Goal: Task Accomplishment & Management: Use online tool/utility

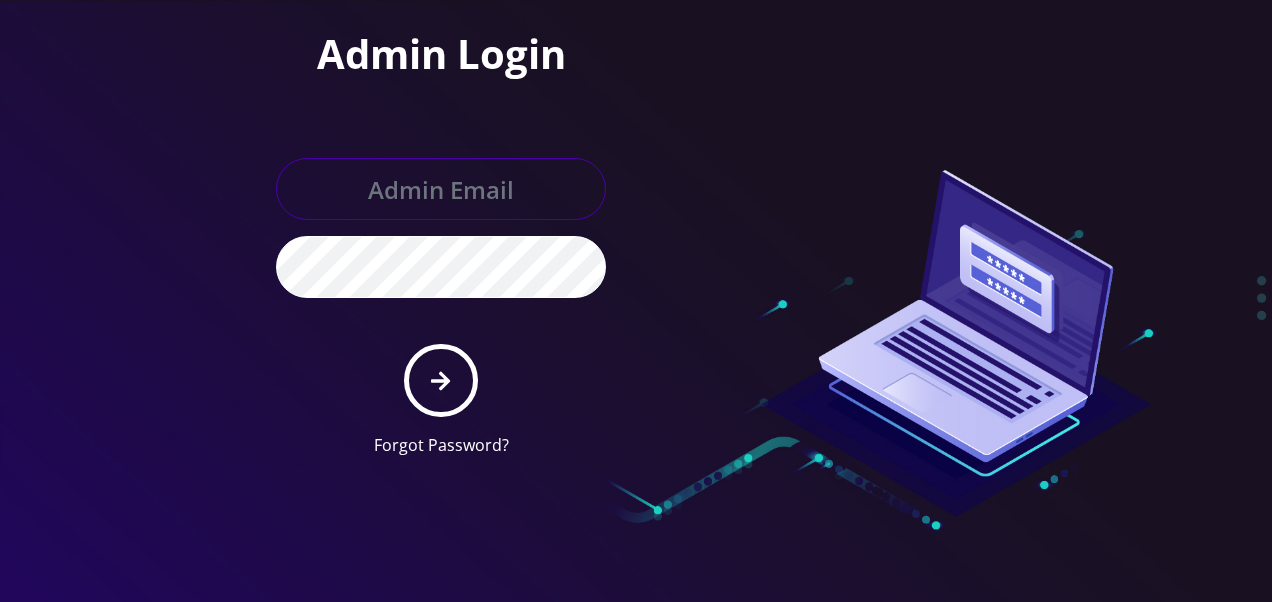
type input "tlieberman613@gmail.com"
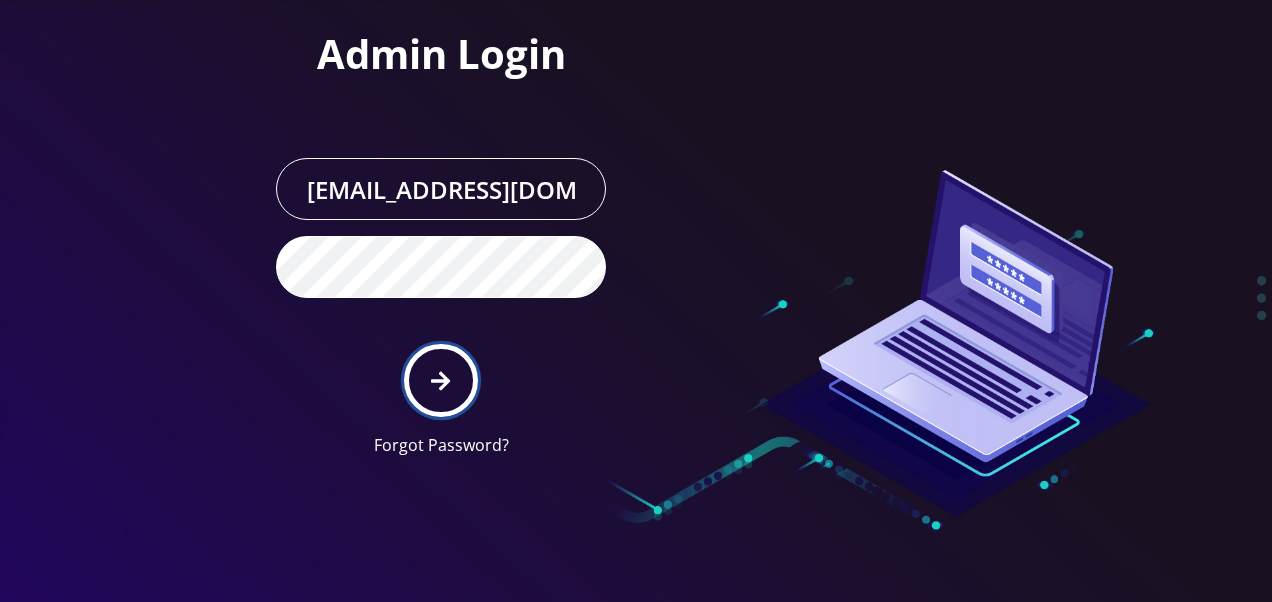
click at [456, 367] on button "submit" at bounding box center [440, 380] width 73 height 73
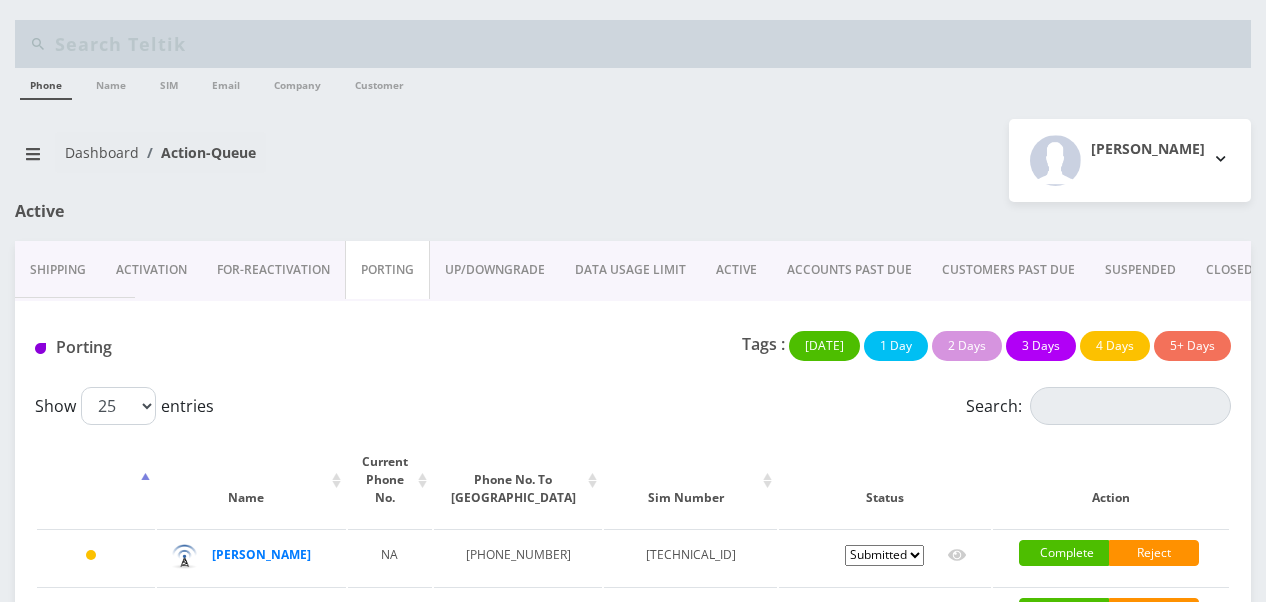
click at [728, 261] on link "ACTIVE" at bounding box center [736, 270] width 71 height 58
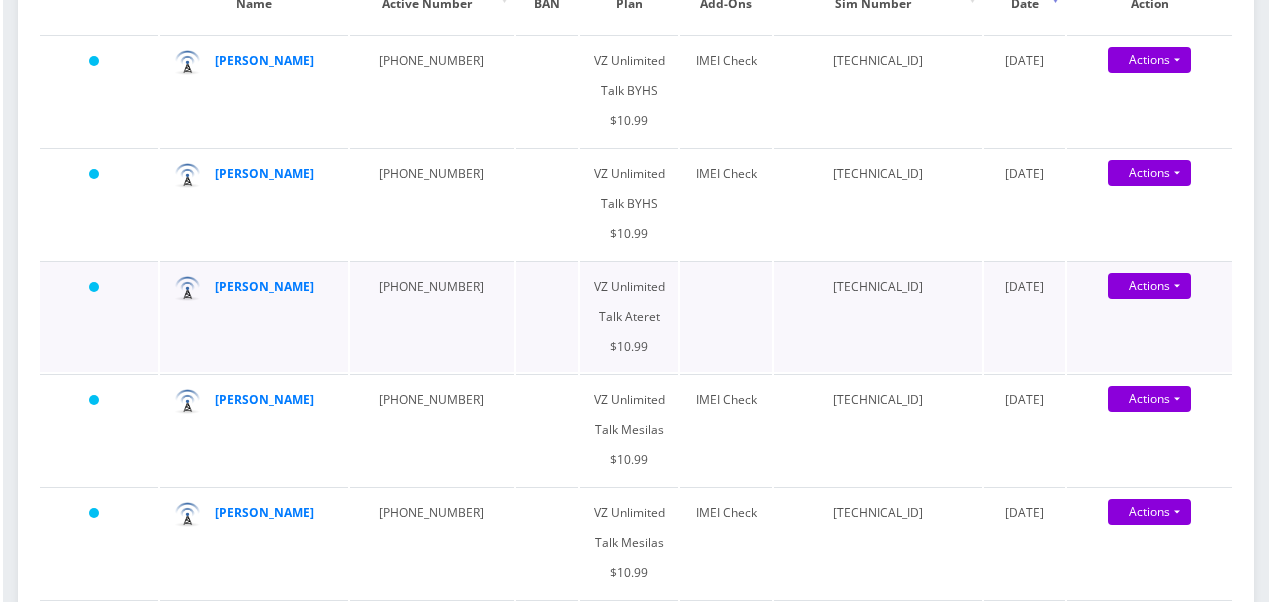
scroll to position [500, 0]
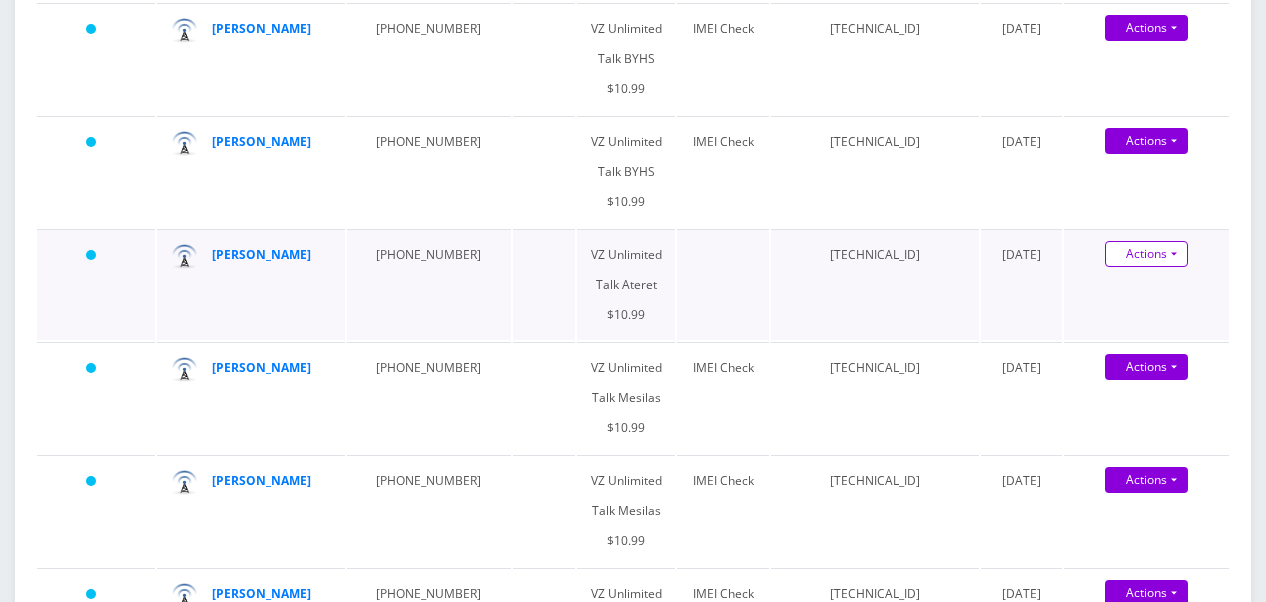
drag, startPoint x: 260, startPoint y: 252, endPoint x: 1171, endPoint y: 244, distance: 910.8
click at [1171, 244] on link "Actions" at bounding box center [1146, 254] width 83 height 26
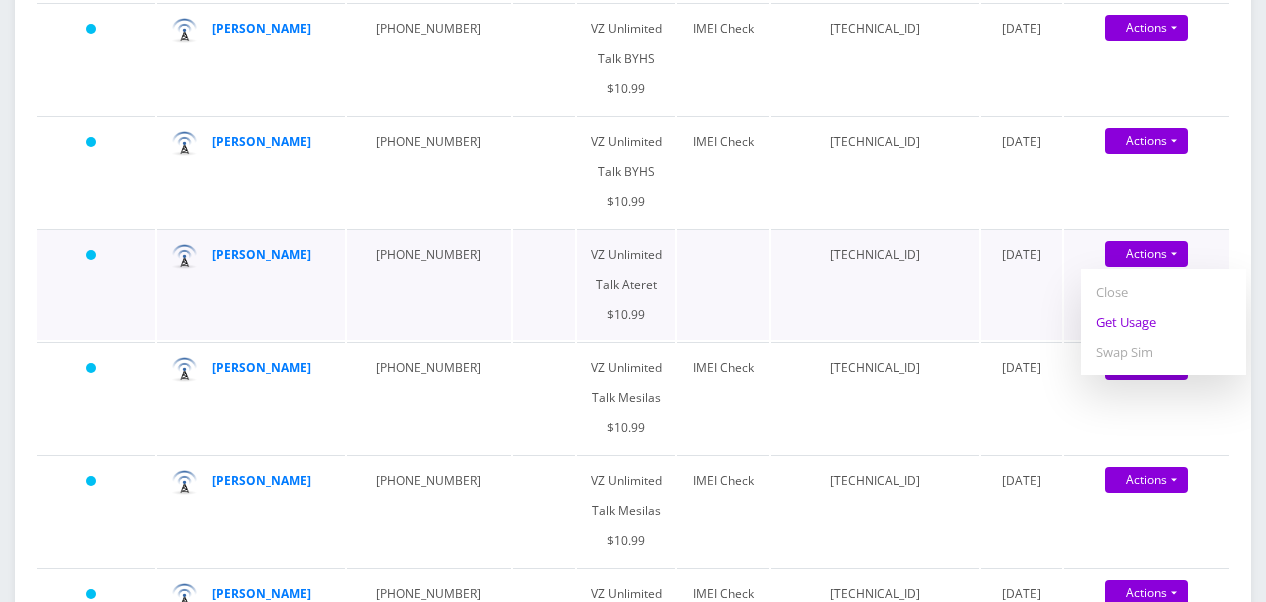
click at [1160, 317] on link "Get Usage" at bounding box center [1163, 322] width 165 height 30
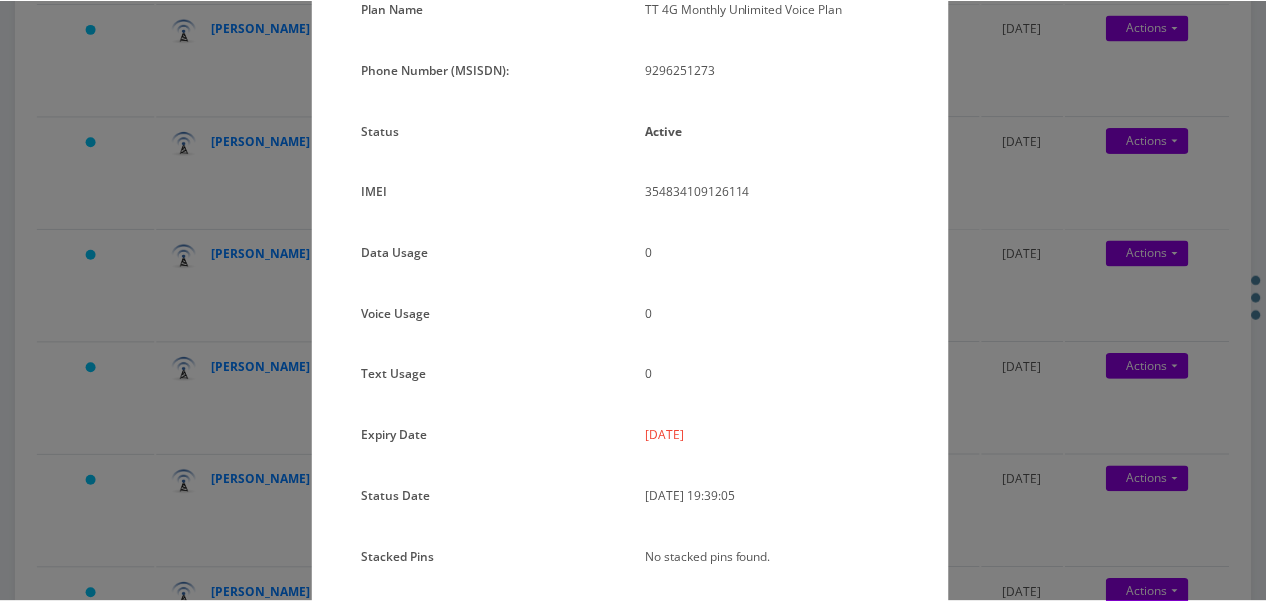
scroll to position [245, 0]
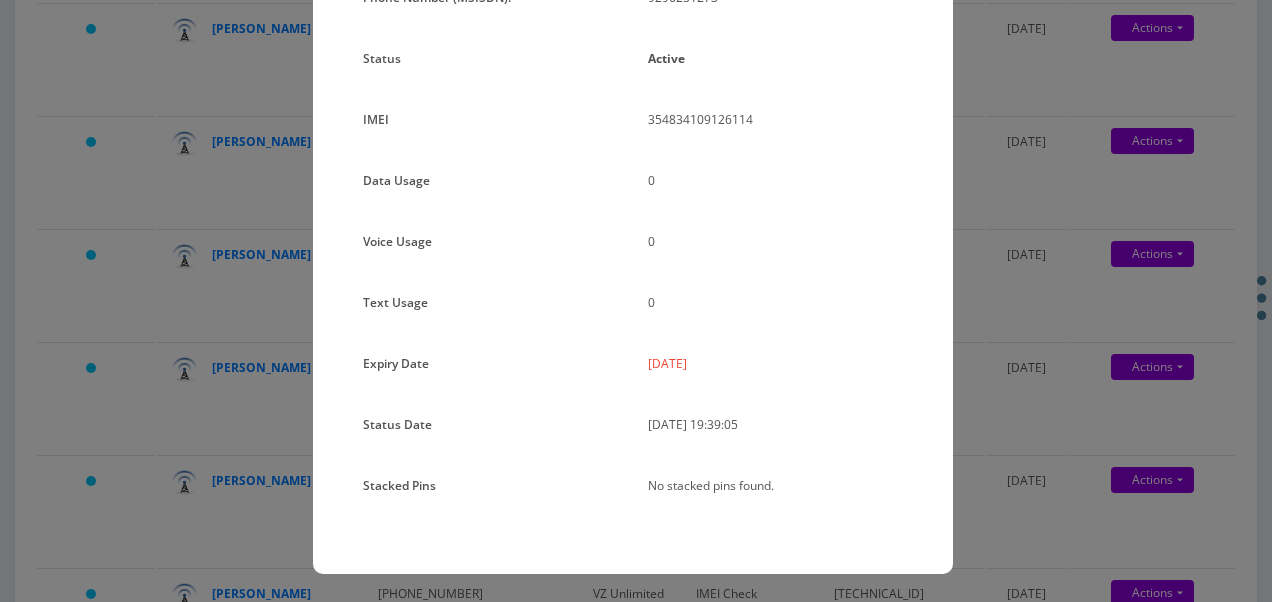
click at [1021, 308] on div "× Subscription Info Plan Name TT 4G Monthly Unlimited Voice Plan Phone Number (…" at bounding box center [636, 301] width 1272 height 602
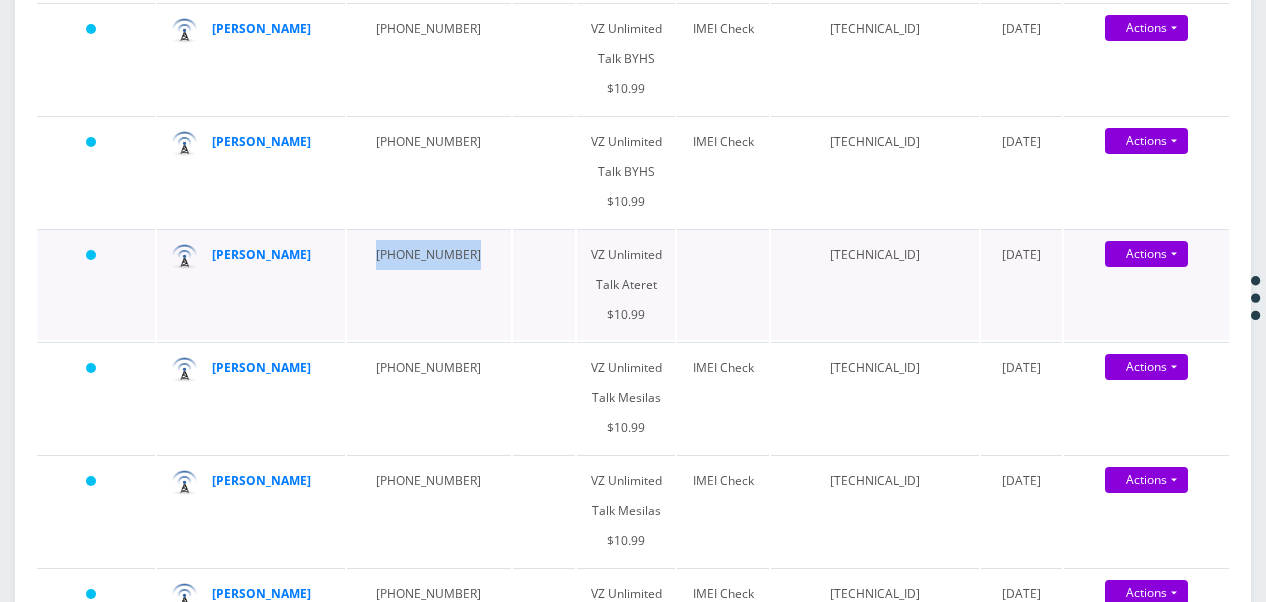
drag, startPoint x: 360, startPoint y: 256, endPoint x: 463, endPoint y: 251, distance: 103.1
click at [463, 251] on tr "Yesterday sheryl cohen 929-625-1273 VZ Unlimited Talk Ateret $10.99 89148000011…" at bounding box center [633, 284] width 1192 height 111
drag, startPoint x: 463, startPoint y: 251, endPoint x: 432, endPoint y: 255, distance: 31.2
copy td "929-625-1273"
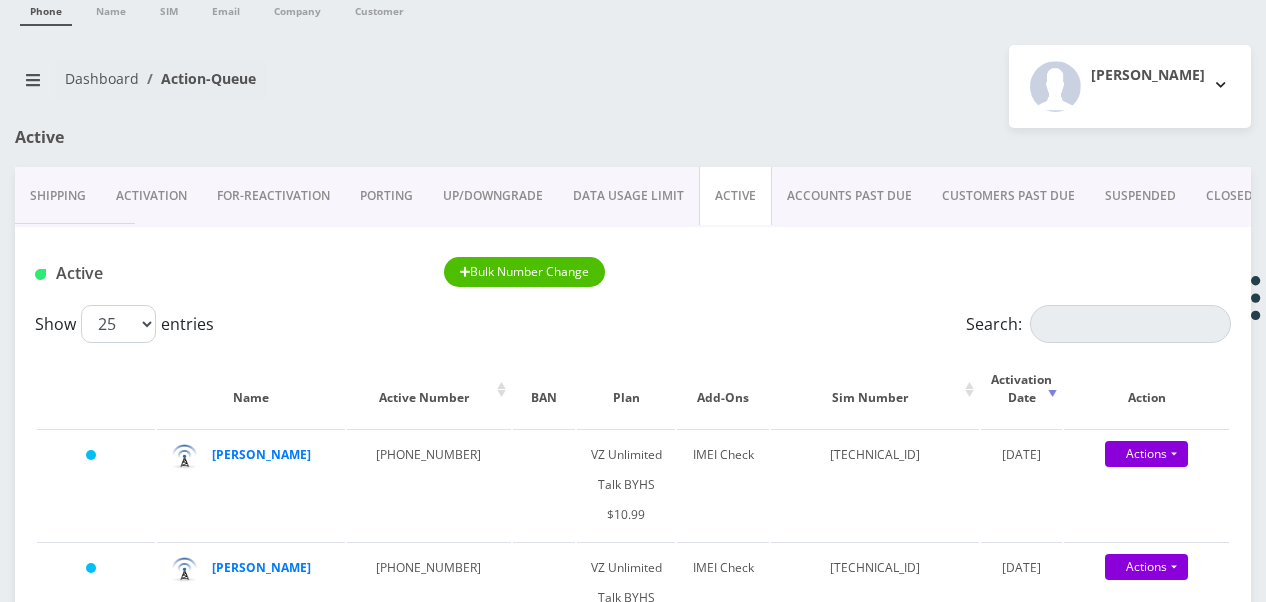
scroll to position [0, 0]
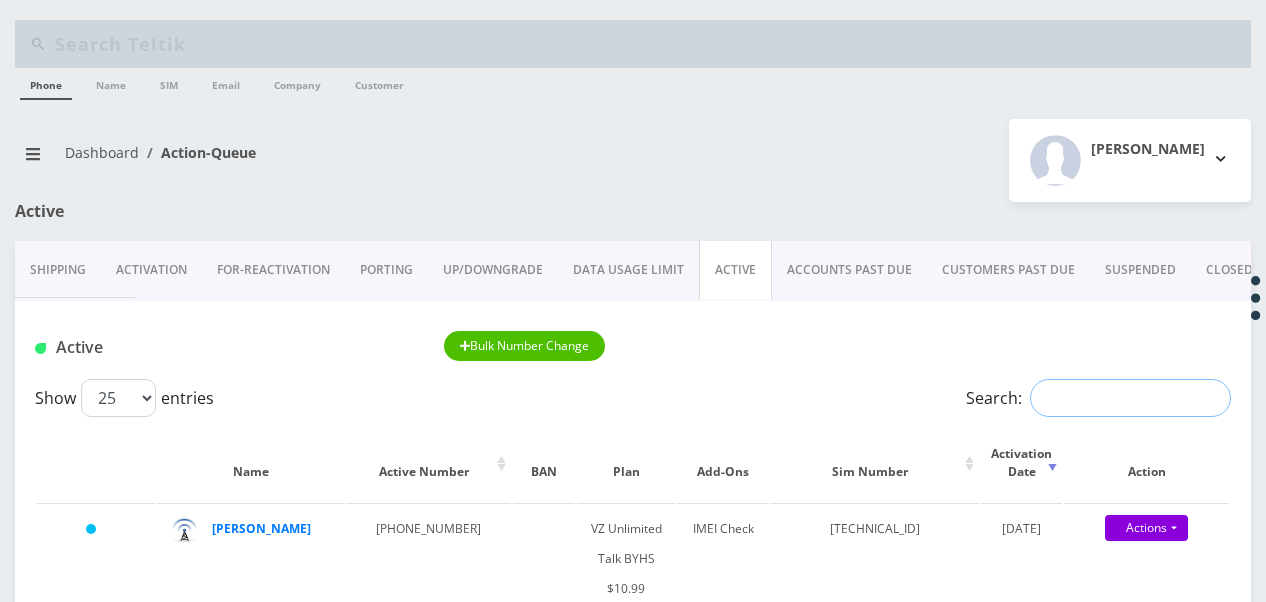
click at [1064, 392] on input "Search:" at bounding box center [1130, 398] width 201 height 38
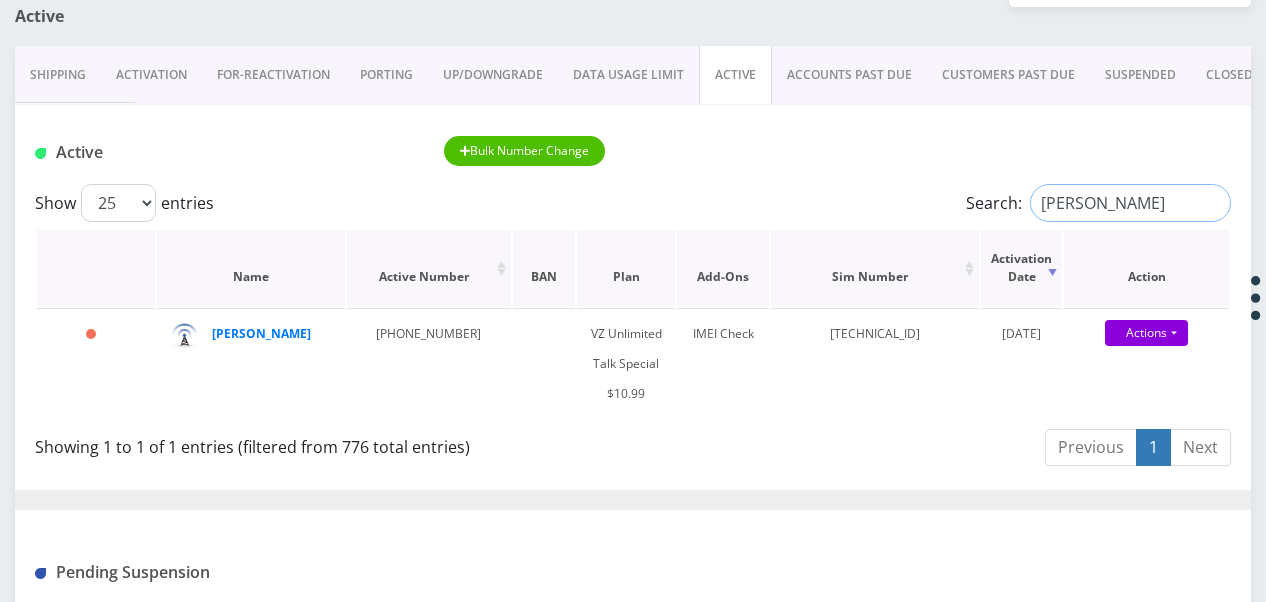
scroll to position [200, 0]
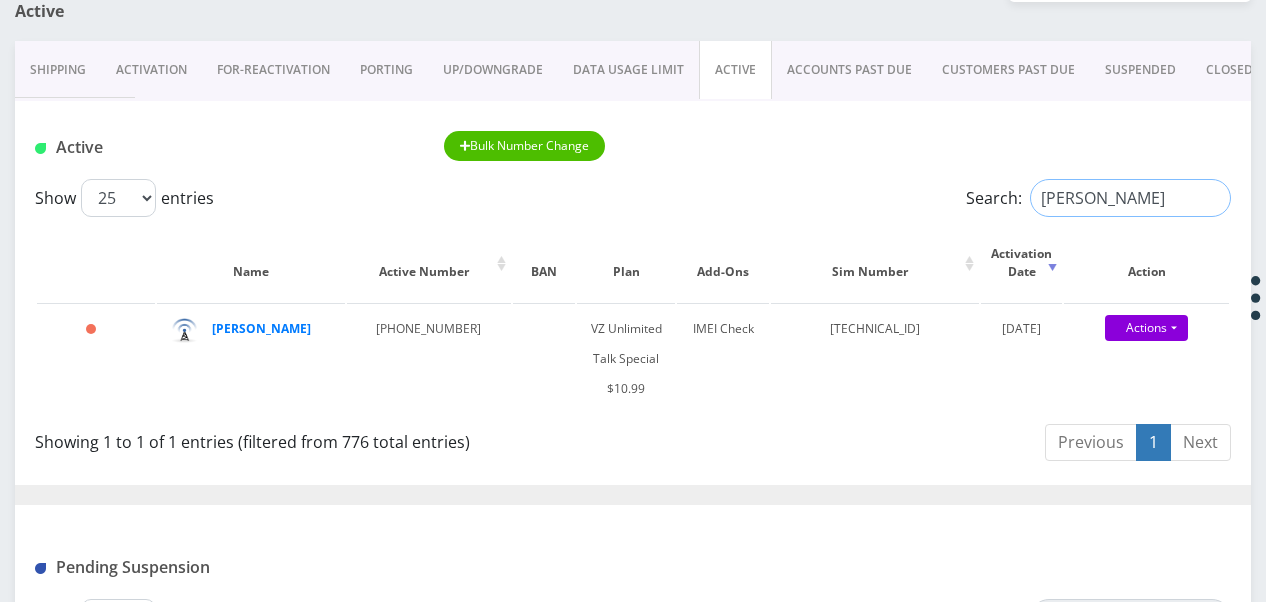
drag, startPoint x: 1112, startPoint y: 207, endPoint x: 910, endPoint y: 184, distance: 203.2
click at [913, 184] on div "Show 25 50 100 250 500 1000 entries Search: gonter" at bounding box center [633, 198] width 1196 height 38
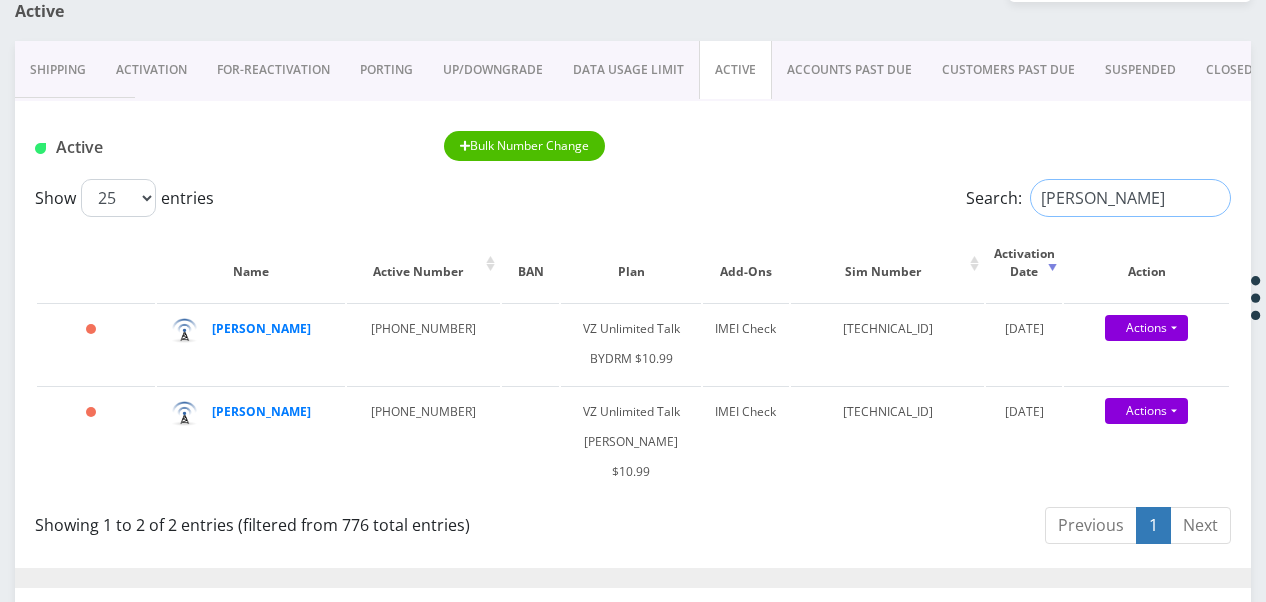
click at [924, 193] on div "Show 25 50 100 250 500 1000 entries Search: schron" at bounding box center [633, 198] width 1196 height 38
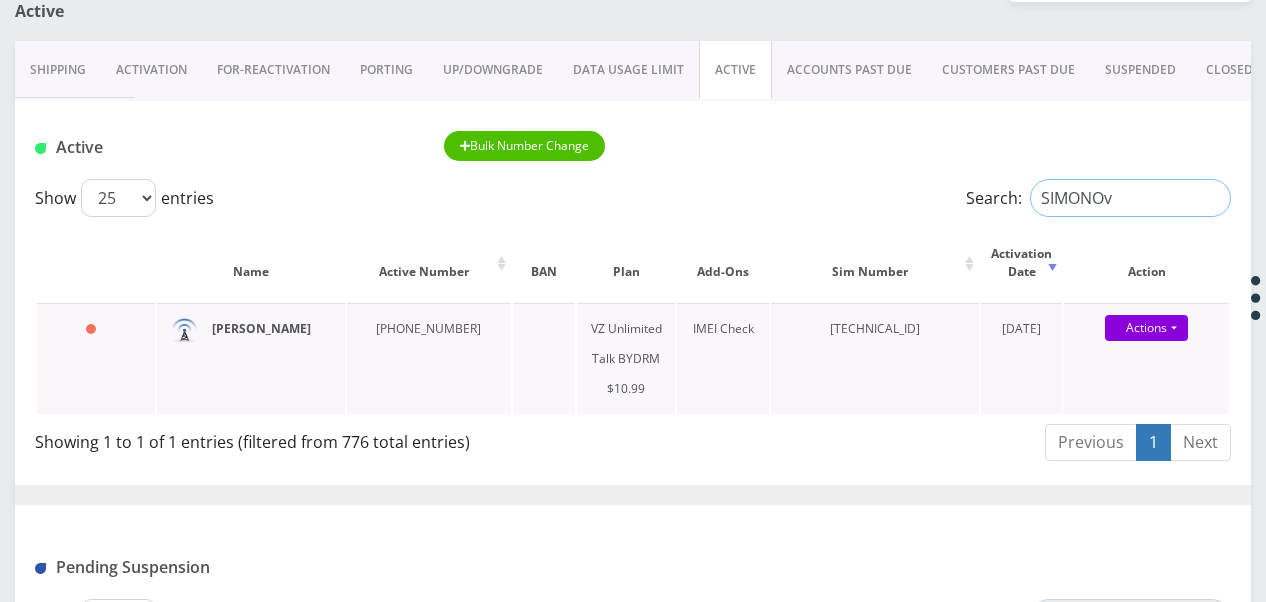
type input "SIMONOv"
click at [1208, 200] on input "SIMONOv" at bounding box center [1130, 198] width 201 height 38
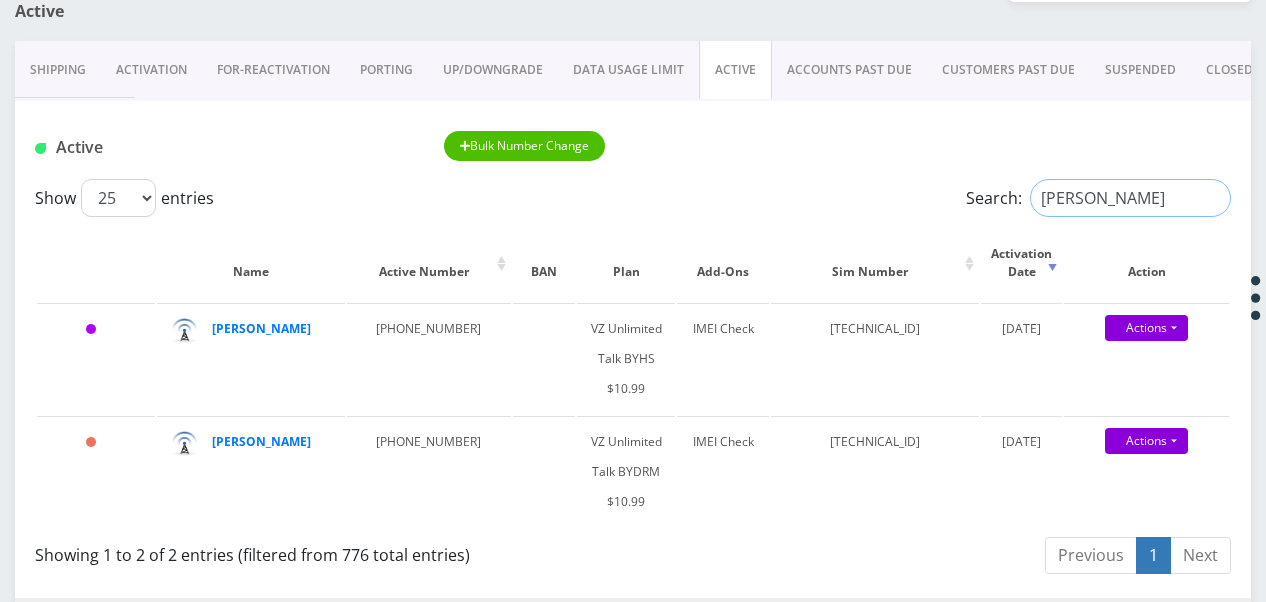
drag, startPoint x: 1130, startPoint y: 188, endPoint x: 918, endPoint y: 206, distance: 212.7
click at [966, 190] on label "Search: rosenthal" at bounding box center [1098, 198] width 265 height 38
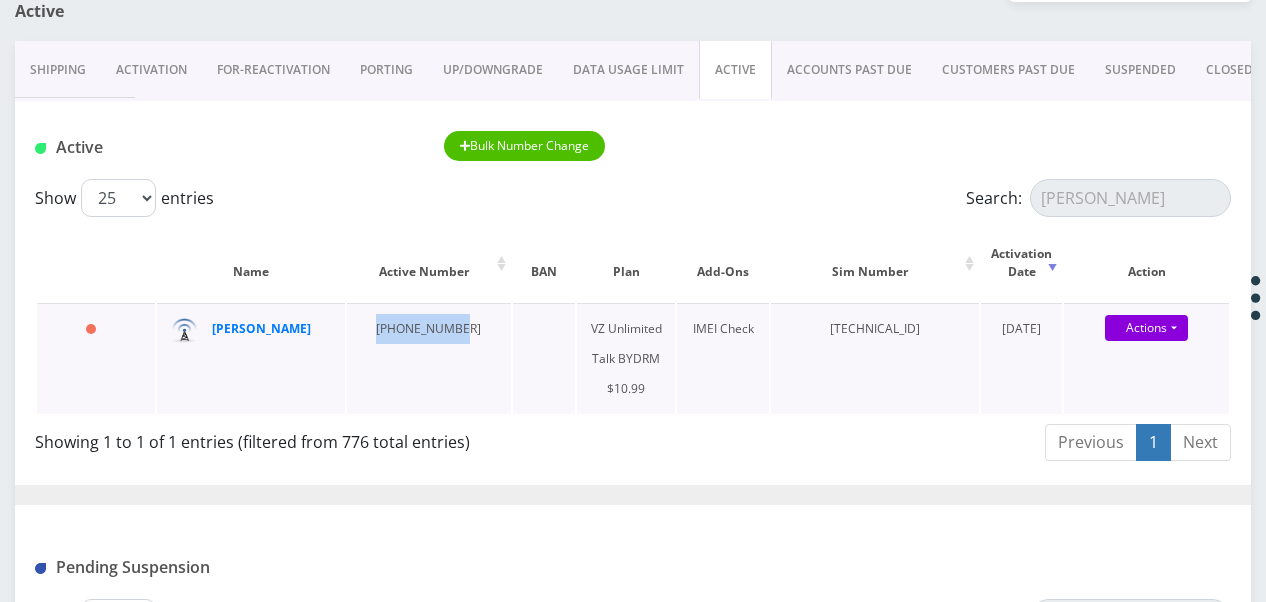
drag, startPoint x: 363, startPoint y: 332, endPoint x: 451, endPoint y: 320, distance: 88.8
click at [451, 320] on td "[PHONE_NUMBER]" at bounding box center [429, 358] width 164 height 111
drag, startPoint x: 451, startPoint y: 320, endPoint x: 434, endPoint y: 325, distance: 17.7
copy td "[PHONE_NUMBER]"
drag, startPoint x: 424, startPoint y: 325, endPoint x: 262, endPoint y: 334, distance: 162.2
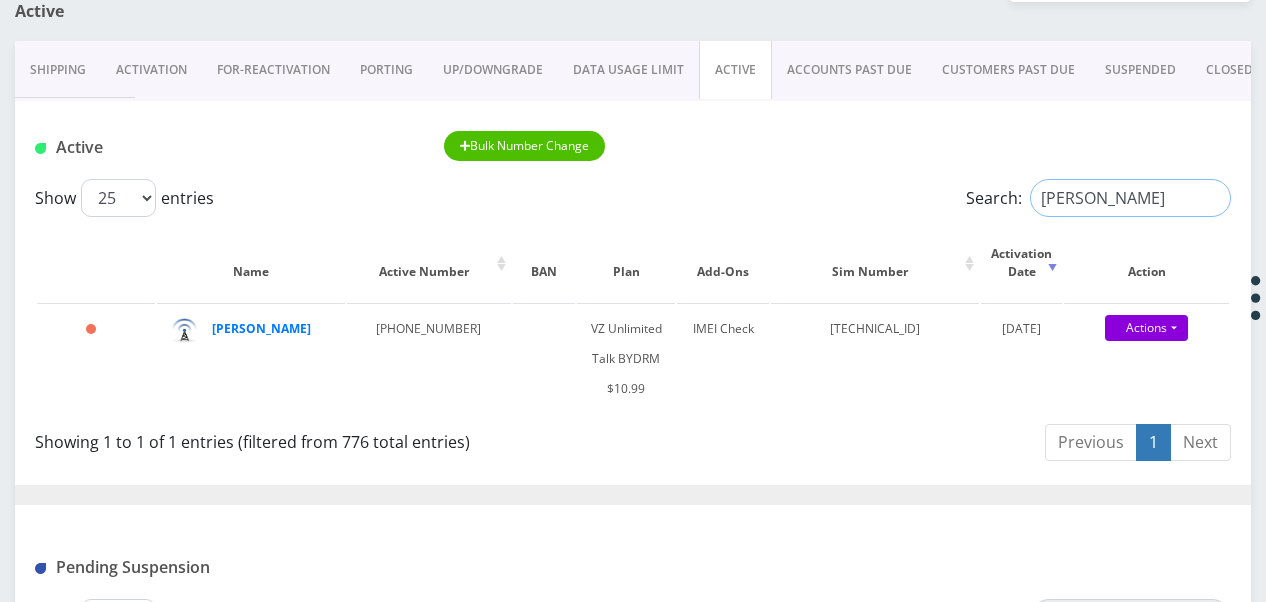
drag, startPoint x: 1018, startPoint y: 186, endPoint x: 517, endPoint y: 72, distance: 513.7
drag, startPoint x: 988, startPoint y: 206, endPoint x: 900, endPoint y: 215, distance: 88.4
click at [909, 214] on div "Show 25 50 100 250 500 1000 entries Search: chaya sara" at bounding box center [633, 198] width 1196 height 38
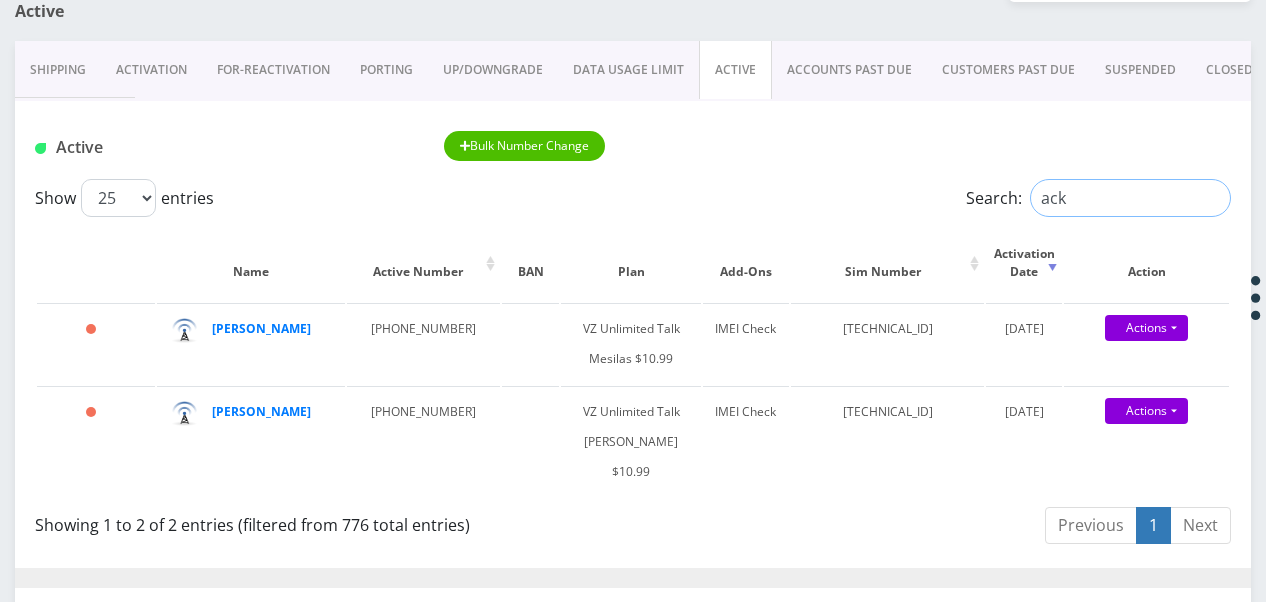
type input "ack"
click at [1198, 75] on link "CLOSED" at bounding box center [1229, 70] width 77 height 58
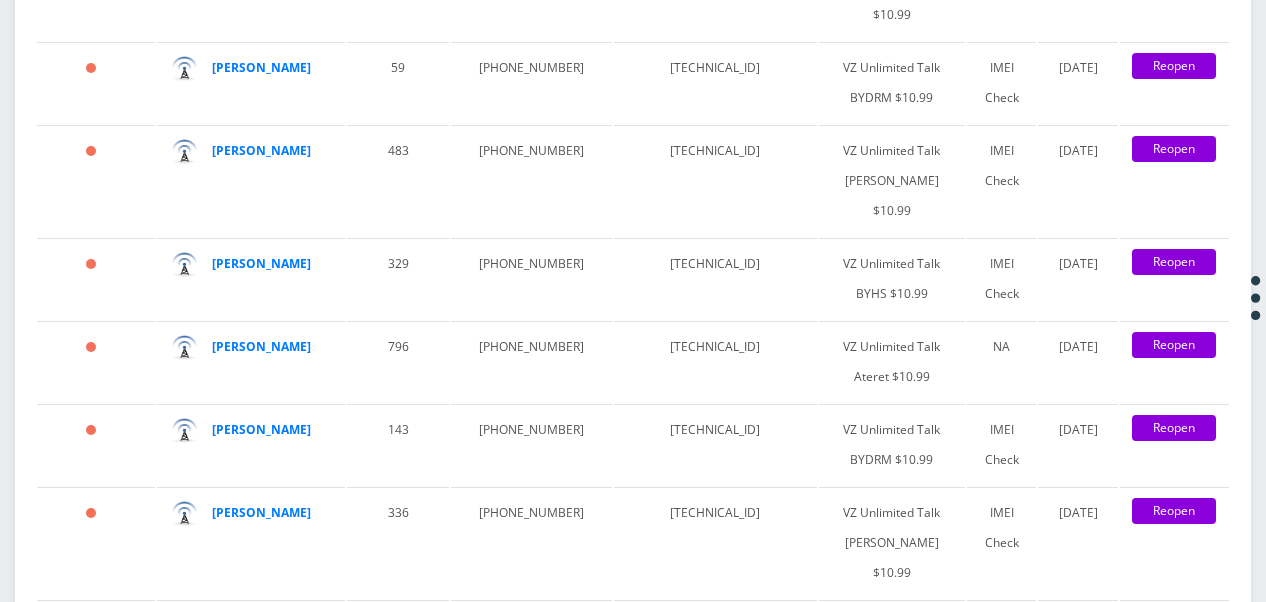
scroll to position [3599, 0]
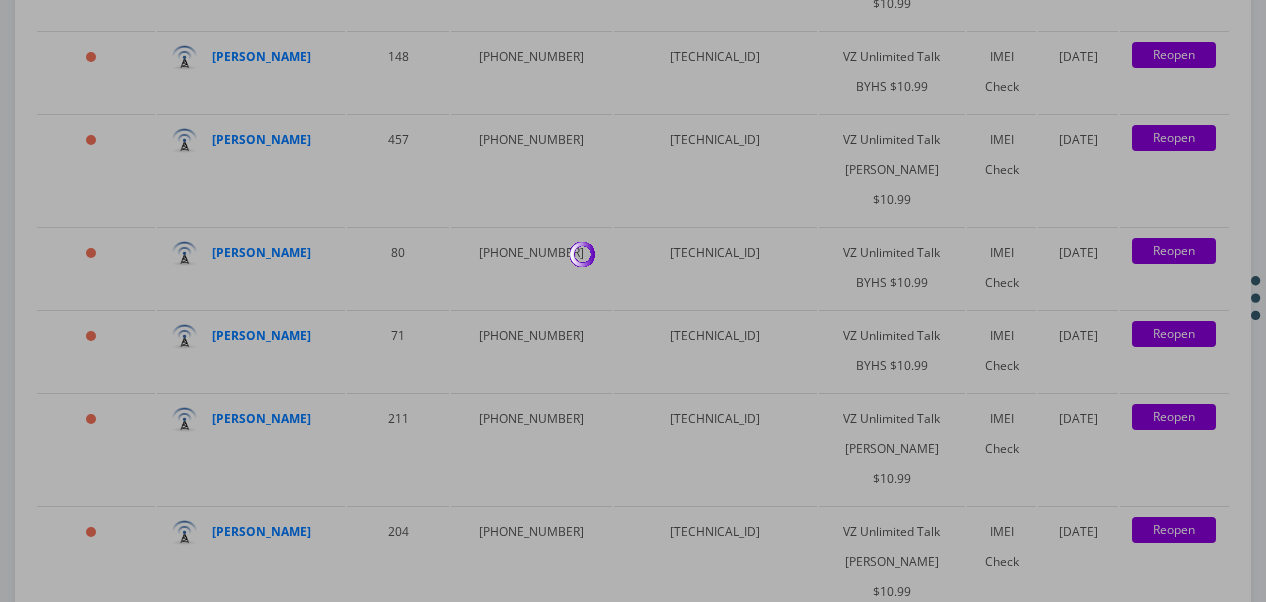
type input "c"
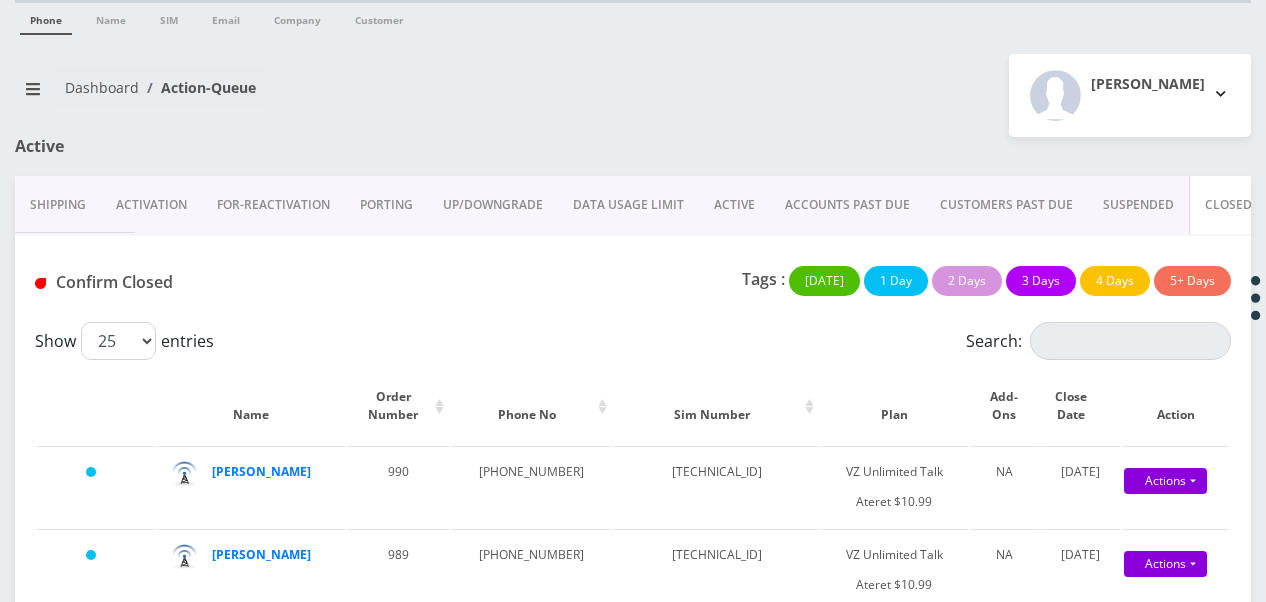
scroll to position [0, 0]
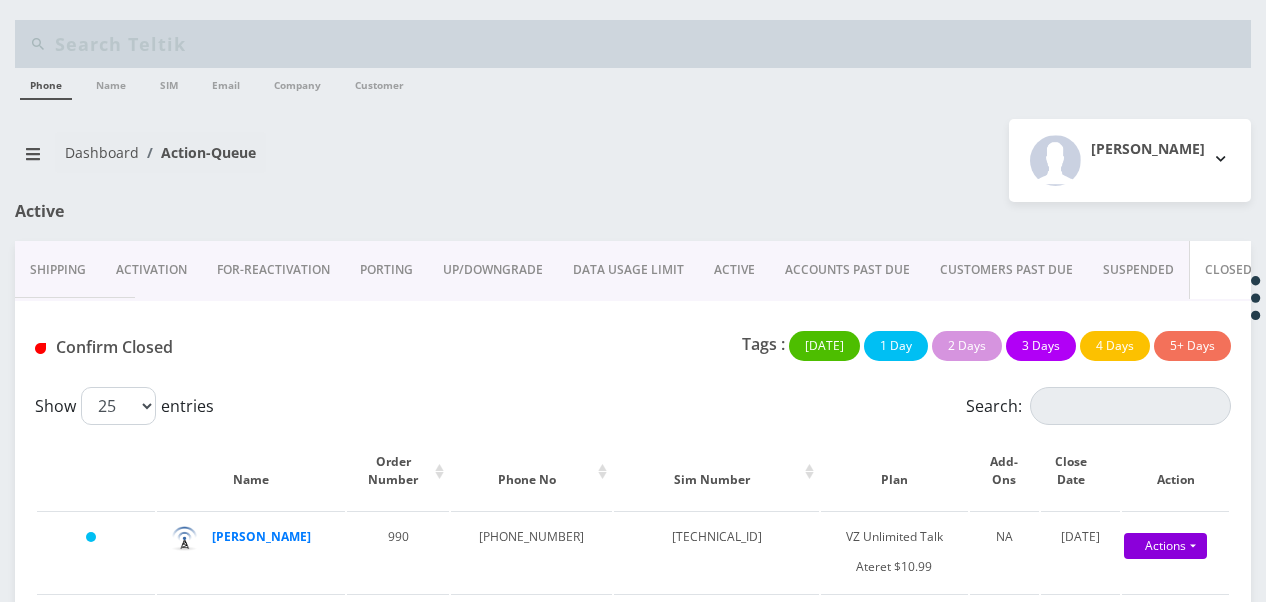
type input "akker"
click at [714, 267] on link "ACTIVE" at bounding box center [734, 270] width 71 height 58
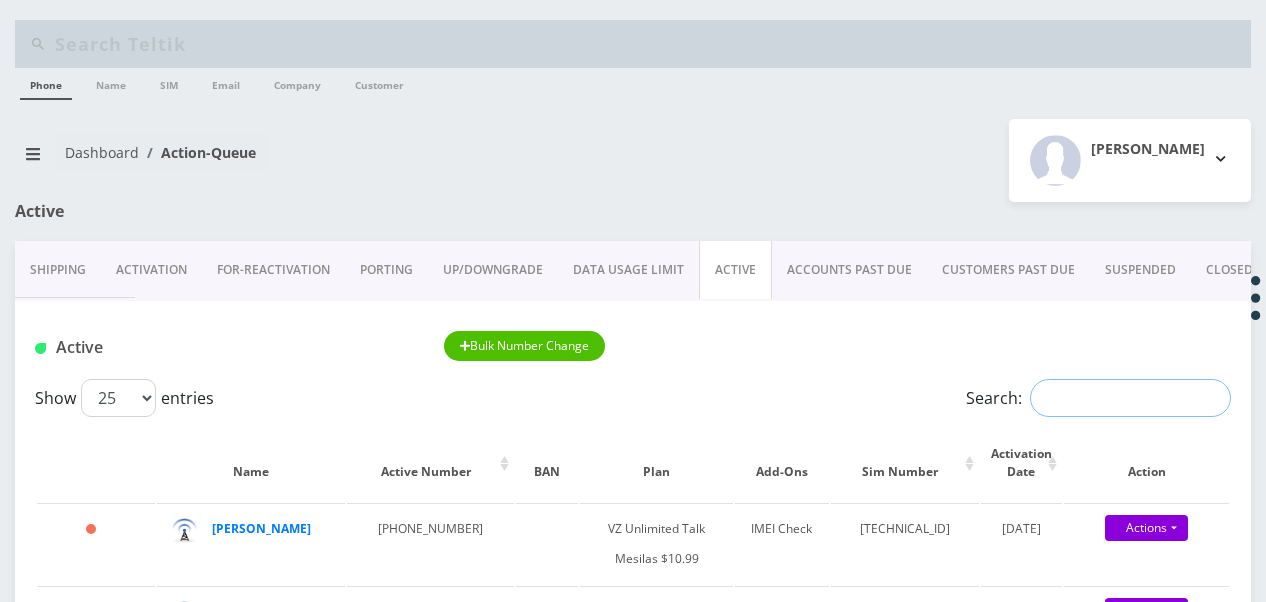
click at [1063, 396] on input "Search:" at bounding box center [1130, 398] width 201 height 38
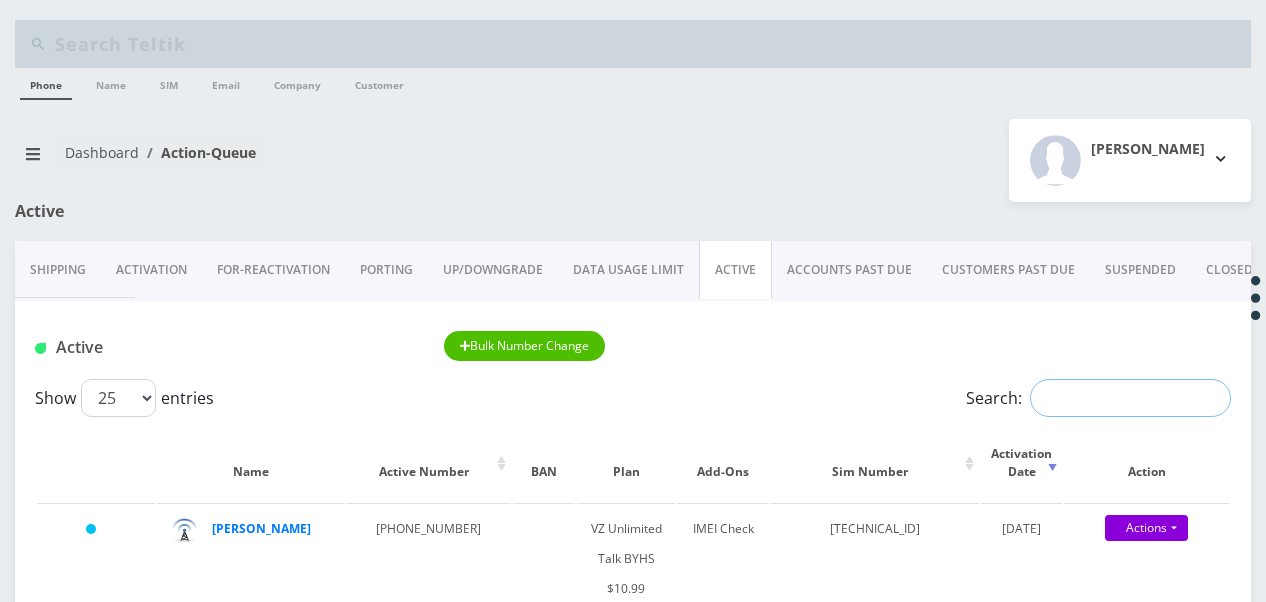
type input "c"
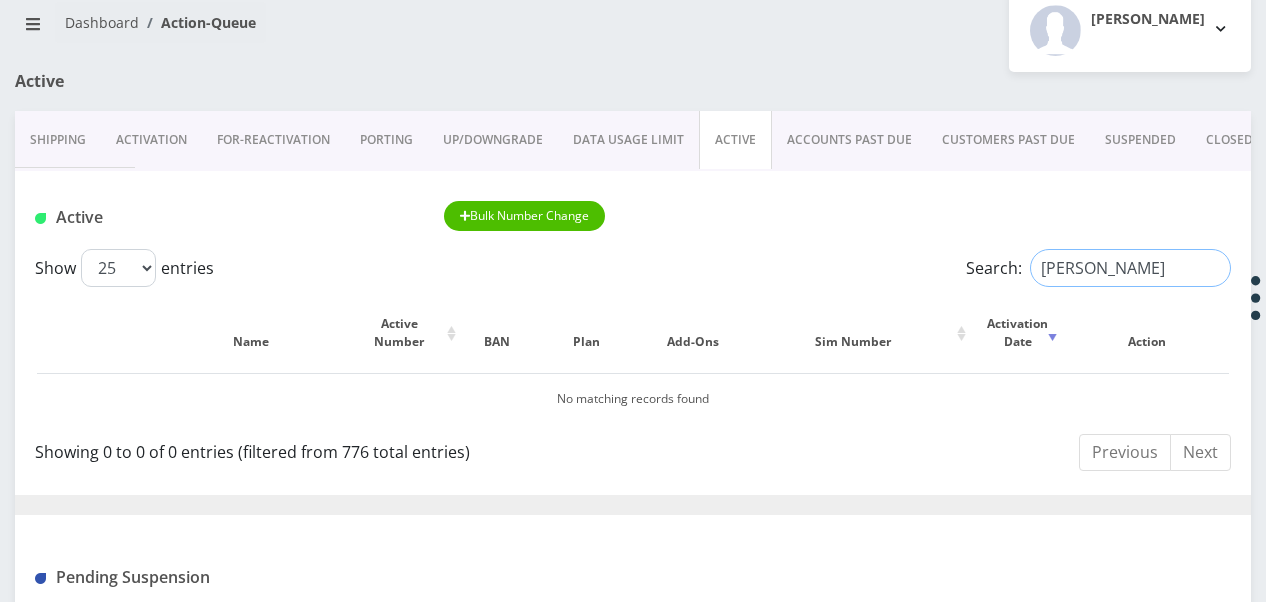
scroll to position [100, 0]
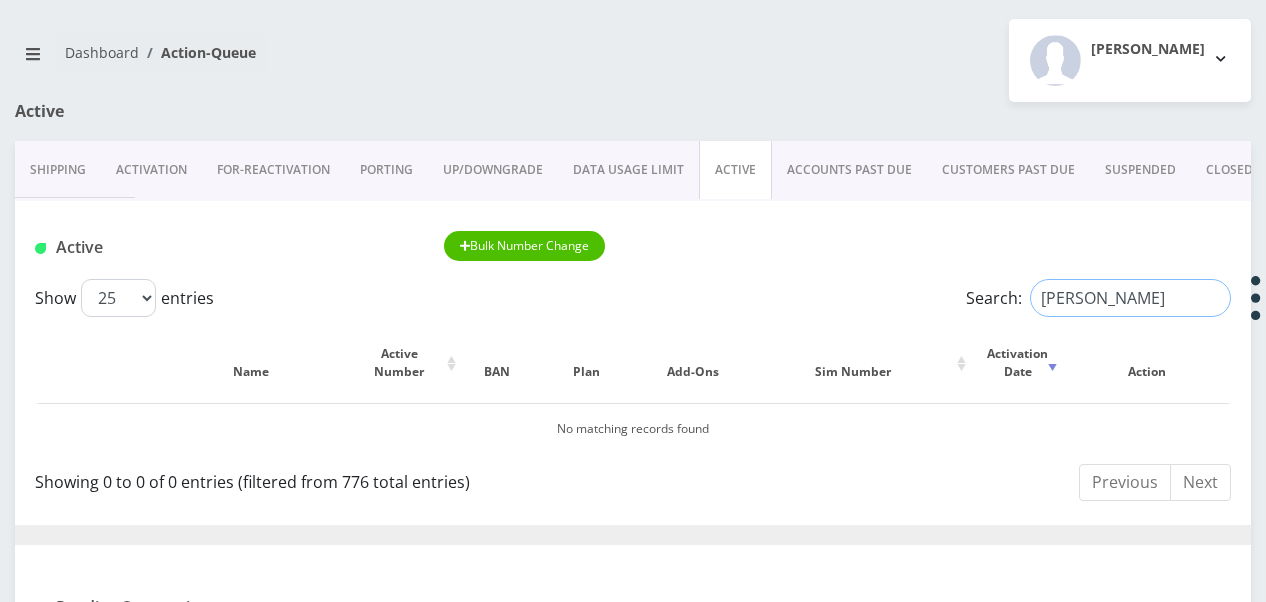
type input "acker"
click at [844, 168] on link "ACCOUNTS PAST DUE" at bounding box center [849, 170] width 155 height 58
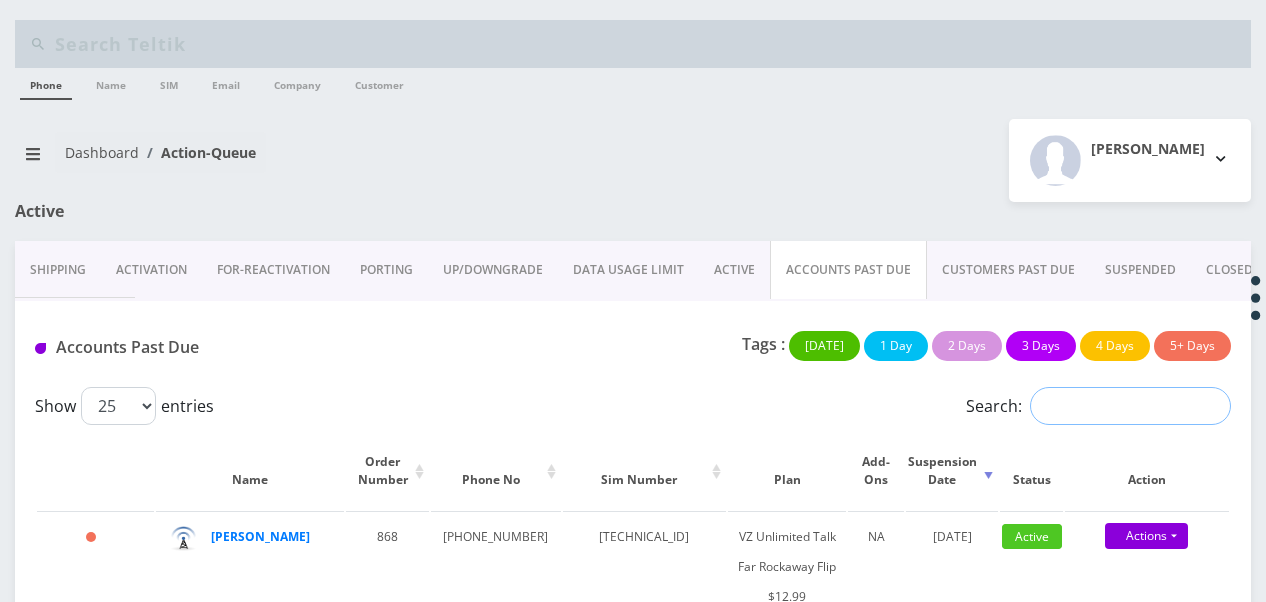
click at [1079, 394] on input "Search:" at bounding box center [1130, 406] width 201 height 38
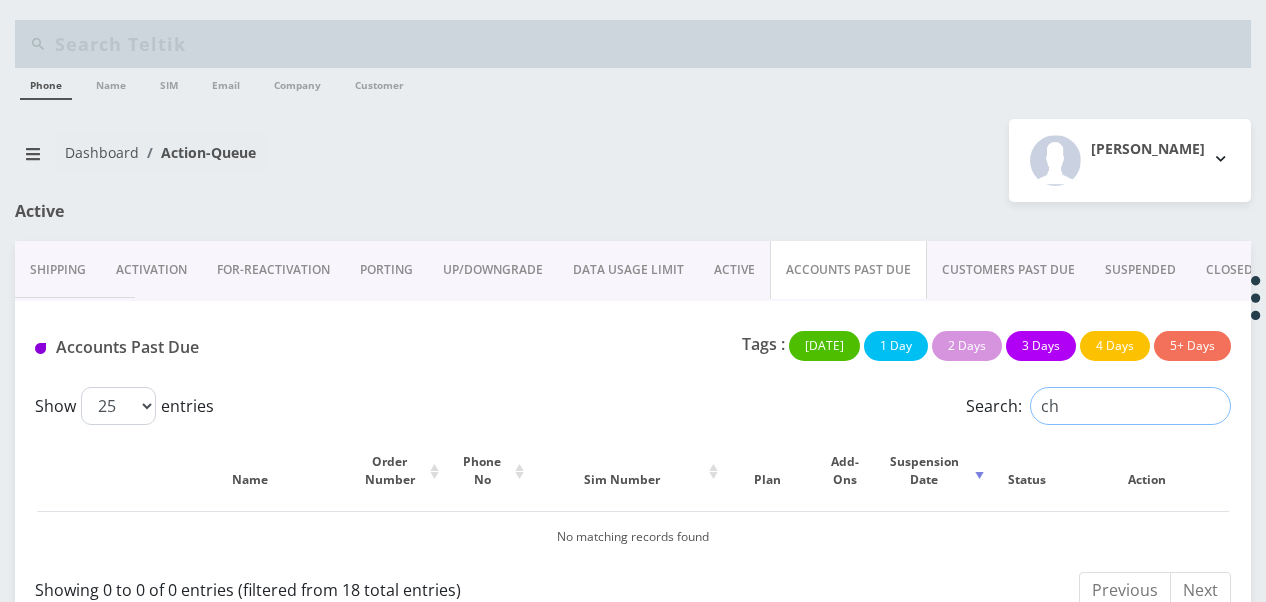
type input "c"
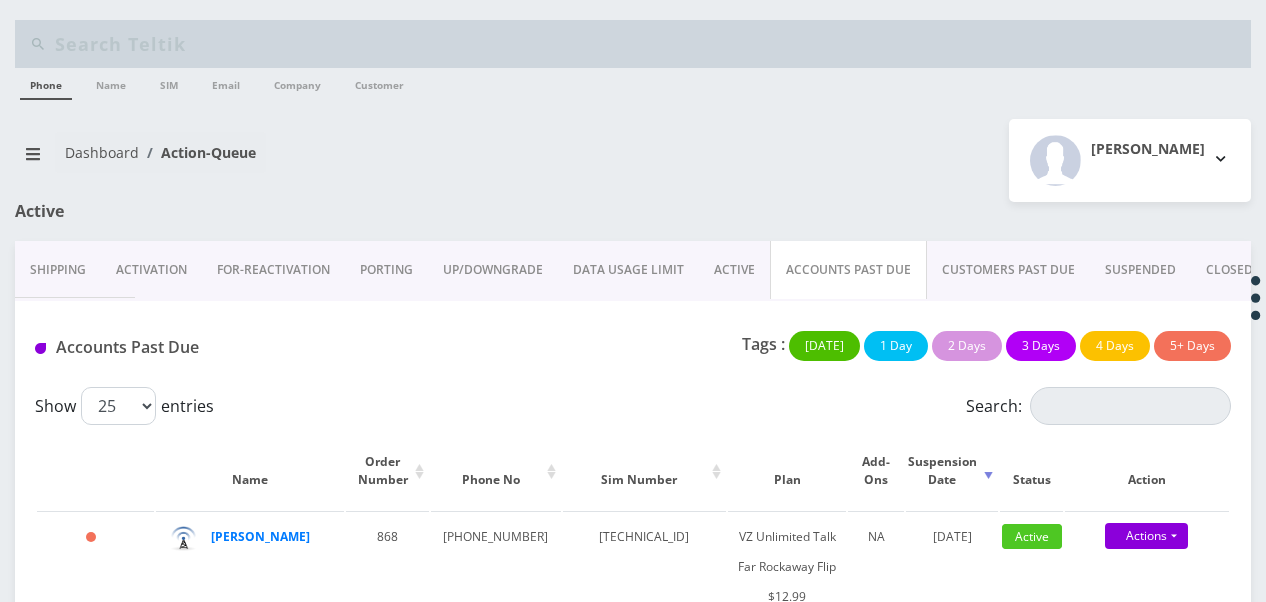
click at [739, 275] on link "ACTIVE" at bounding box center [734, 270] width 71 height 58
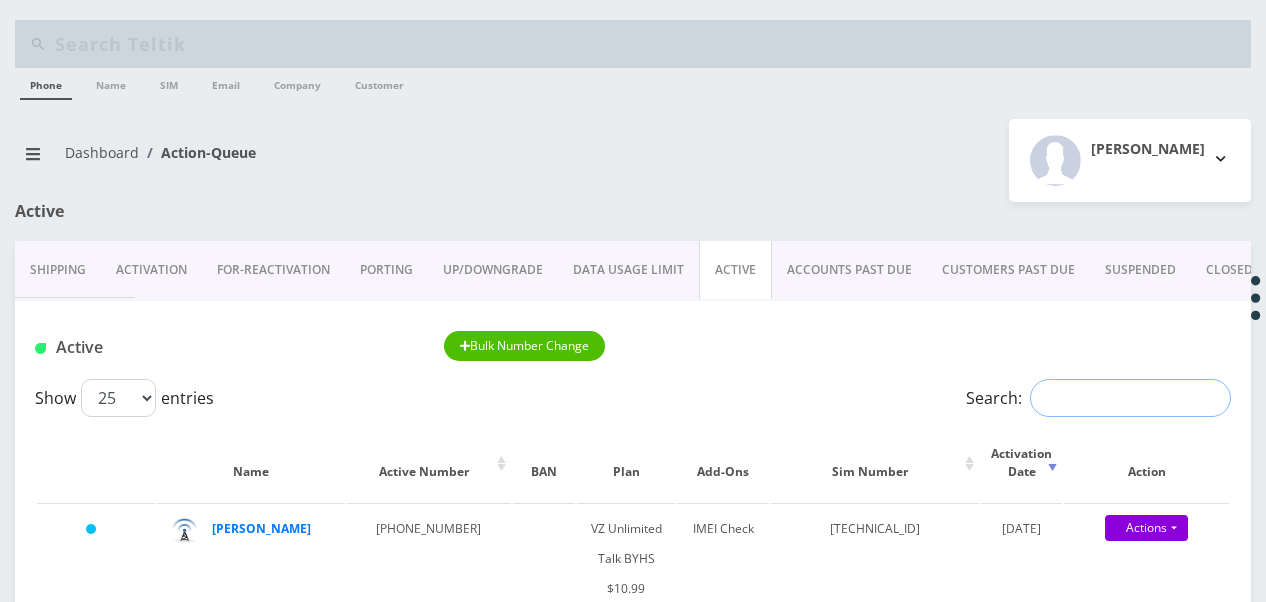
click at [1060, 398] on input "Search:" at bounding box center [1130, 398] width 201 height 38
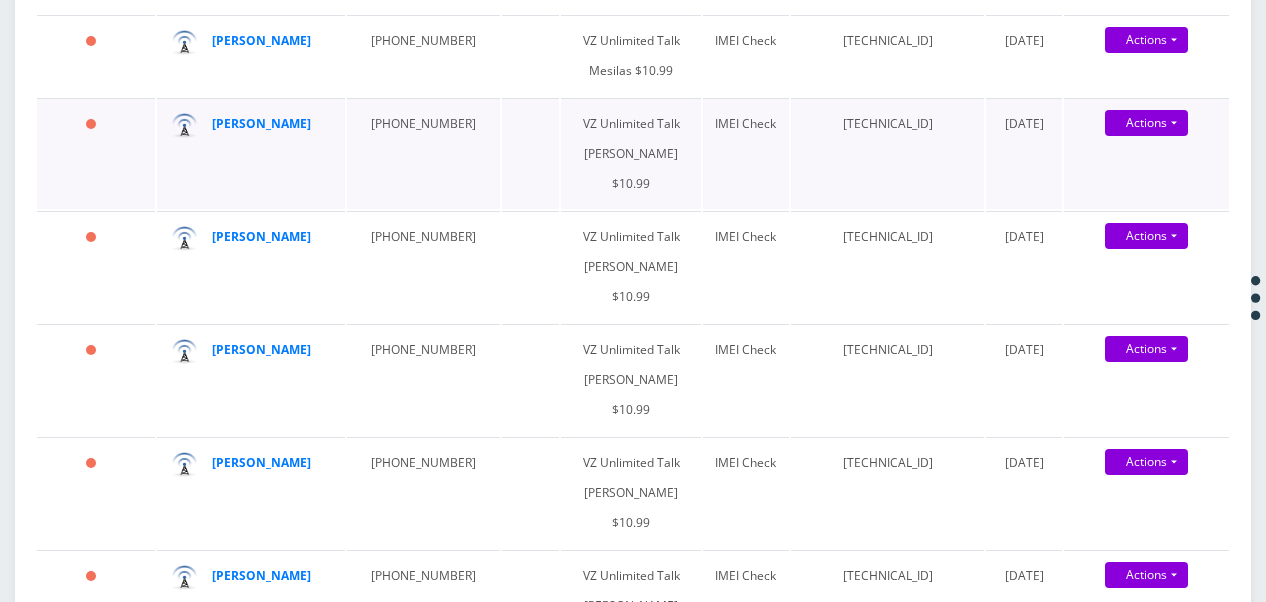
scroll to position [1999, 0]
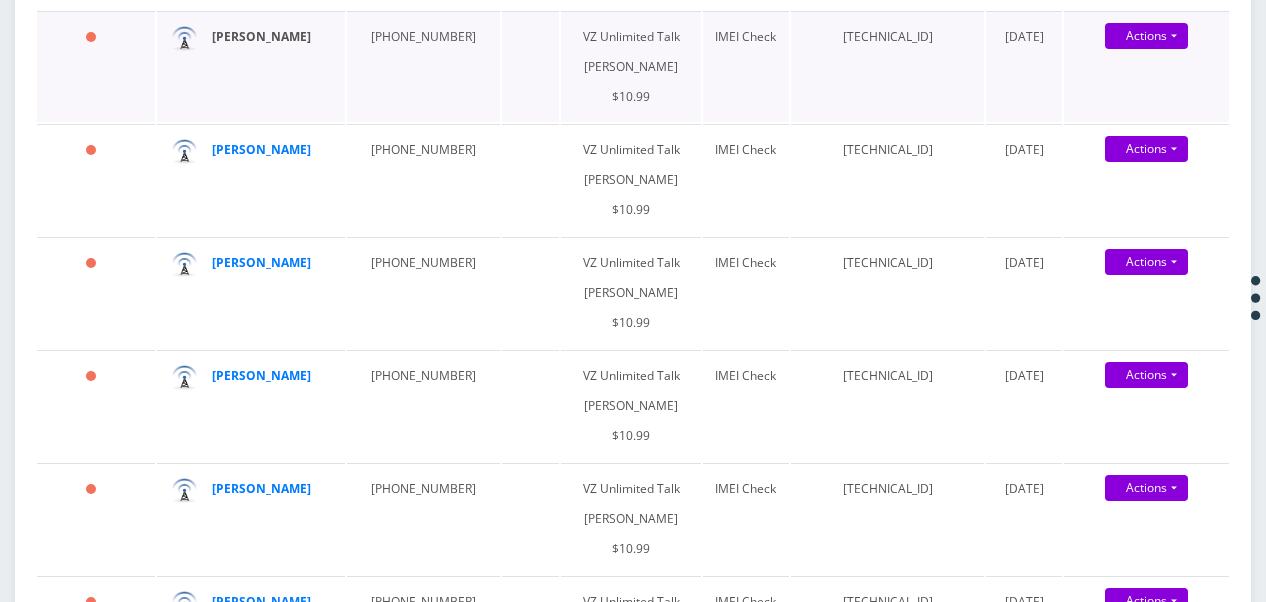
type input "chaya"
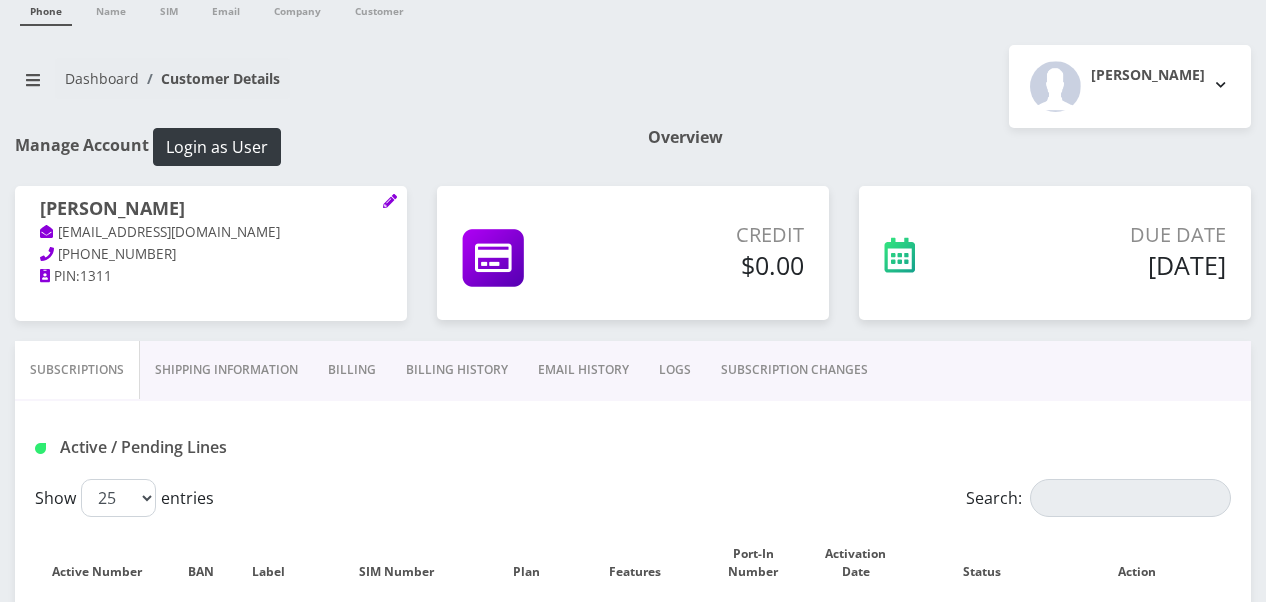
scroll to position [300, 0]
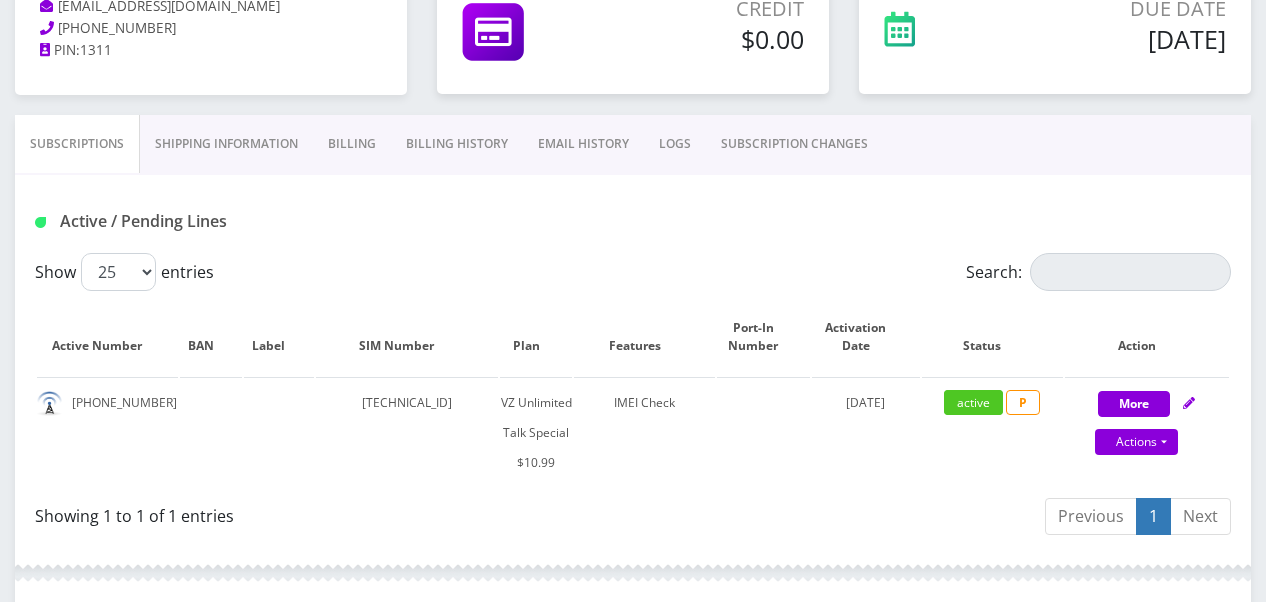
click at [354, 138] on link "Billing" at bounding box center [352, 144] width 78 height 58
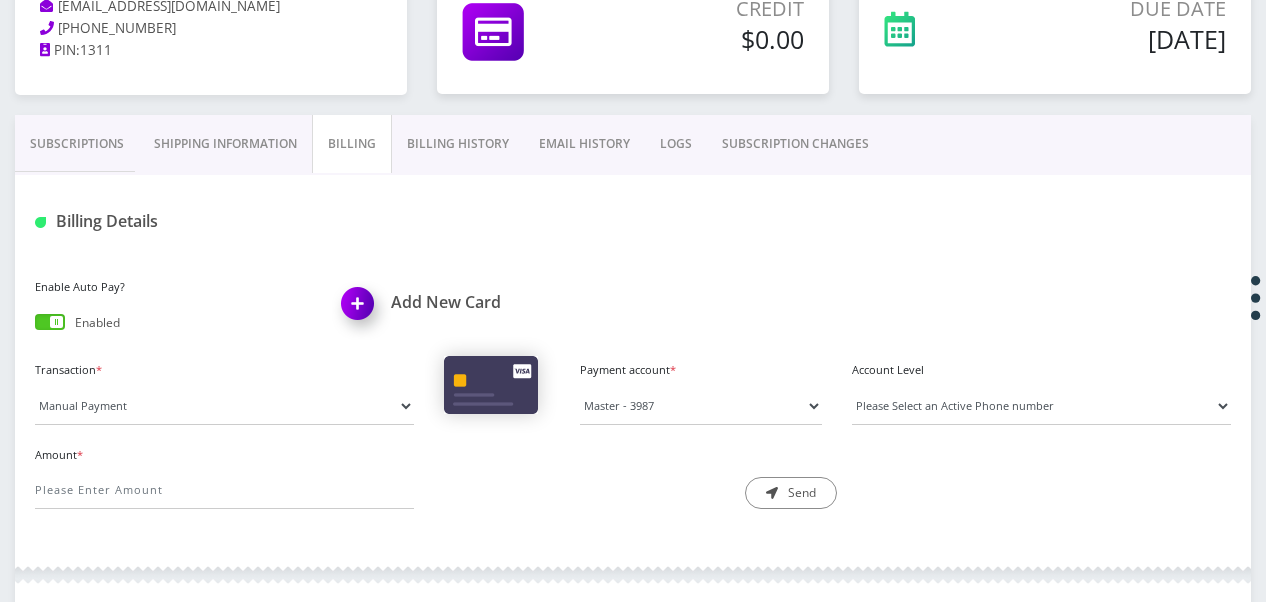
click at [261, 156] on link "Shipping Information" at bounding box center [225, 144] width 173 height 58
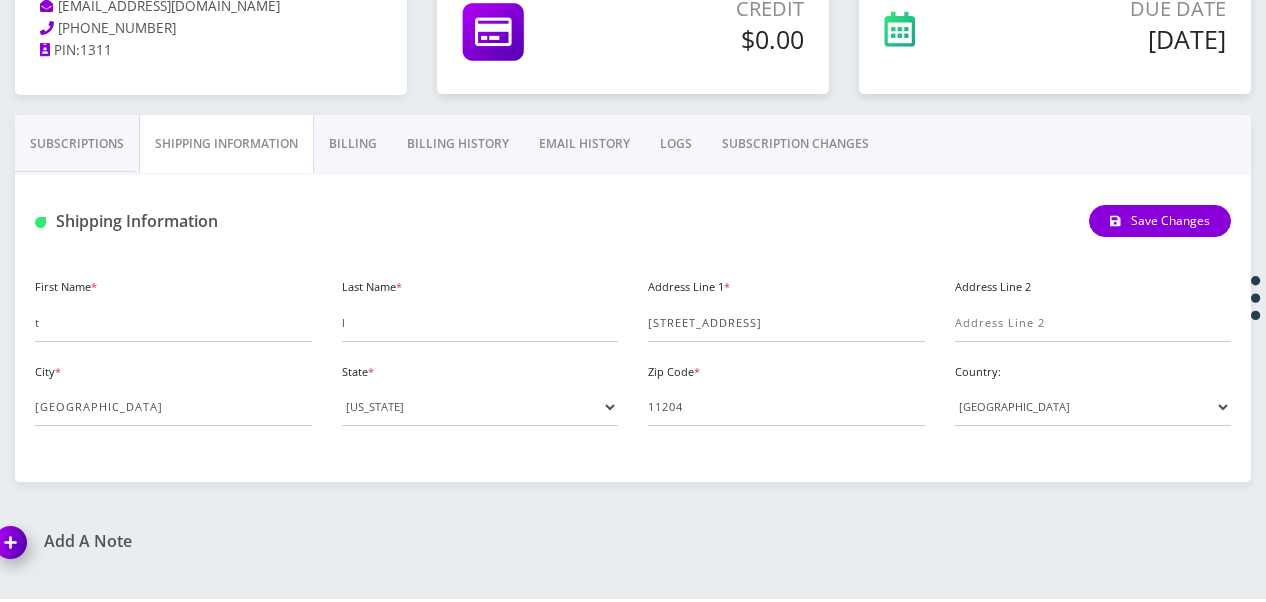
click at [453, 154] on link "Billing History" at bounding box center [458, 144] width 132 height 58
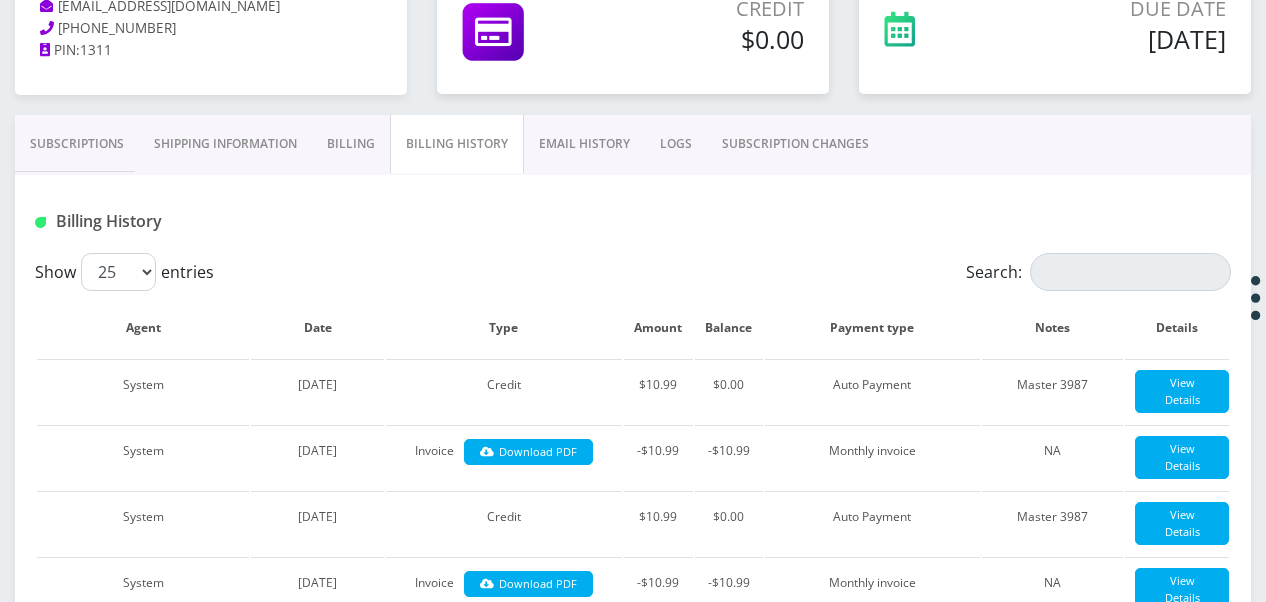
click at [127, 158] on link "Subscriptions" at bounding box center [77, 144] width 124 height 58
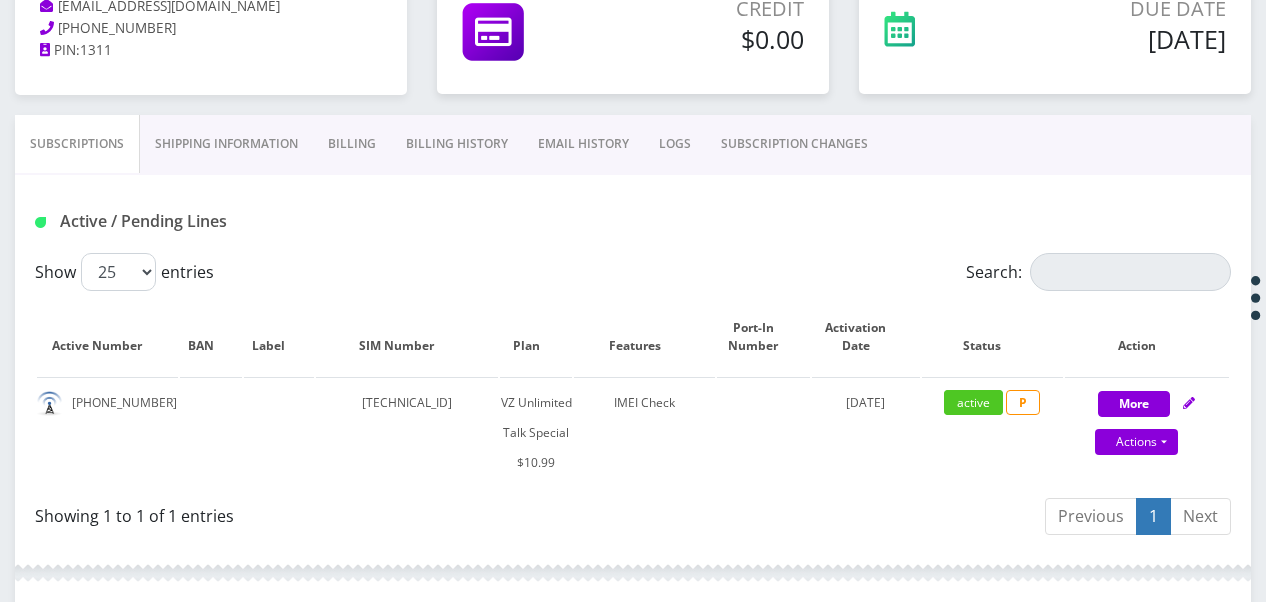
click at [494, 140] on link "Billing History" at bounding box center [457, 144] width 132 height 58
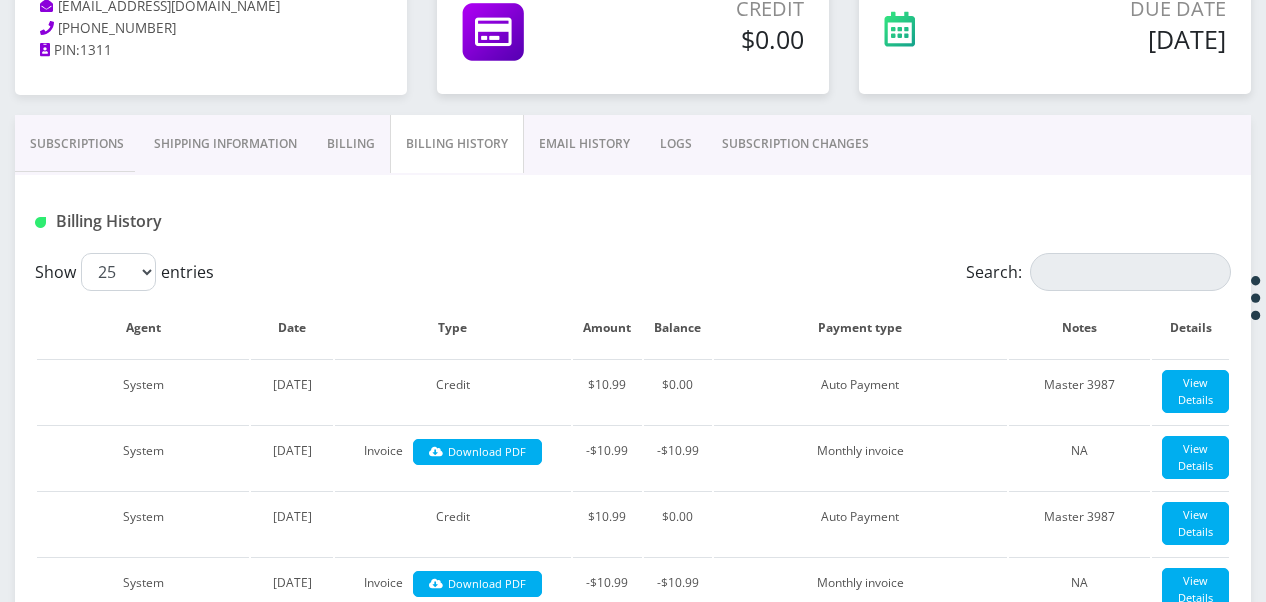
click at [715, 152] on link "SUBSCRIPTION CHANGES" at bounding box center [795, 144] width 177 height 58
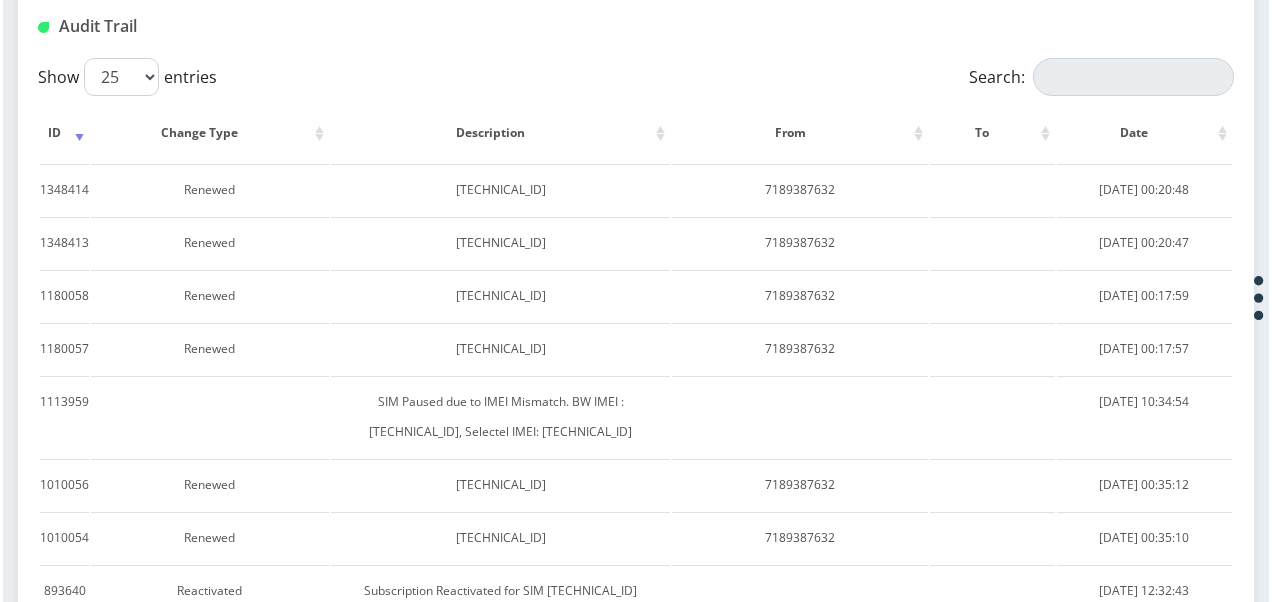
scroll to position [300, 0]
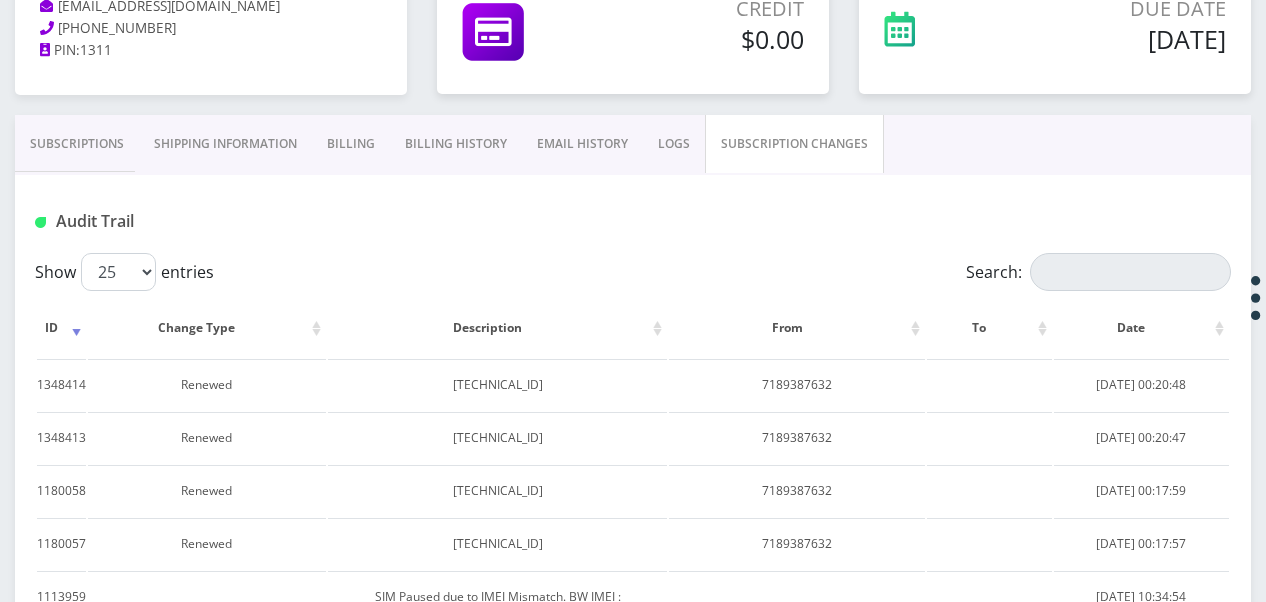
click at [95, 145] on link "Subscriptions" at bounding box center [77, 144] width 124 height 58
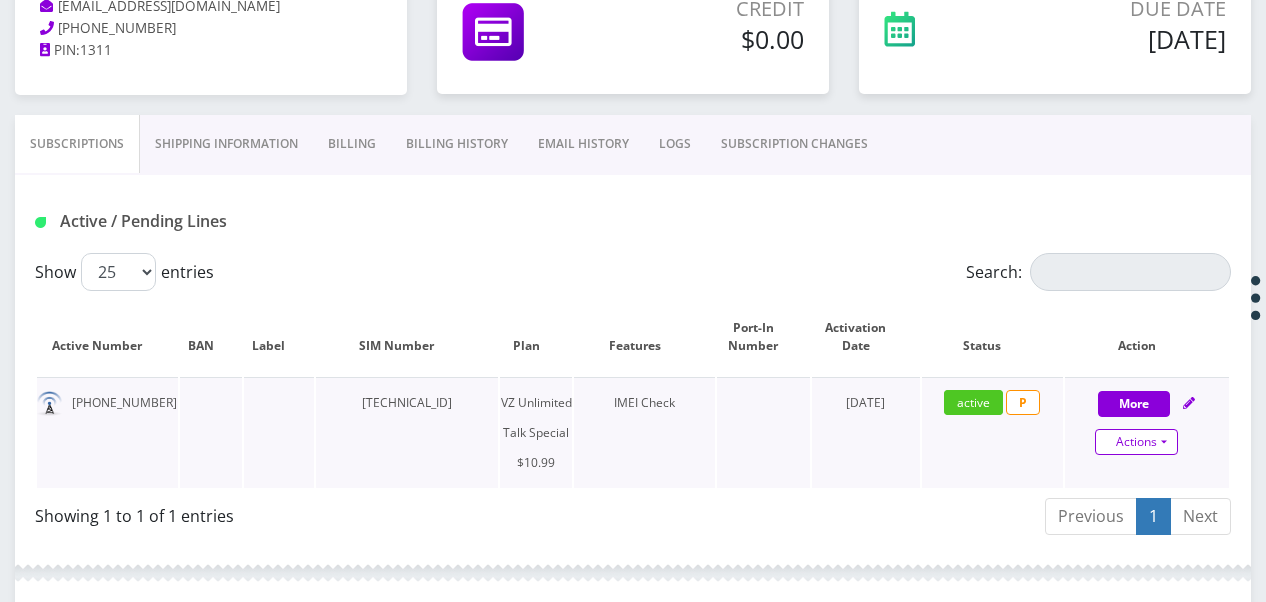
click at [1164, 444] on link "Actions" at bounding box center [1136, 442] width 83 height 26
select select "472"
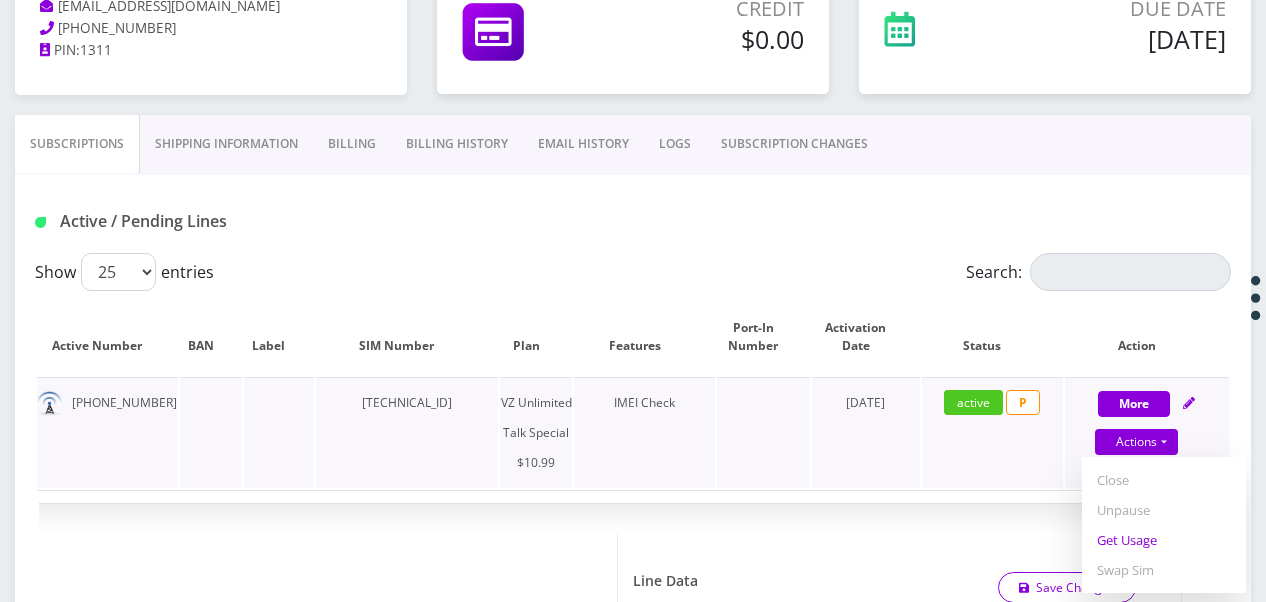
click at [1132, 537] on link "Get Usage" at bounding box center [1164, 540] width 164 height 30
select select "472"
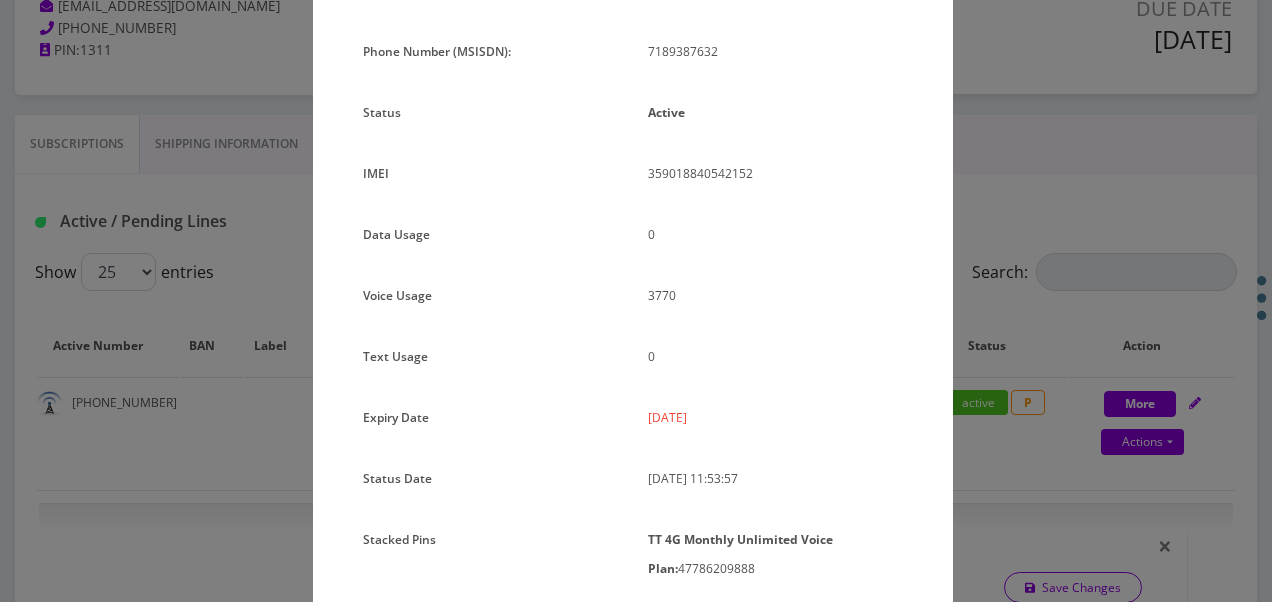
scroll to position [200, 0]
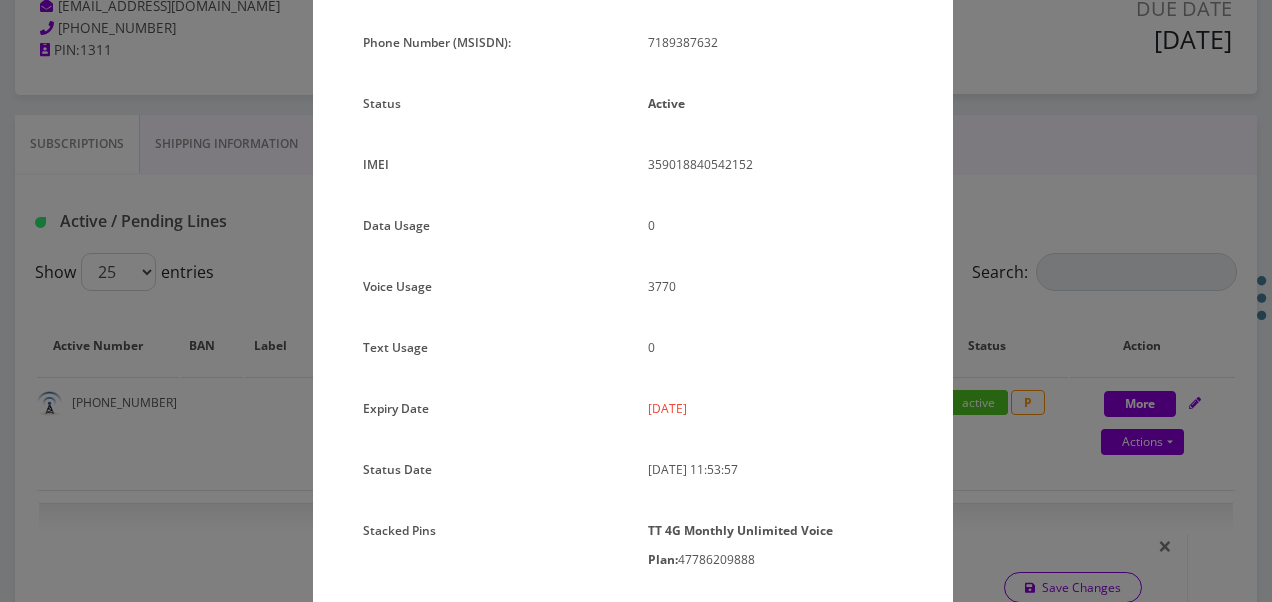
click at [1084, 406] on div "× Subscription Info Plan Name TT 4G Monthly Unlimited Voice Plan Phone Number (…" at bounding box center [636, 301] width 1272 height 602
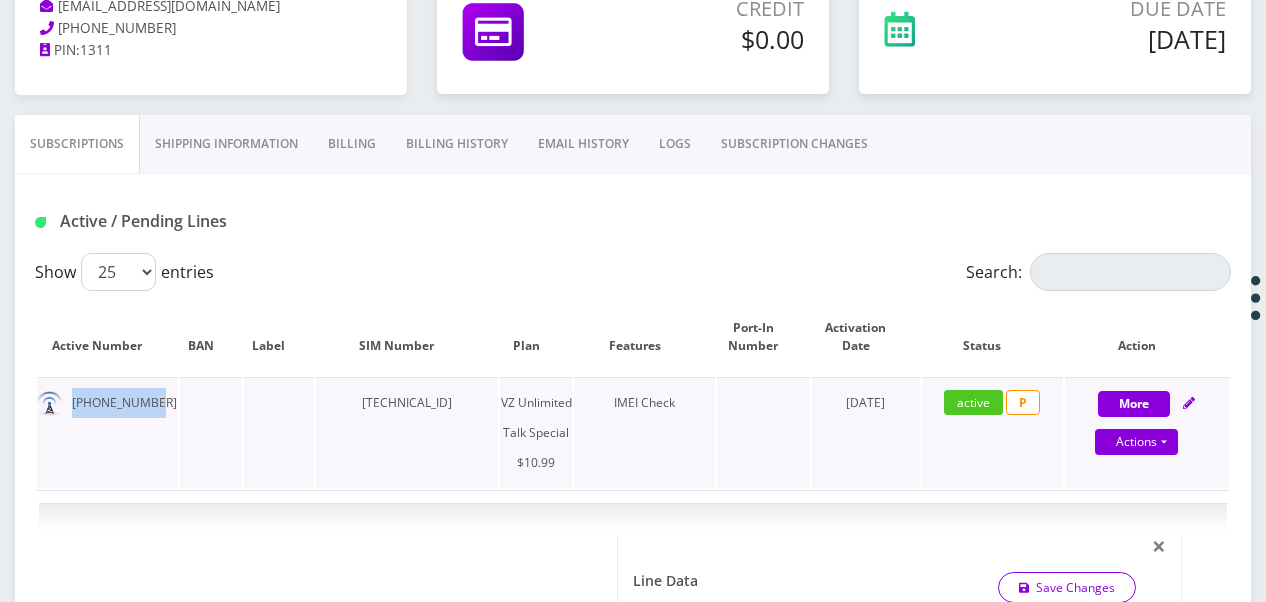
drag, startPoint x: 74, startPoint y: 392, endPoint x: 159, endPoint y: 401, distance: 85.5
click at [159, 401] on td "718-938-7632" at bounding box center [107, 432] width 141 height 111
drag, startPoint x: 159, startPoint y: 401, endPoint x: 137, endPoint y: 403, distance: 22.1
copy td "718-938-7632"
click at [1171, 446] on link "Actions" at bounding box center [1136, 442] width 83 height 26
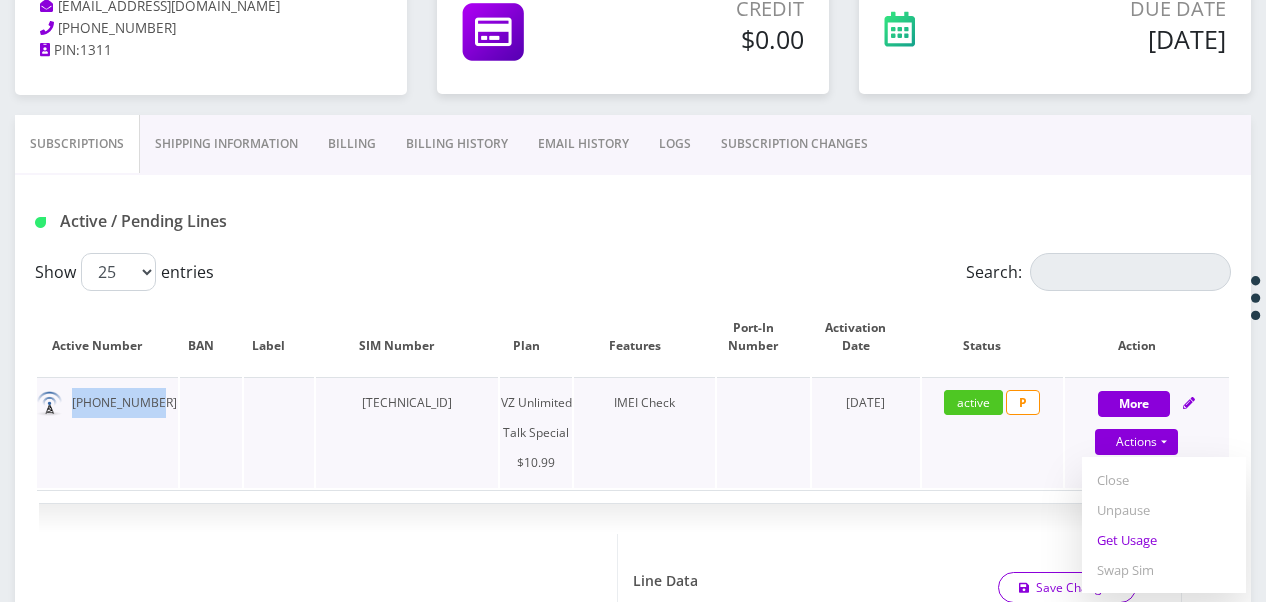
click at [1136, 528] on link "Get Usage" at bounding box center [1164, 540] width 164 height 30
select select "472"
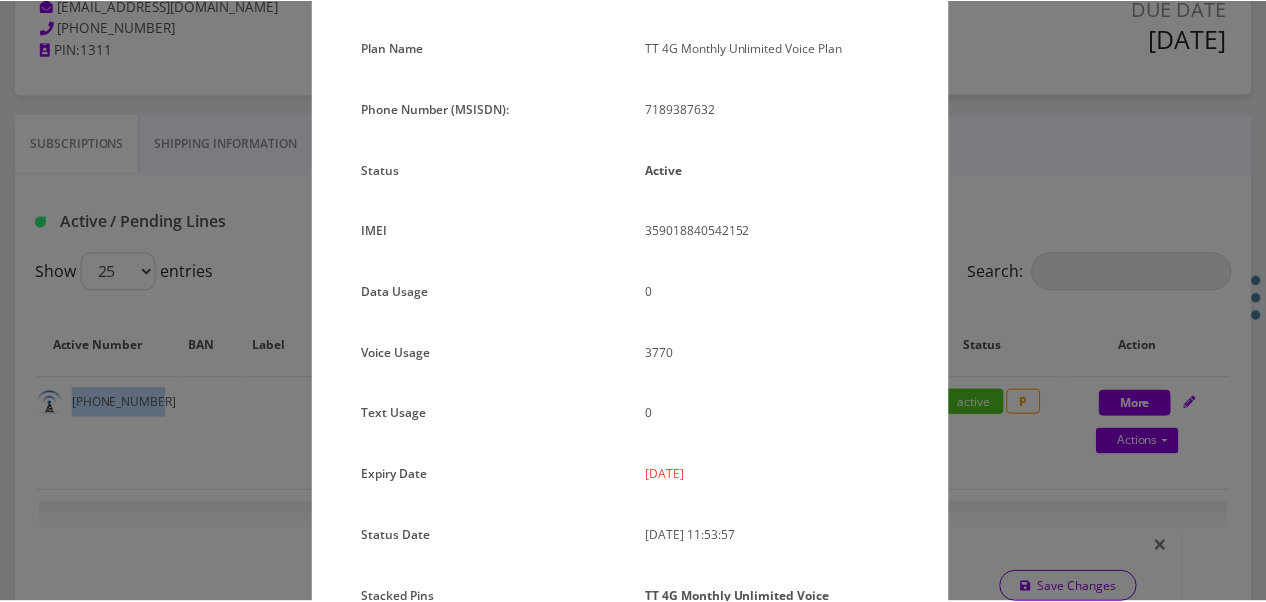
scroll to position [266, 0]
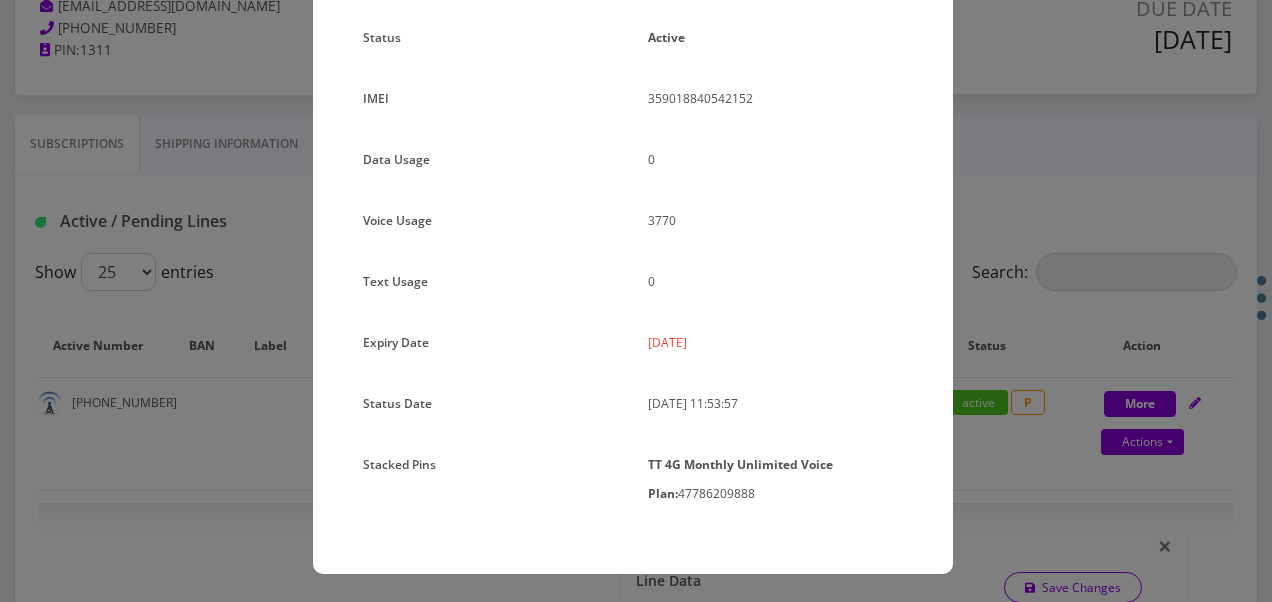
click at [983, 439] on div "× Subscription Info Plan Name TT 4G Monthly Unlimited Voice Plan Phone Number (…" at bounding box center [636, 301] width 1272 height 602
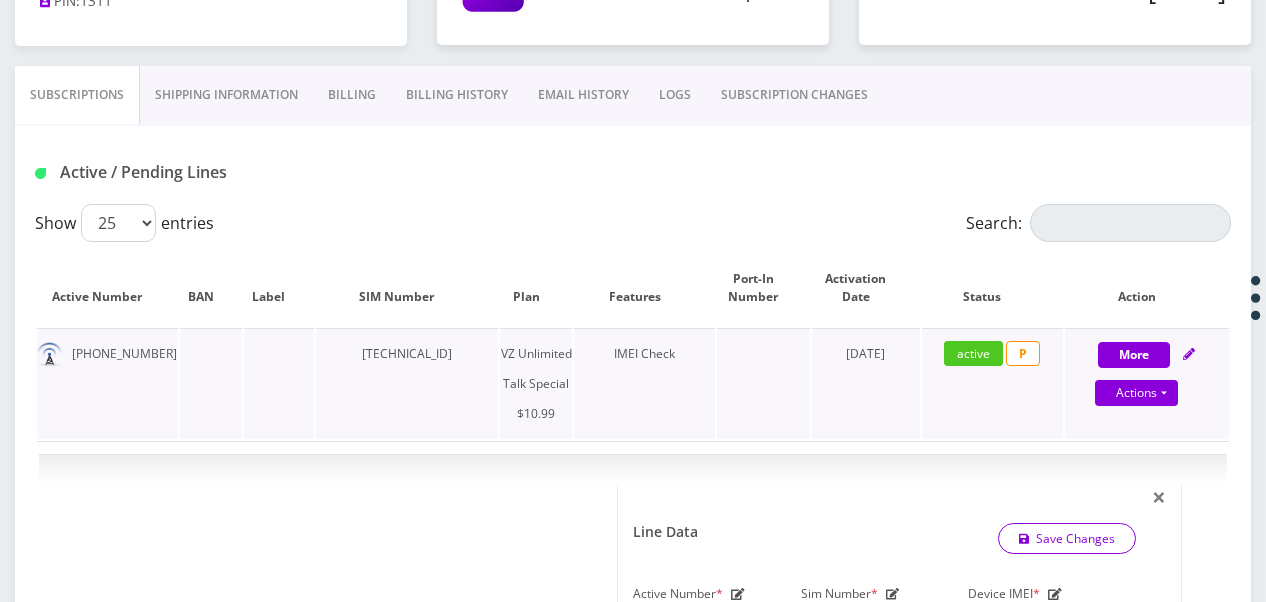
scroll to position [250, 0]
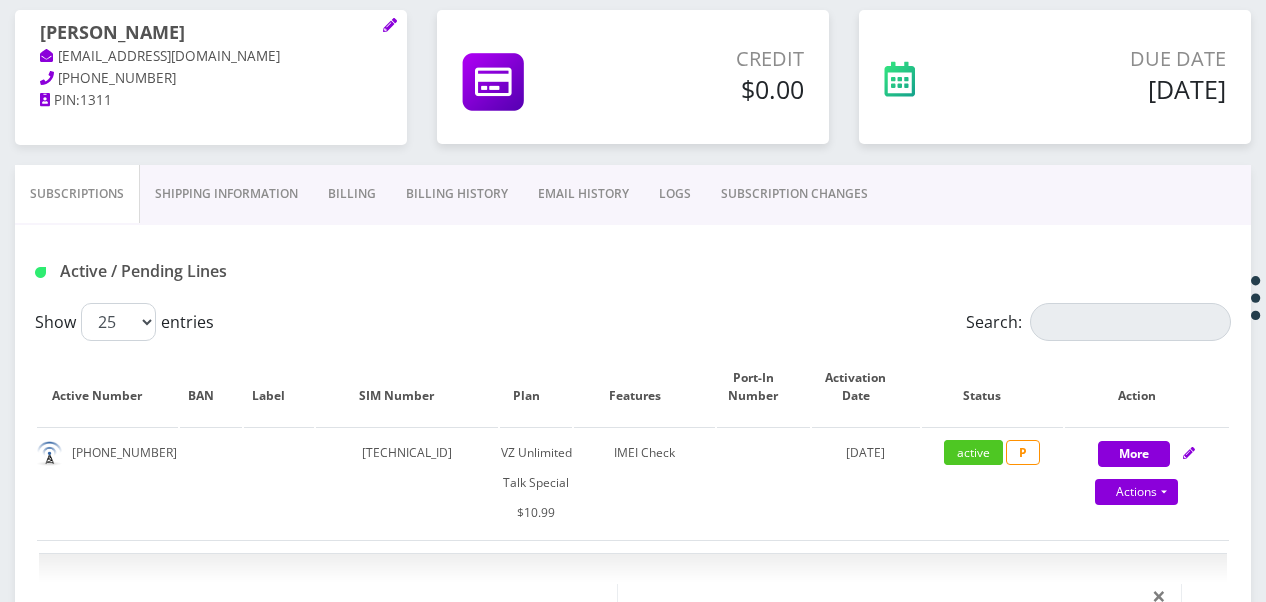
click at [248, 200] on link "Shipping Information" at bounding box center [226, 194] width 173 height 58
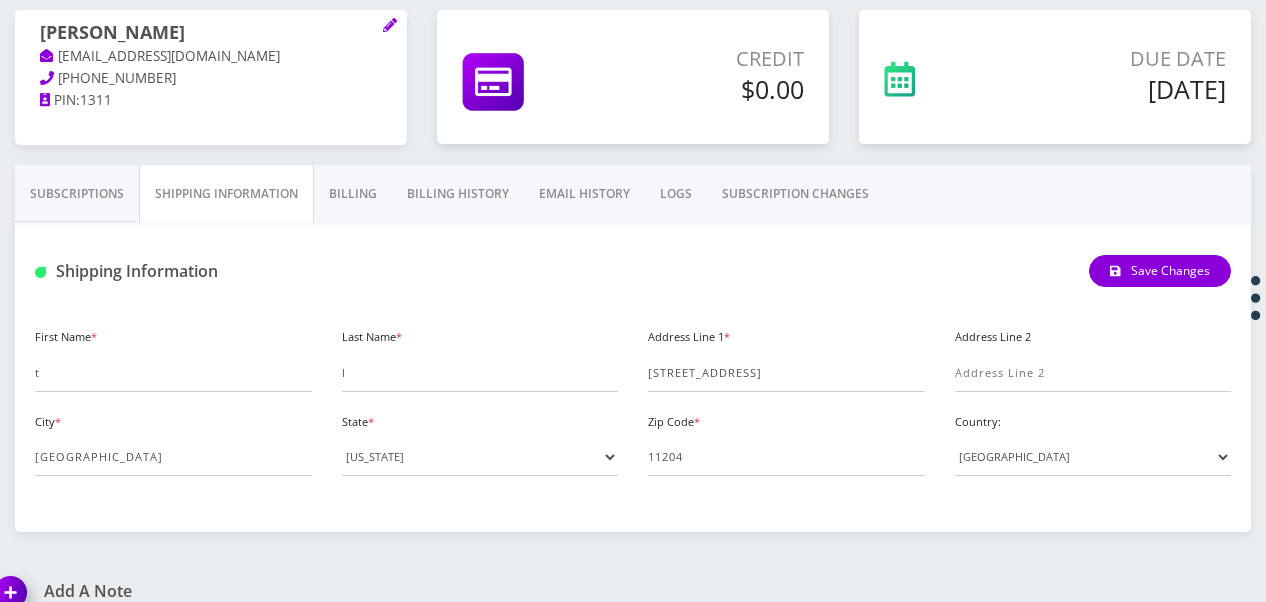
click at [364, 202] on link "Billing" at bounding box center [353, 194] width 78 height 58
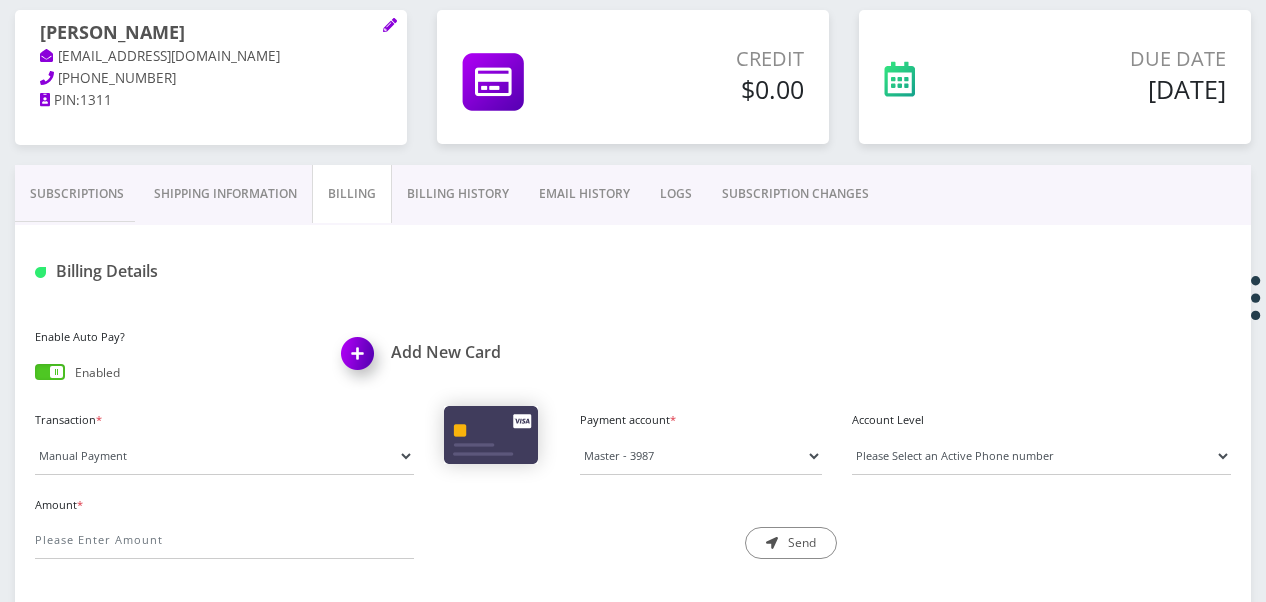
click at [44, 364] on span at bounding box center [50, 372] width 30 height 16
click at [35, 376] on input "checkbox" at bounding box center [35, 376] width 0 height 0
click at [68, 216] on link "Subscriptions" at bounding box center [77, 194] width 124 height 58
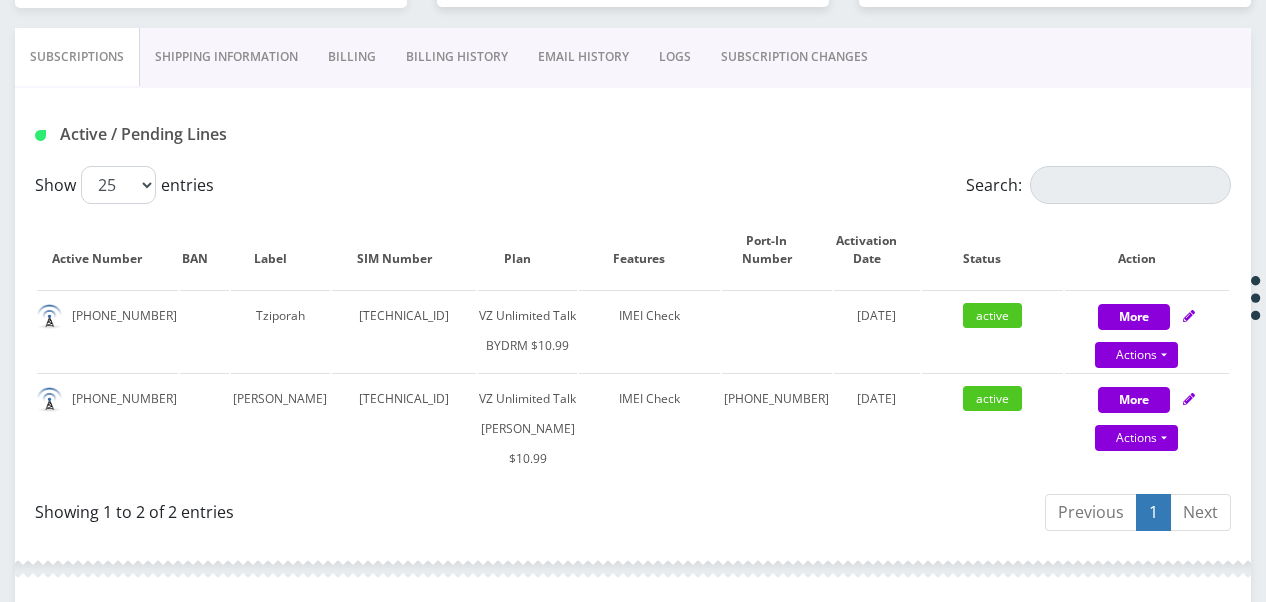
scroll to position [400, 0]
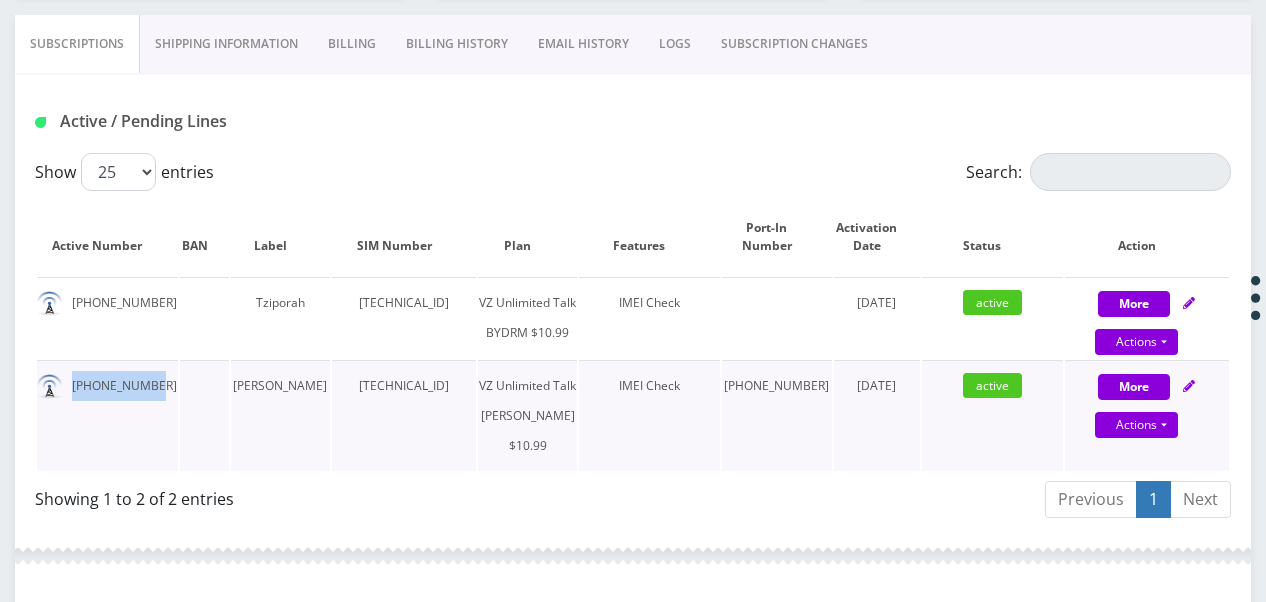
drag, startPoint x: 74, startPoint y: 418, endPoint x: 150, endPoint y: 411, distance: 76.3
click at [150, 411] on td "[PHONE_NUMBER]" at bounding box center [107, 415] width 141 height 111
drag, startPoint x: 150, startPoint y: 411, endPoint x: 130, endPoint y: 416, distance: 20.6
copy td "929-214-2877"
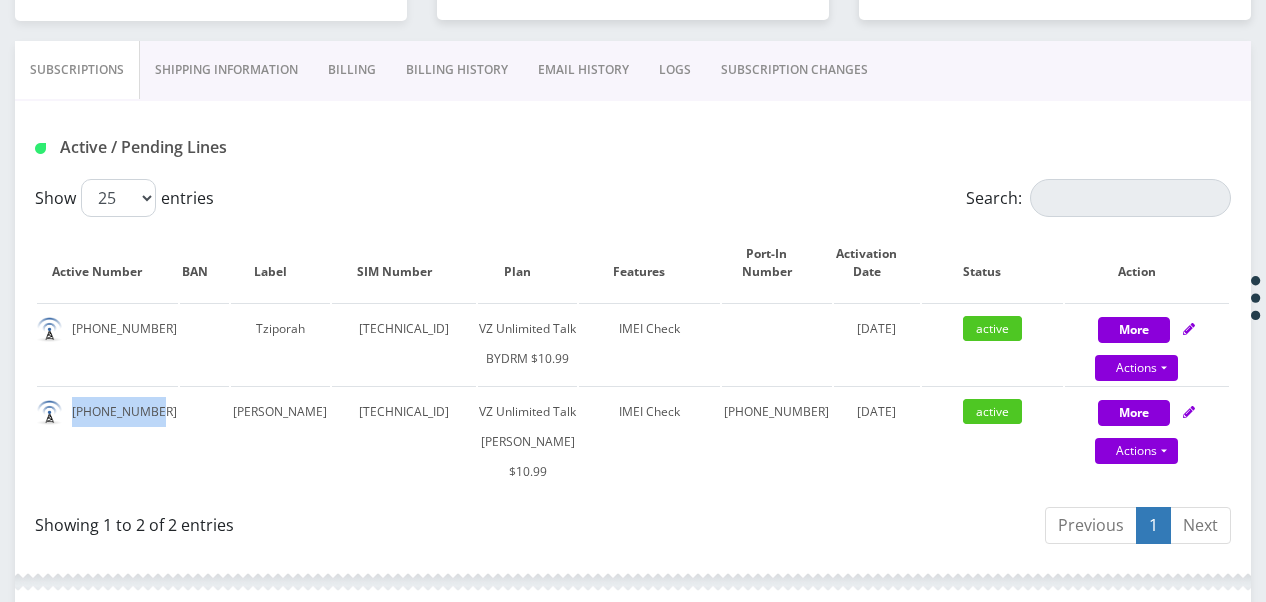
scroll to position [300, 0]
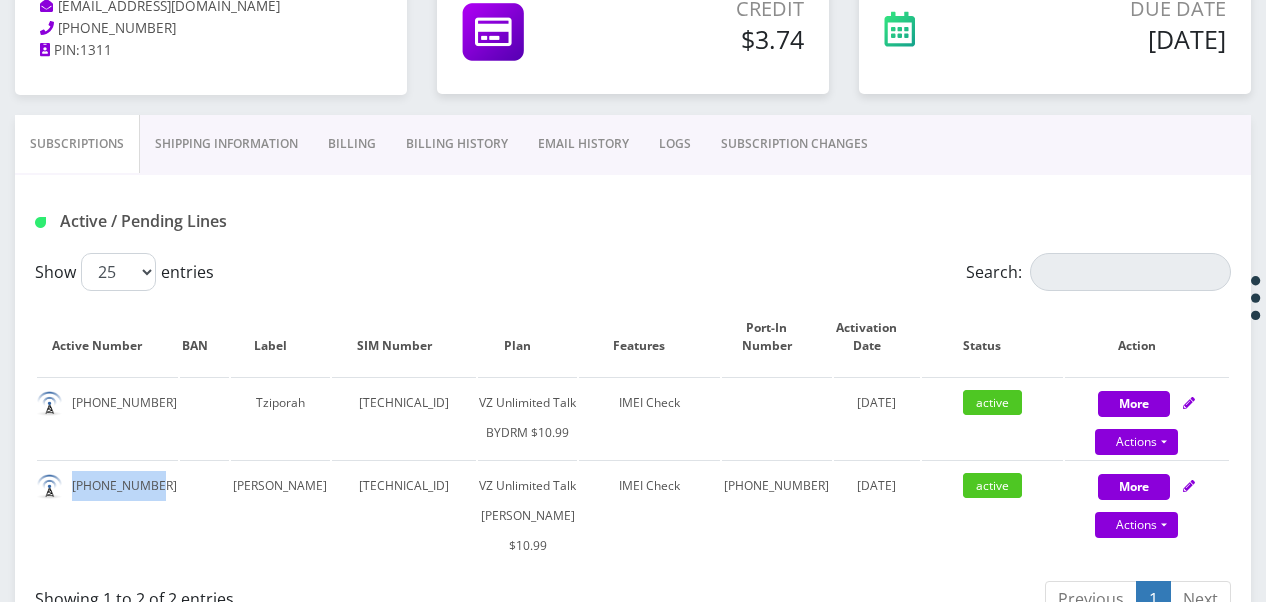
click at [362, 151] on link "Billing" at bounding box center [352, 144] width 78 height 58
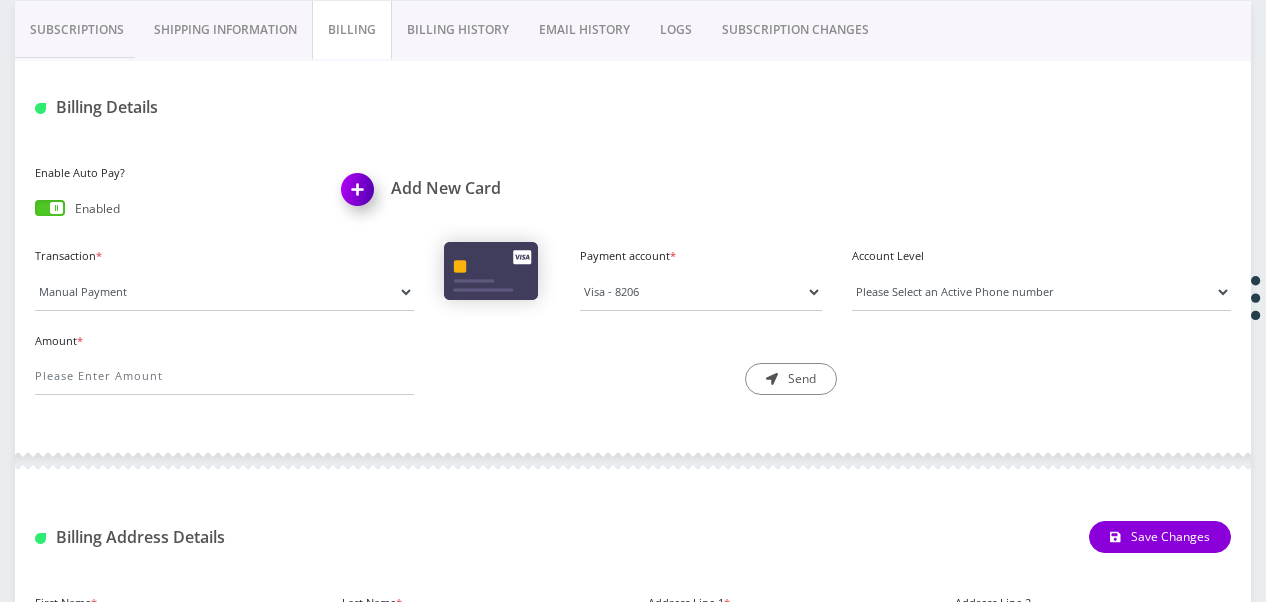
scroll to position [300, 0]
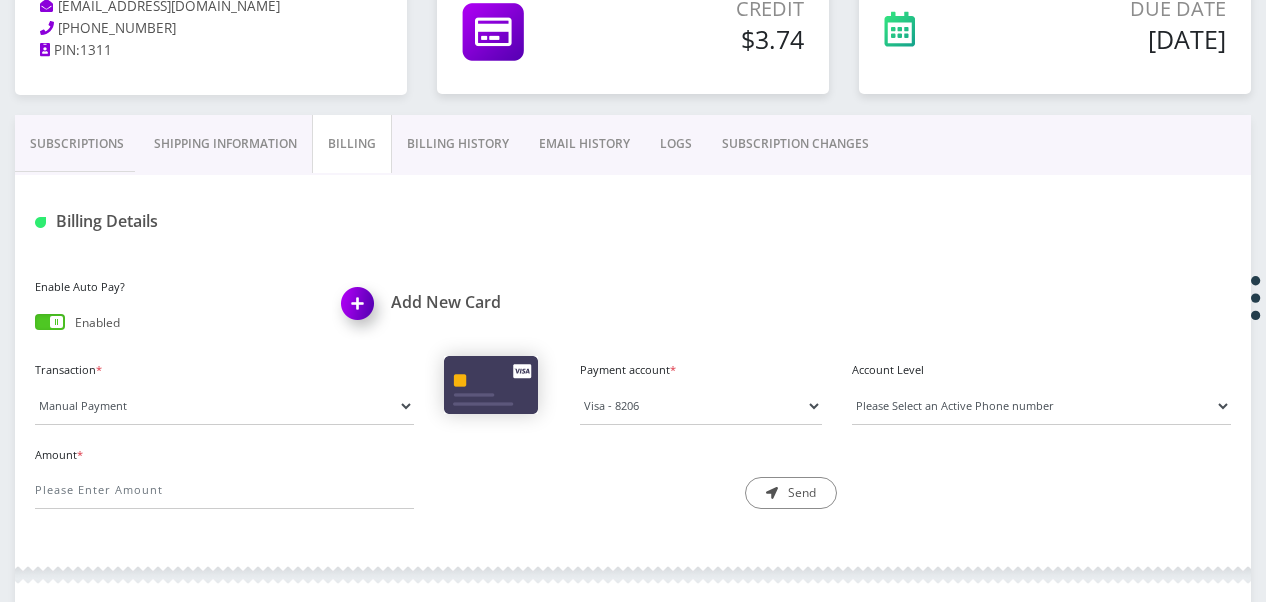
click at [54, 152] on link "Subscriptions" at bounding box center [77, 144] width 124 height 58
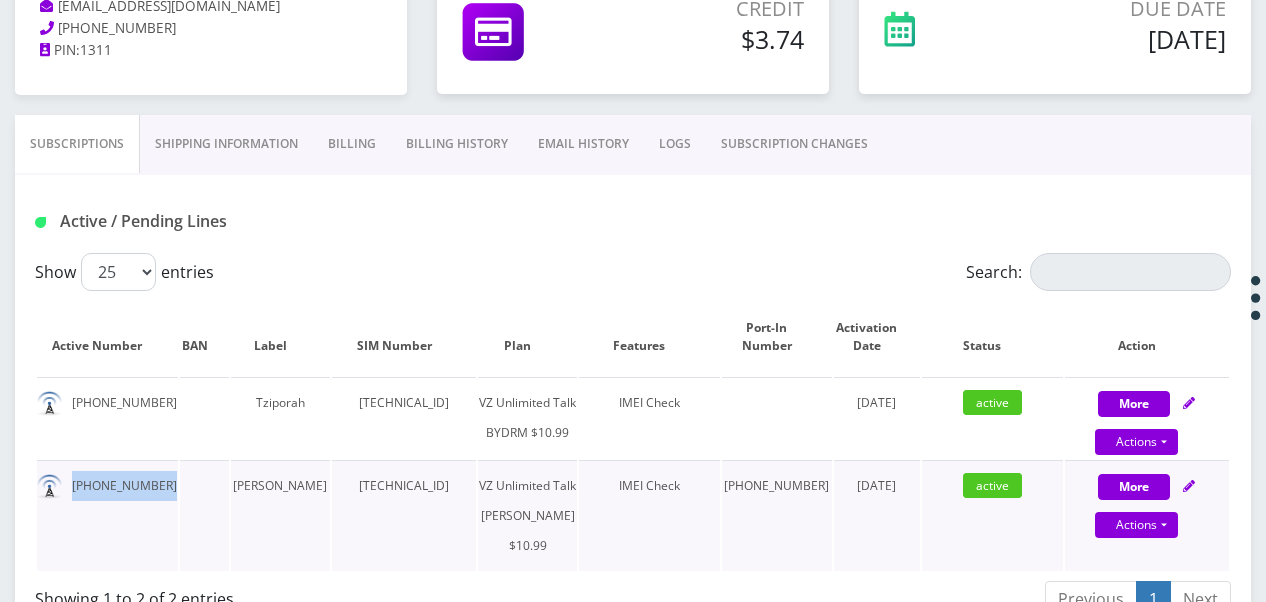
drag, startPoint x: 70, startPoint y: 509, endPoint x: 185, endPoint y: 512, distance: 115.0
click at [185, 512] on tr "929-214-2877 Sara 89148000010413034570 VZ Unlimited Talk BAIS YAAKOV $10.99 IME…" at bounding box center [633, 515] width 1192 height 111
drag, startPoint x: 185, startPoint y: 512, endPoint x: 126, endPoint y: 512, distance: 59.0
copy td "929-214-2877"
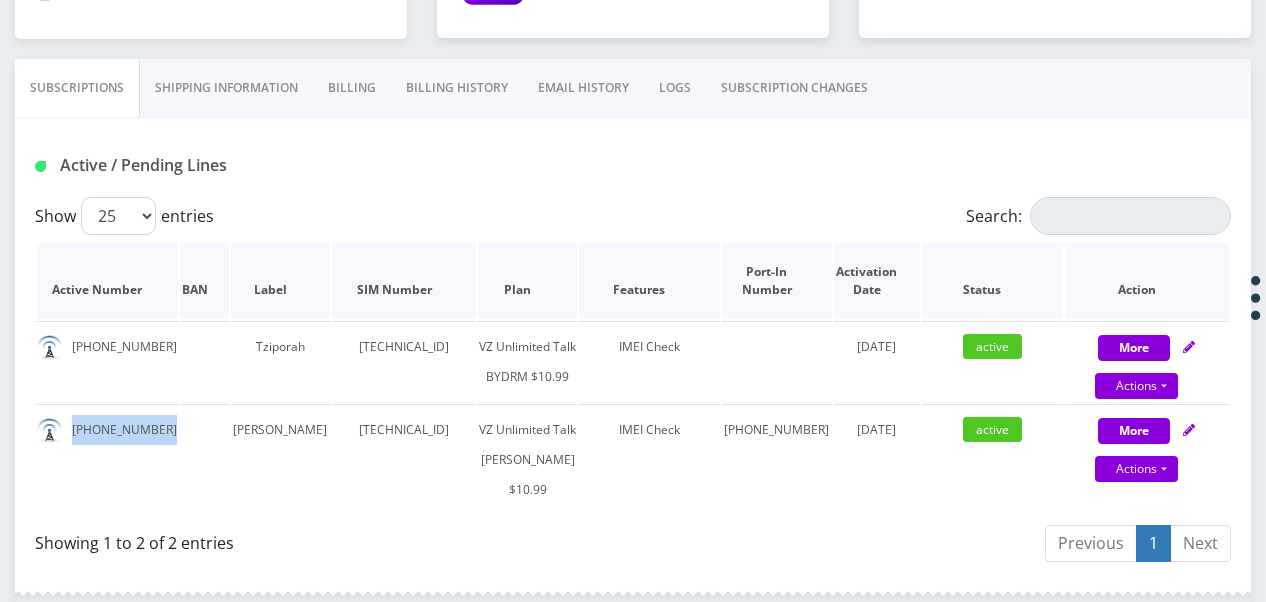
scroll to position [400, 0]
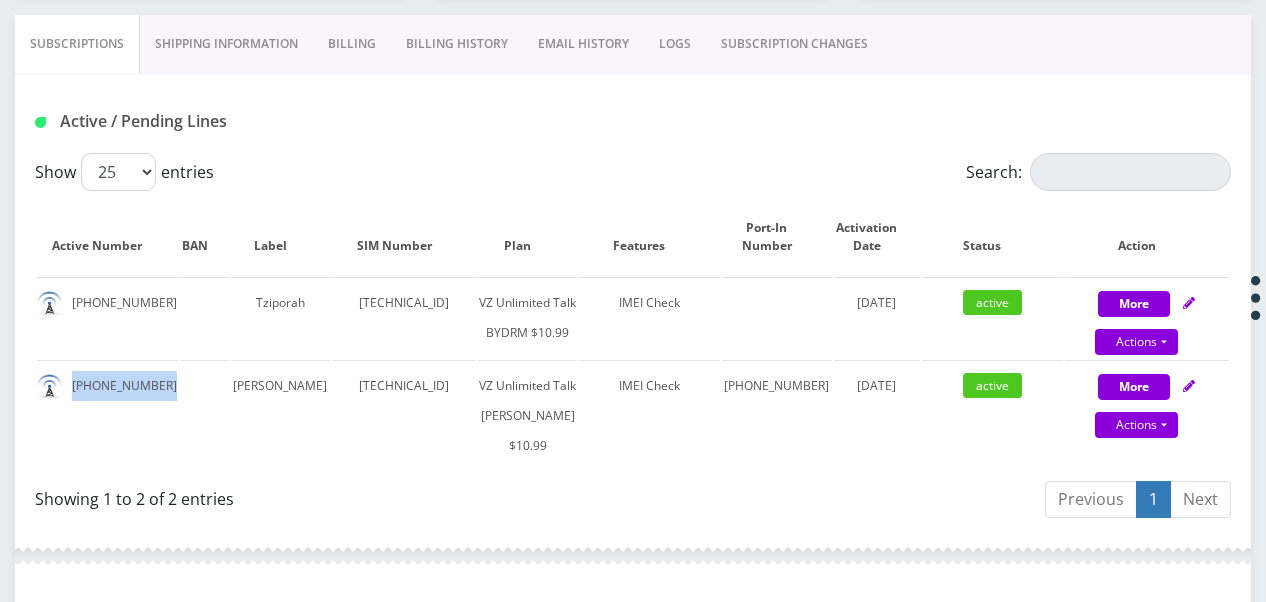
click at [321, 63] on link "Billing" at bounding box center [352, 44] width 78 height 58
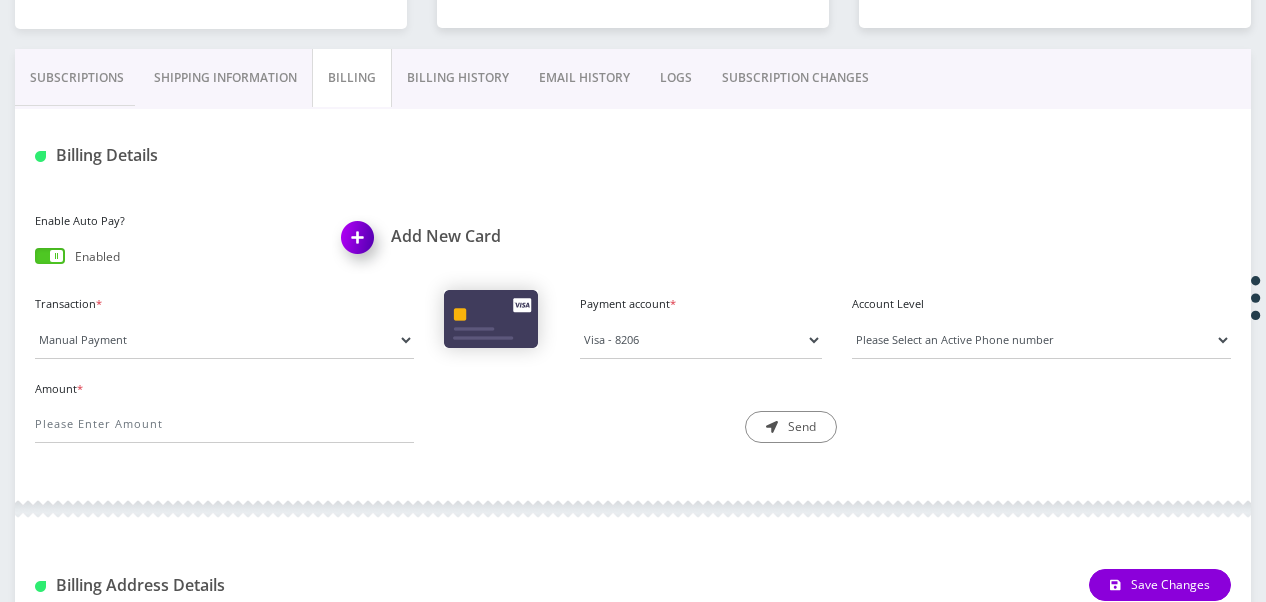
scroll to position [200, 0]
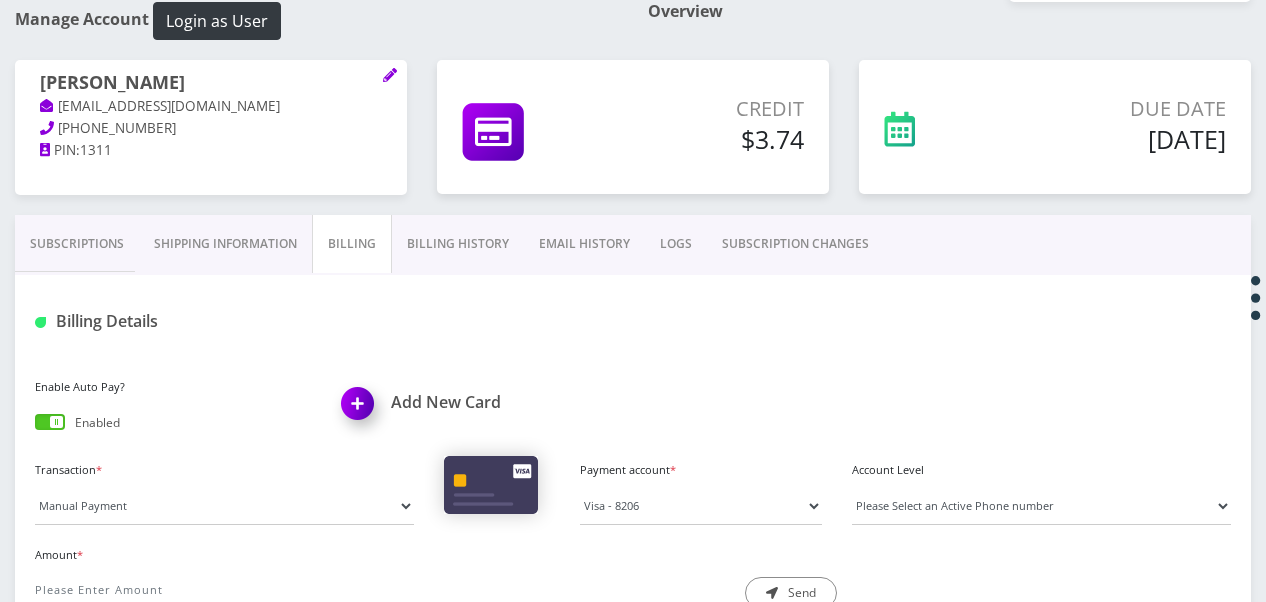
click at [100, 233] on link "Subscriptions" at bounding box center [77, 244] width 124 height 58
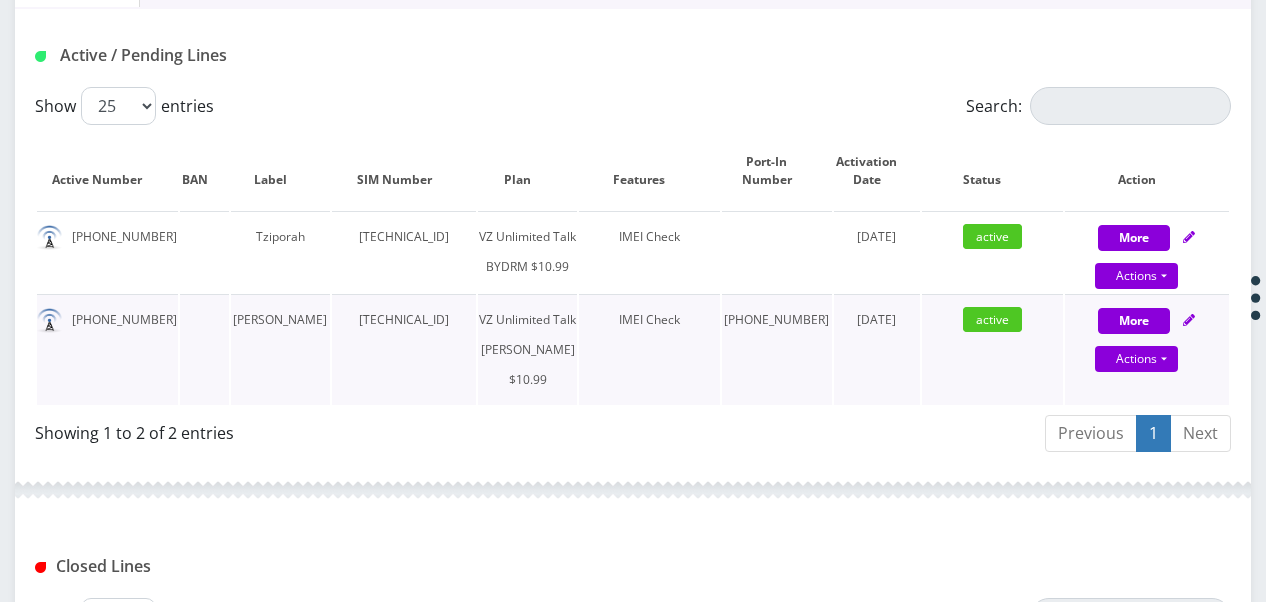
scroll to position [500, 0]
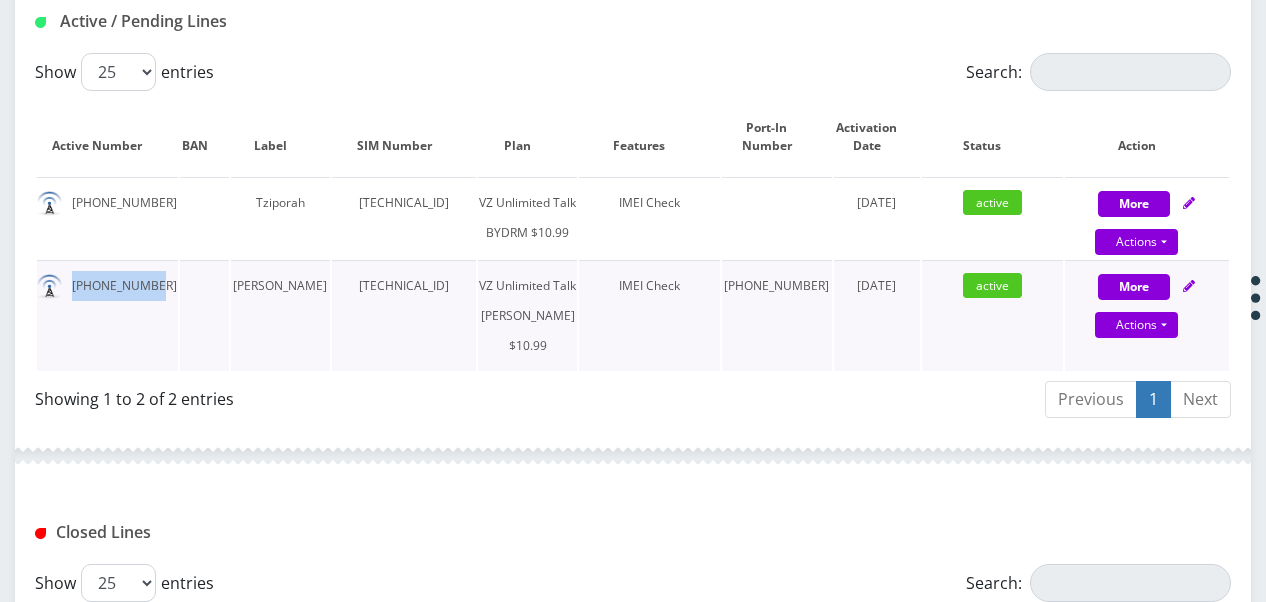
drag, startPoint x: 75, startPoint y: 320, endPoint x: 176, endPoint y: 312, distance: 101.3
click at [176, 312] on td "929-214-2877" at bounding box center [107, 315] width 141 height 111
drag, startPoint x: 176, startPoint y: 312, endPoint x: 154, endPoint y: 318, distance: 22.8
copy td "929-214-2877"
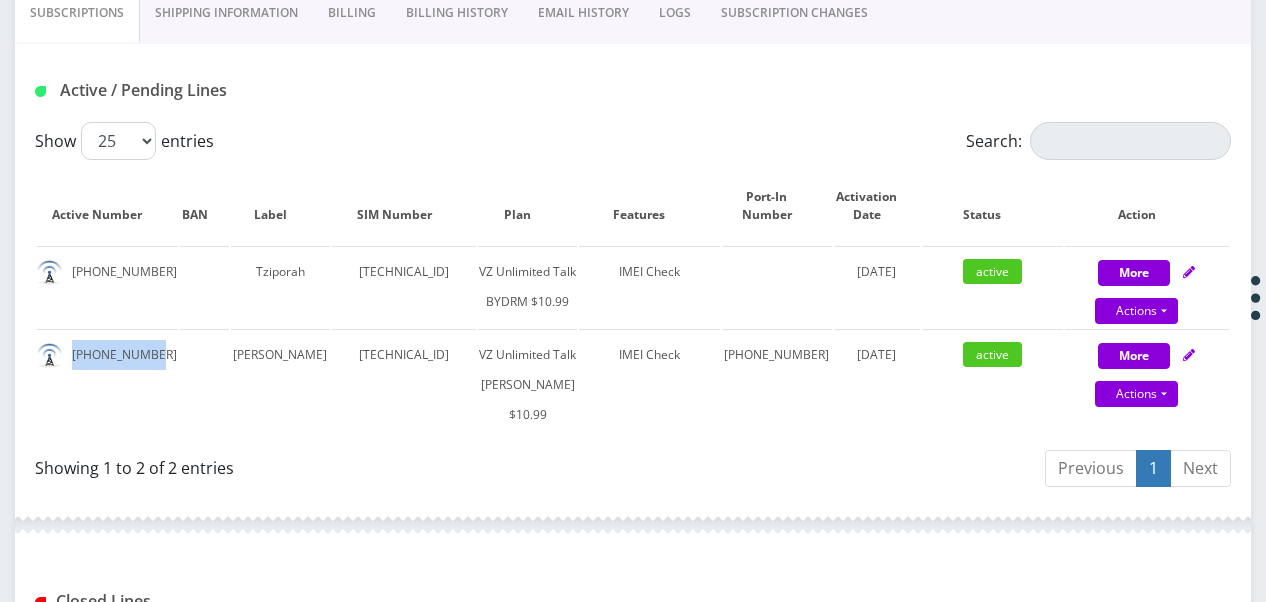
scroll to position [200, 0]
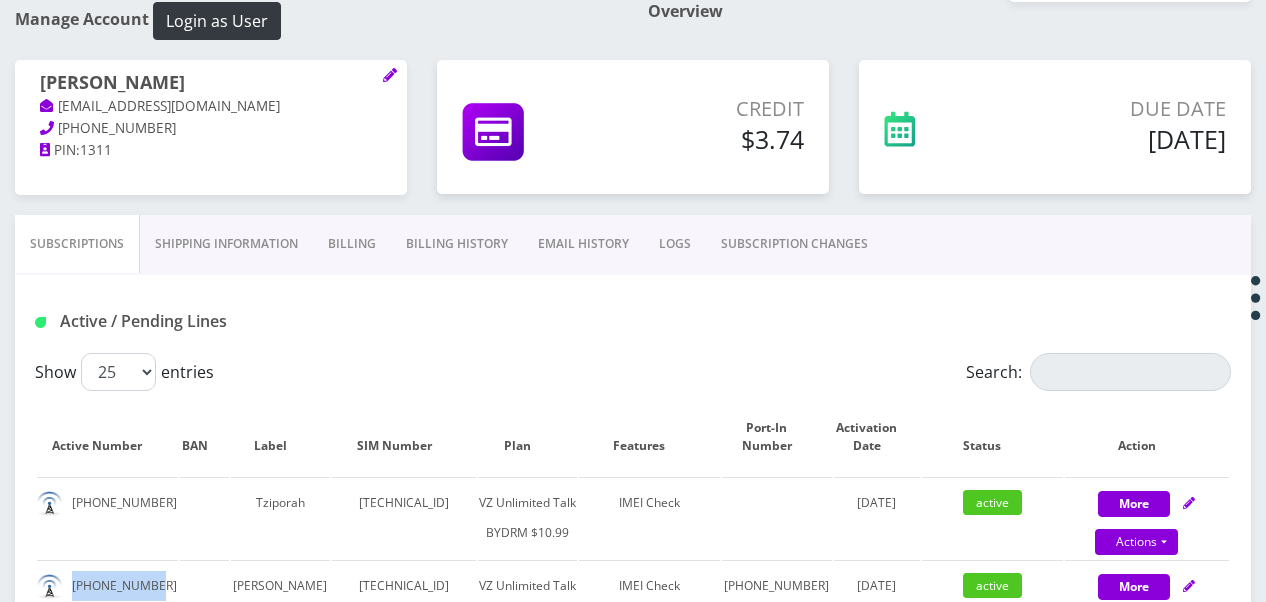
click at [330, 230] on link "Billing" at bounding box center [352, 244] width 78 height 58
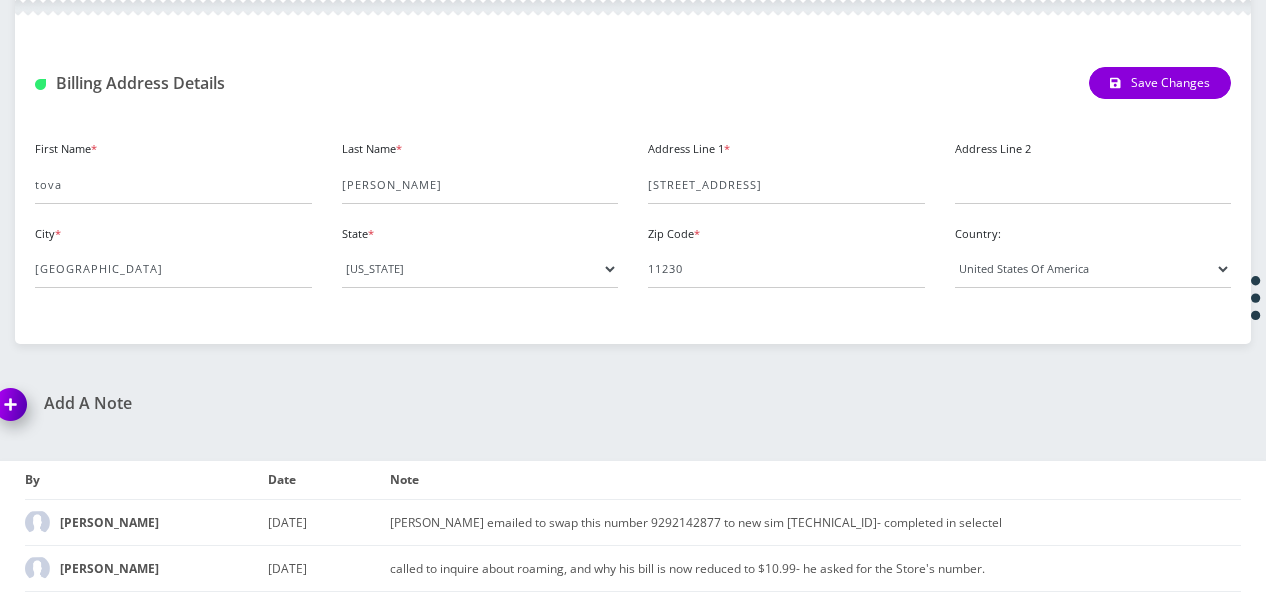
scroll to position [787, 0]
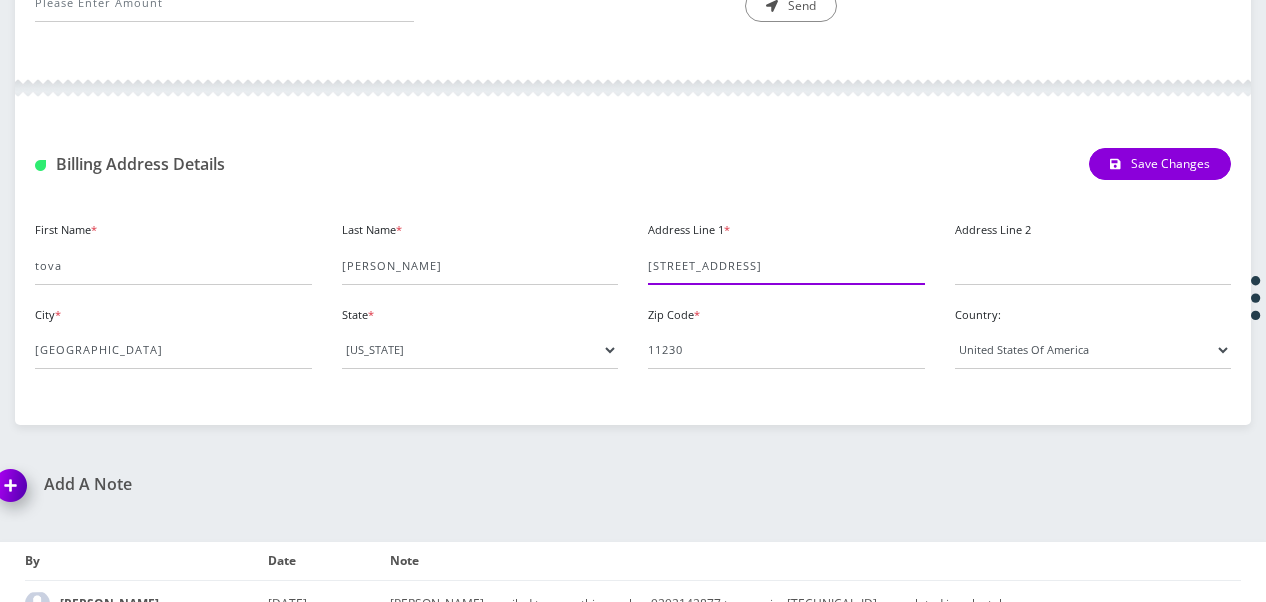
drag, startPoint x: 650, startPoint y: 266, endPoint x: 736, endPoint y: 266, distance: 86.0
click at [736, 266] on input "1143 e 19th st" at bounding box center [786, 266] width 277 height 38
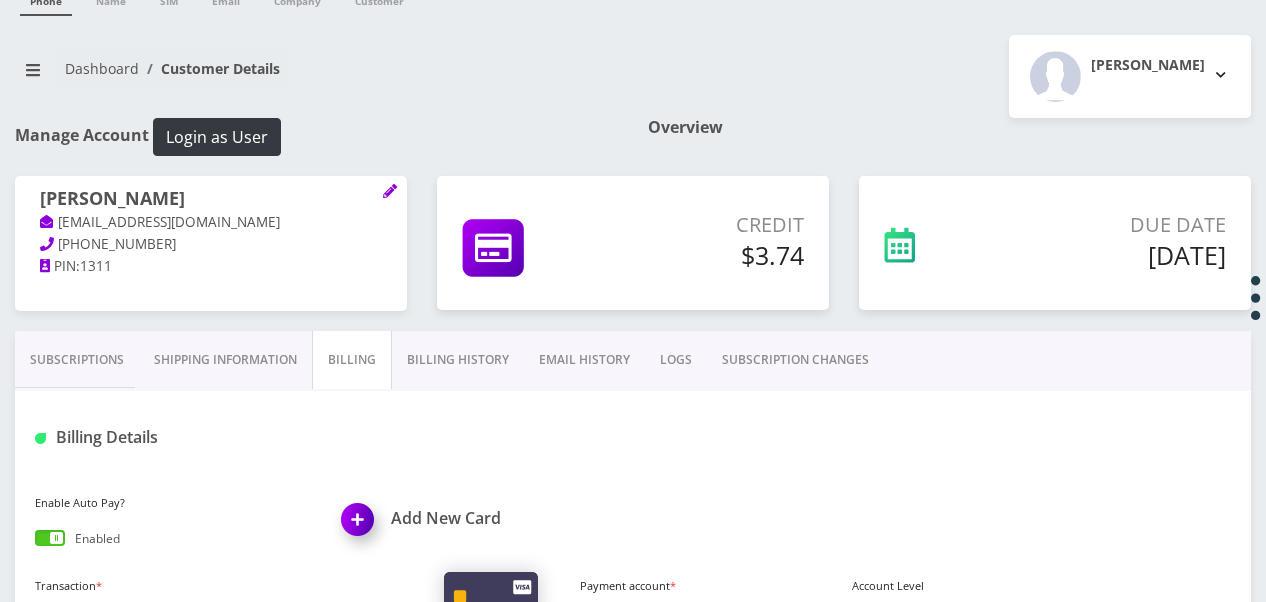
scroll to position [0, 0]
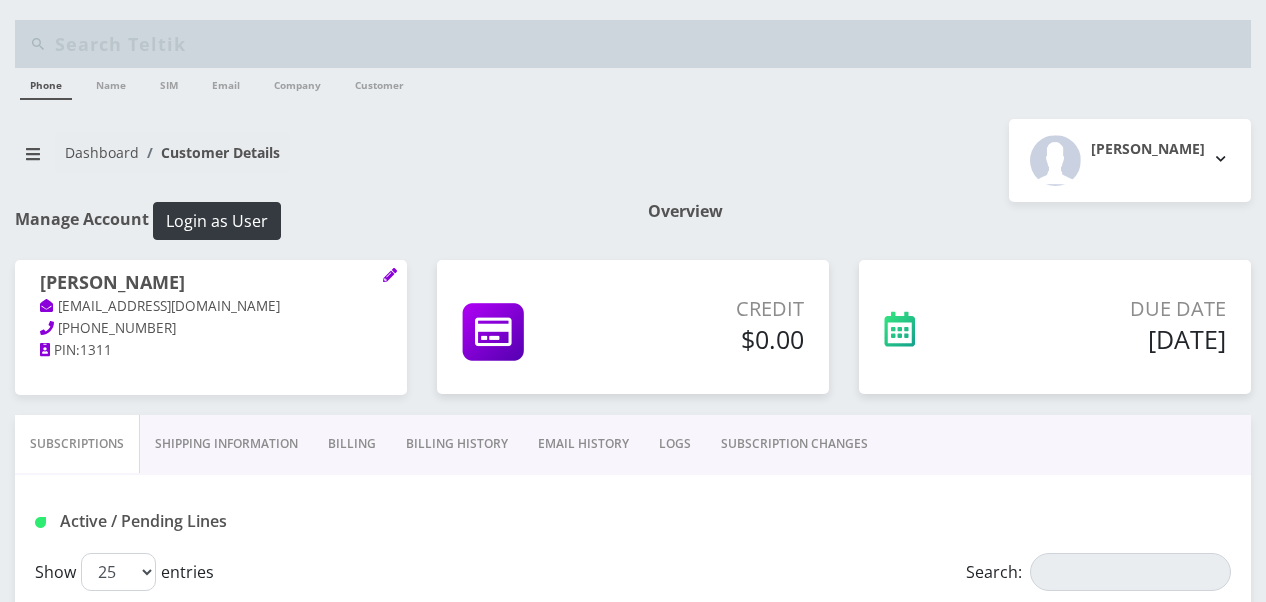
scroll to position [400, 0]
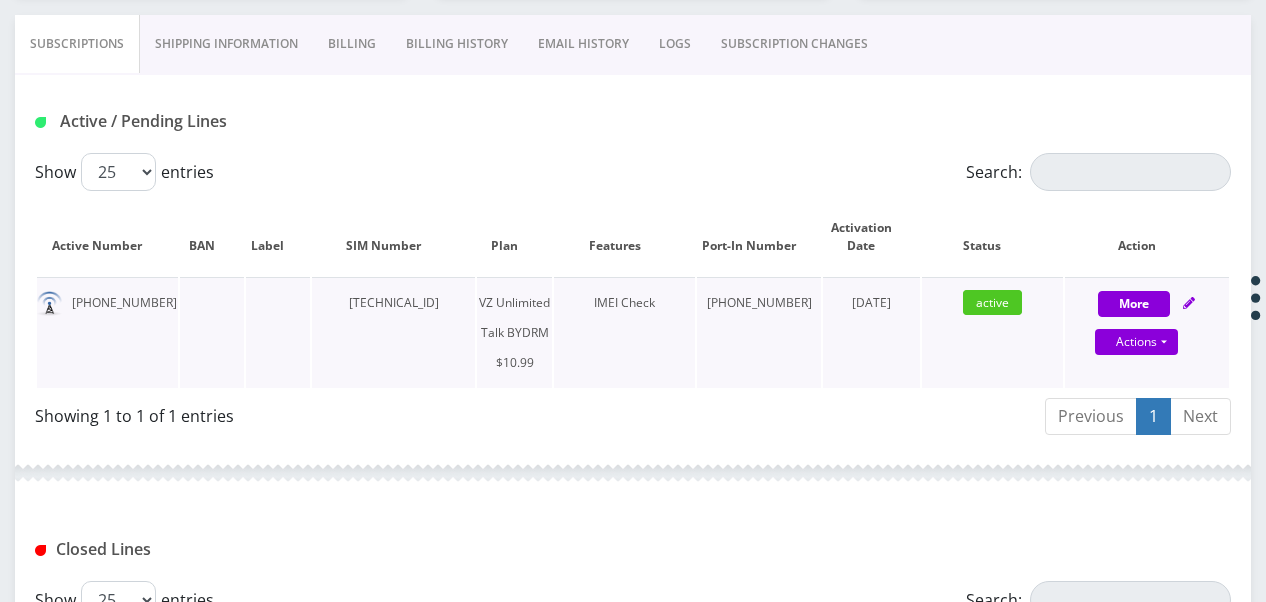
drag, startPoint x: 0, startPoint y: 0, endPoint x: 70, endPoint y: 306, distance: 313.8
click at [70, 306] on td "[PHONE_NUMBER]" at bounding box center [107, 332] width 141 height 111
drag, startPoint x: 70, startPoint y: 306, endPoint x: 163, endPoint y: 316, distance: 93.5
click at [163, 316] on td "[PHONE_NUMBER]" at bounding box center [107, 332] width 141 height 111
drag, startPoint x: 163, startPoint y: 316, endPoint x: 106, endPoint y: 303, distance: 58.4
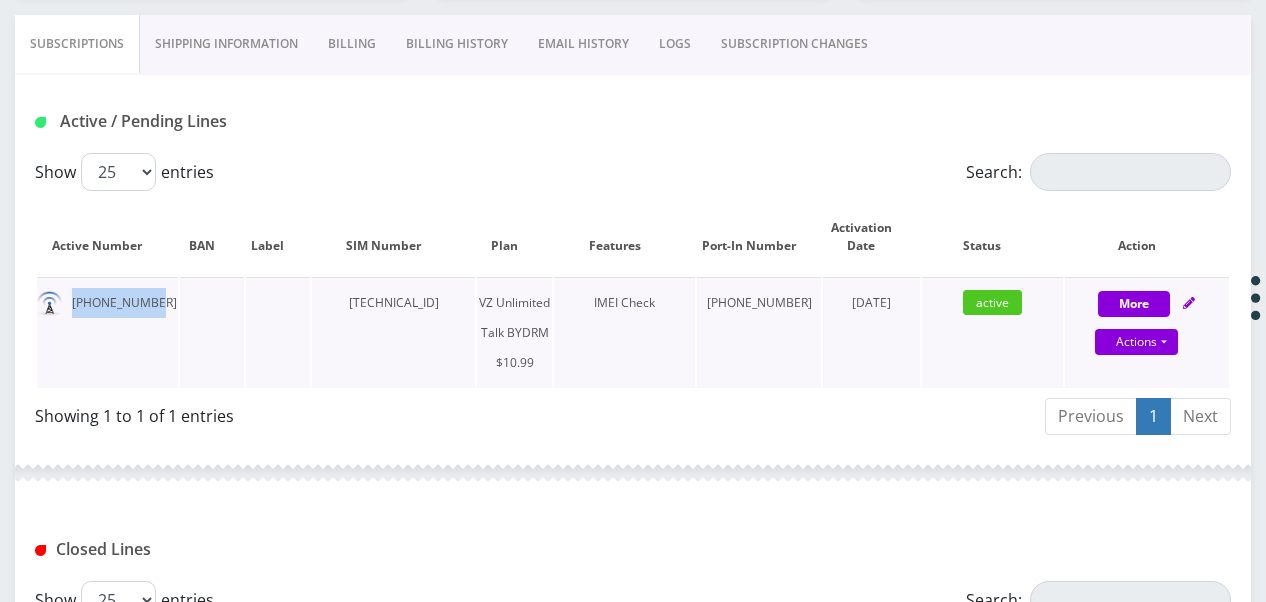
copy td "[PHONE_NUMBER]"
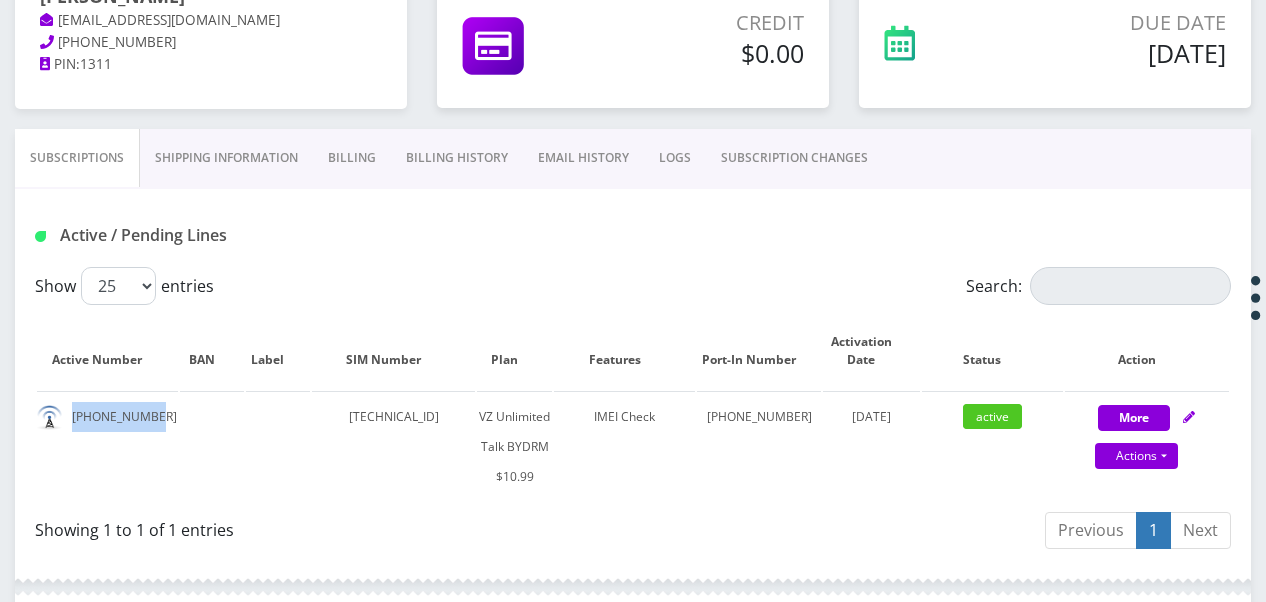
scroll to position [200, 0]
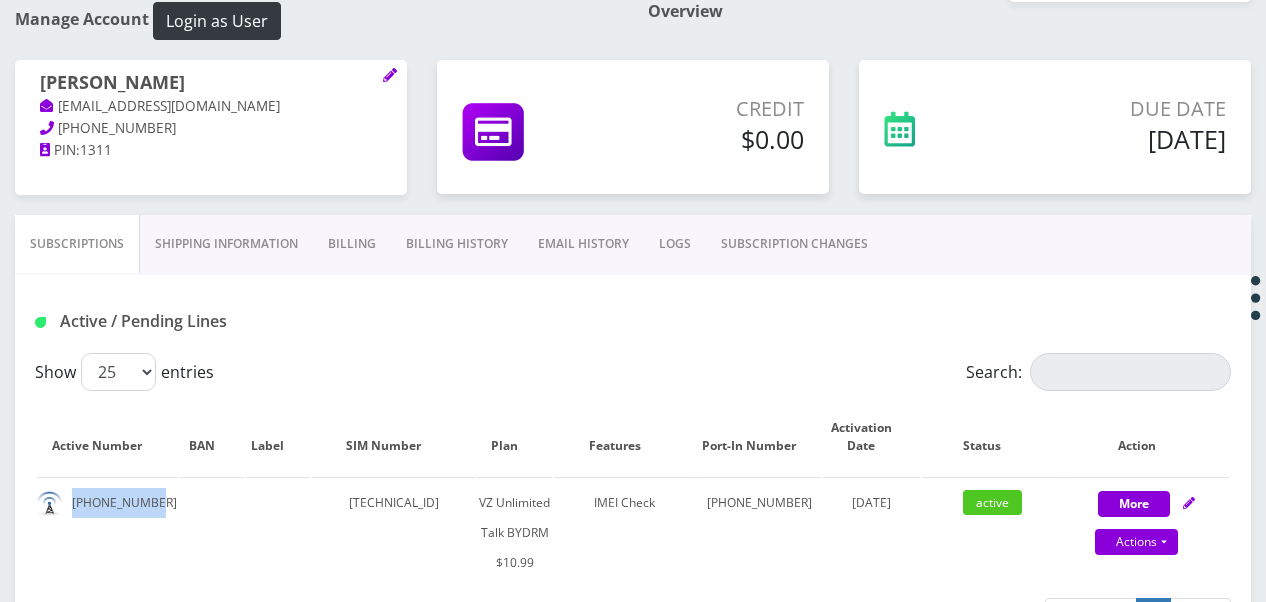
click at [353, 247] on link "Billing" at bounding box center [352, 244] width 78 height 58
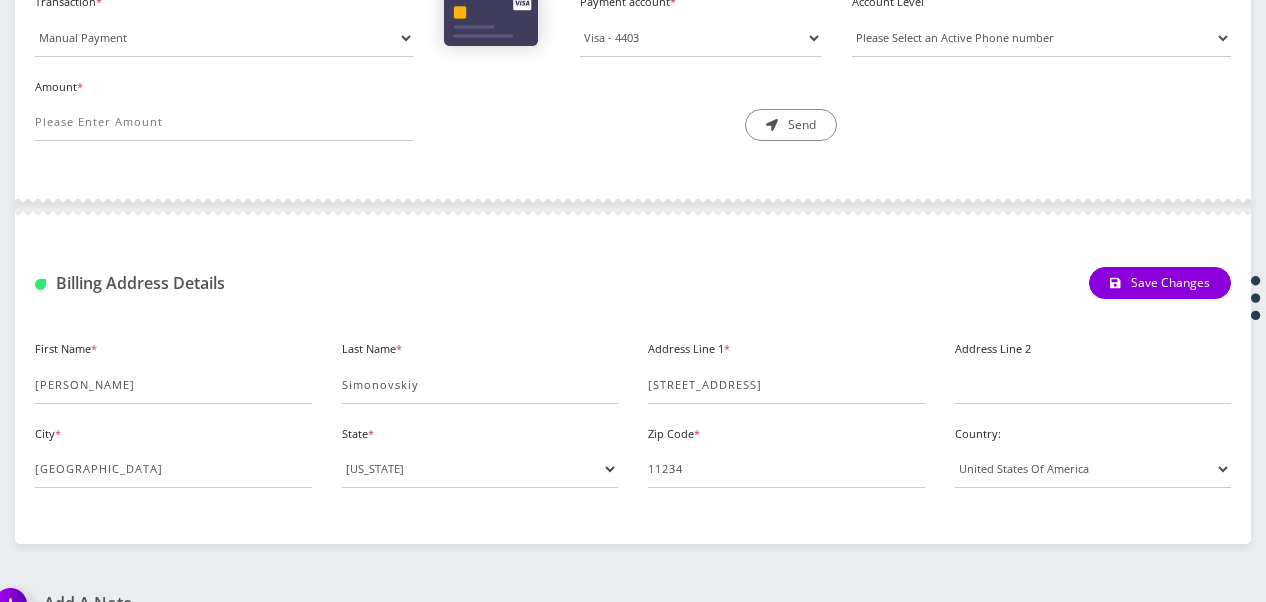
scroll to position [700, 0]
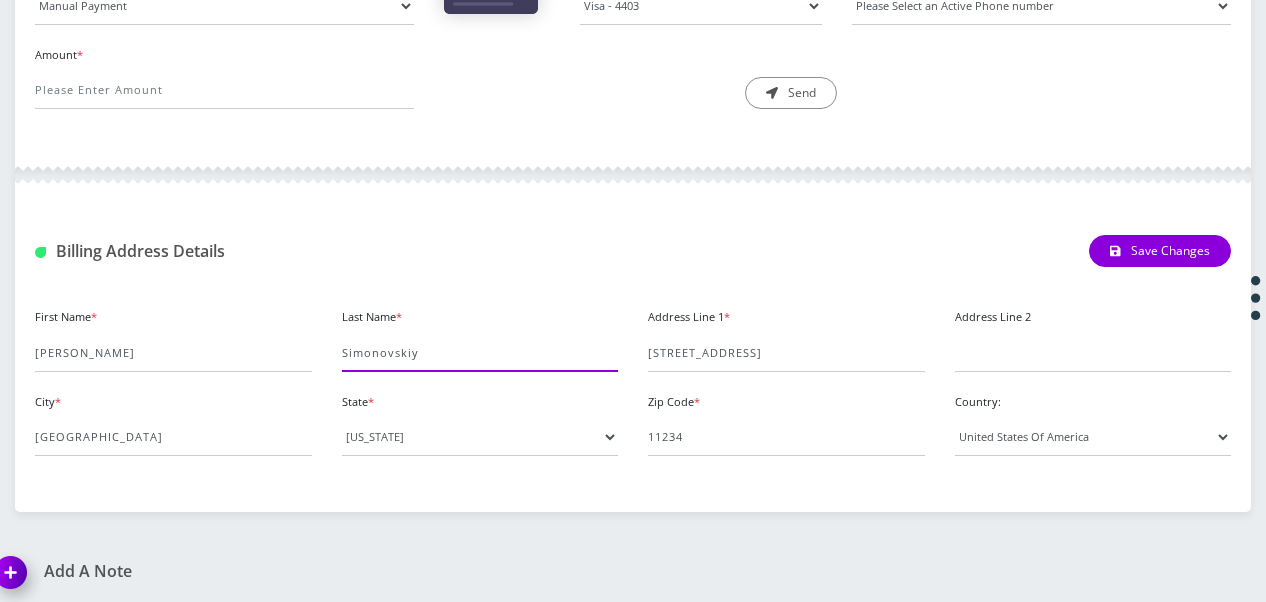
drag, startPoint x: 344, startPoint y: 347, endPoint x: 420, endPoint y: 346, distance: 76.0
click at [420, 346] on input "Simonovskiy" at bounding box center [480, 353] width 277 height 38
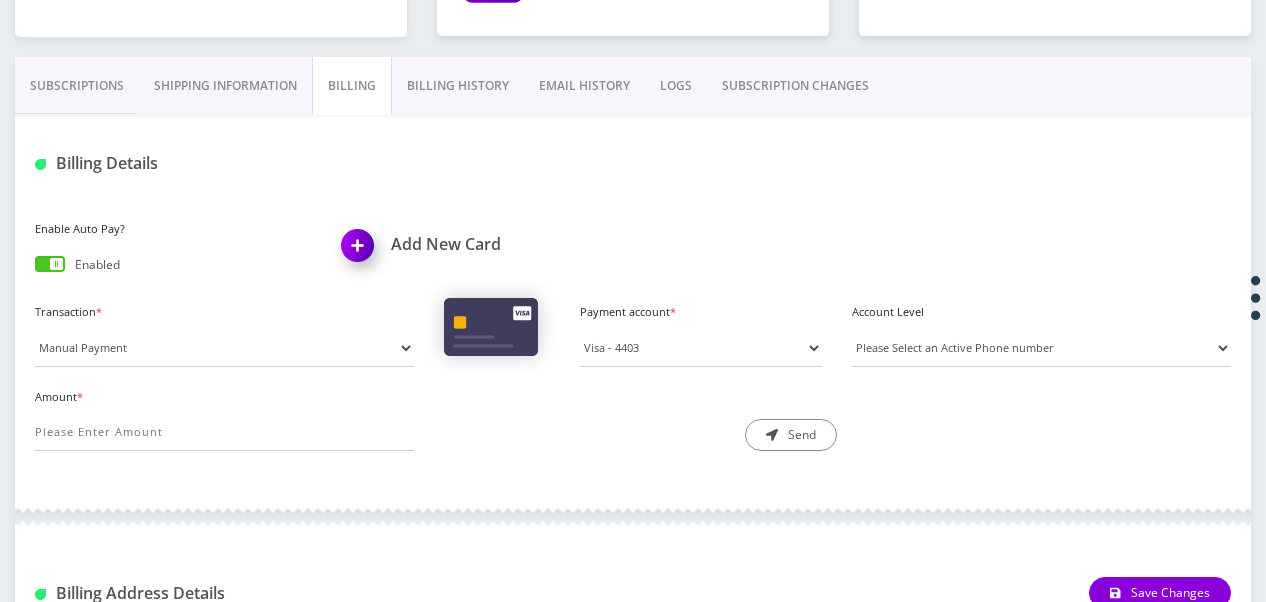
scroll to position [200, 0]
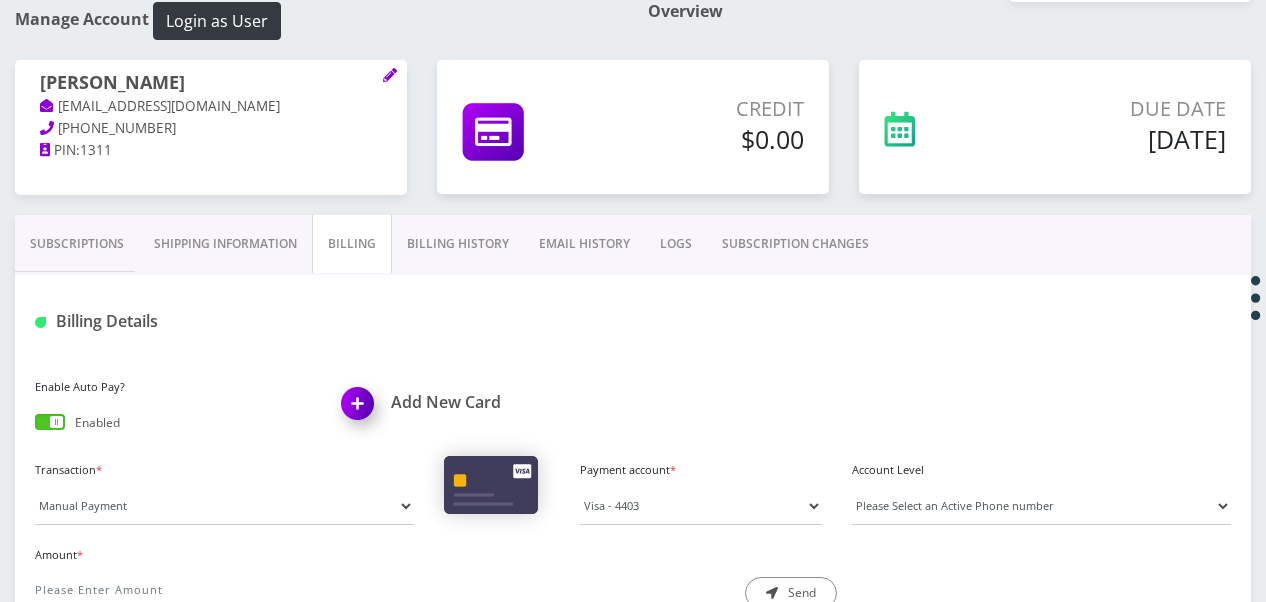
click at [62, 258] on link "Subscriptions" at bounding box center [77, 244] width 124 height 58
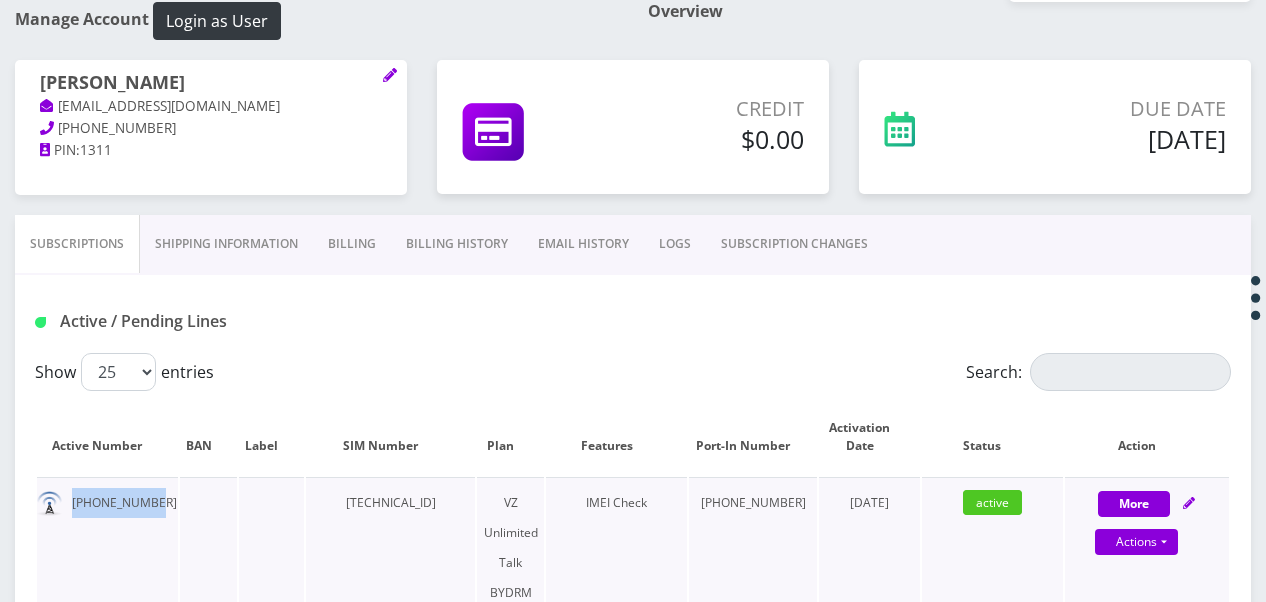
drag, startPoint x: 74, startPoint y: 506, endPoint x: 157, endPoint y: 516, distance: 83.6
click at [157, 516] on td "[PHONE_NUMBER]" at bounding box center [107, 562] width 141 height 171
drag, startPoint x: 157, startPoint y: 516, endPoint x: 137, endPoint y: 504, distance: 23.3
copy td "[PHONE_NUMBER]"
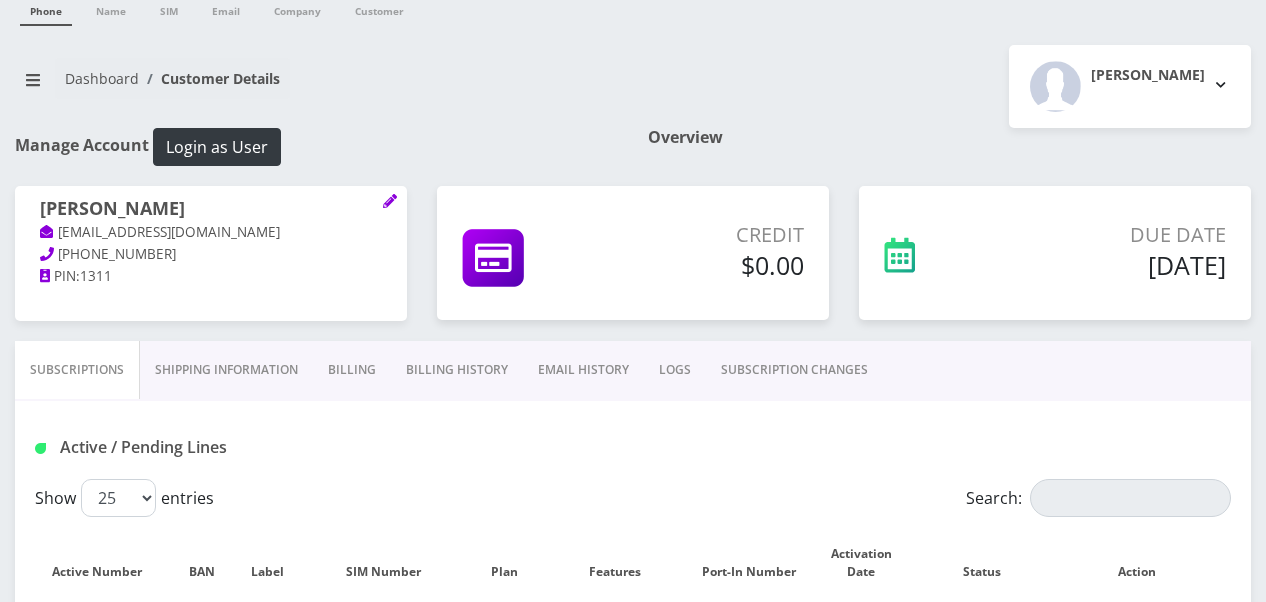
scroll to position [200, 0]
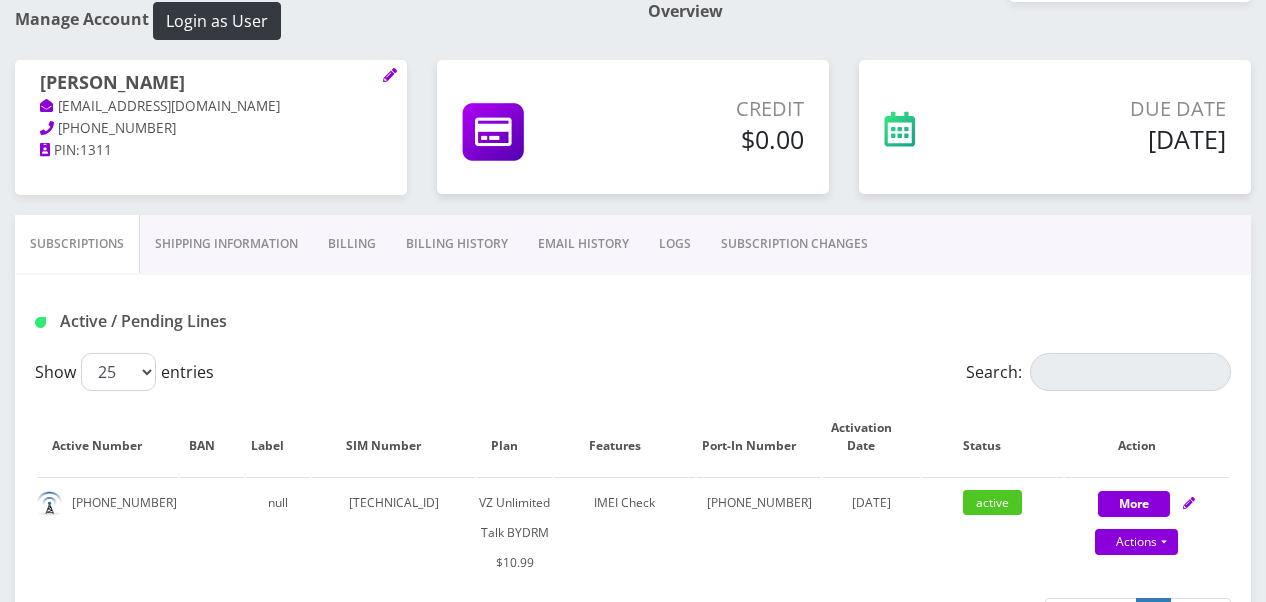
click at [351, 248] on link "Billing" at bounding box center [352, 244] width 78 height 58
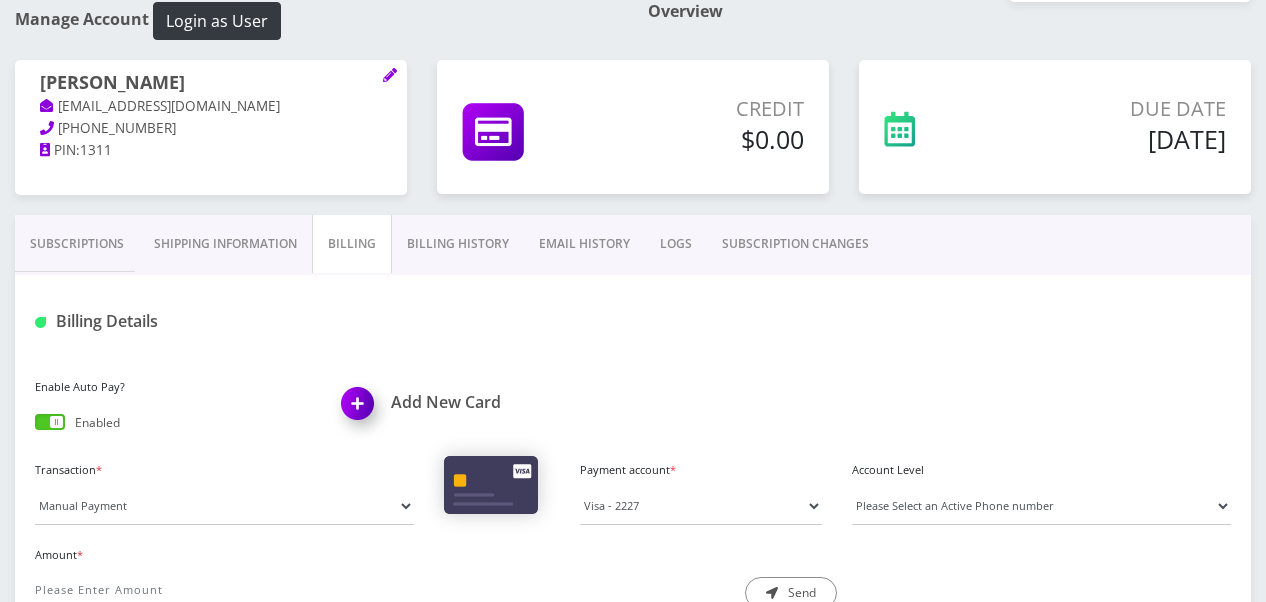
click at [52, 418] on span at bounding box center [50, 422] width 30 height 16
click at [35, 426] on input "checkbox" at bounding box center [35, 426] width 0 height 0
click at [79, 244] on link "Subscriptions" at bounding box center [77, 244] width 124 height 58
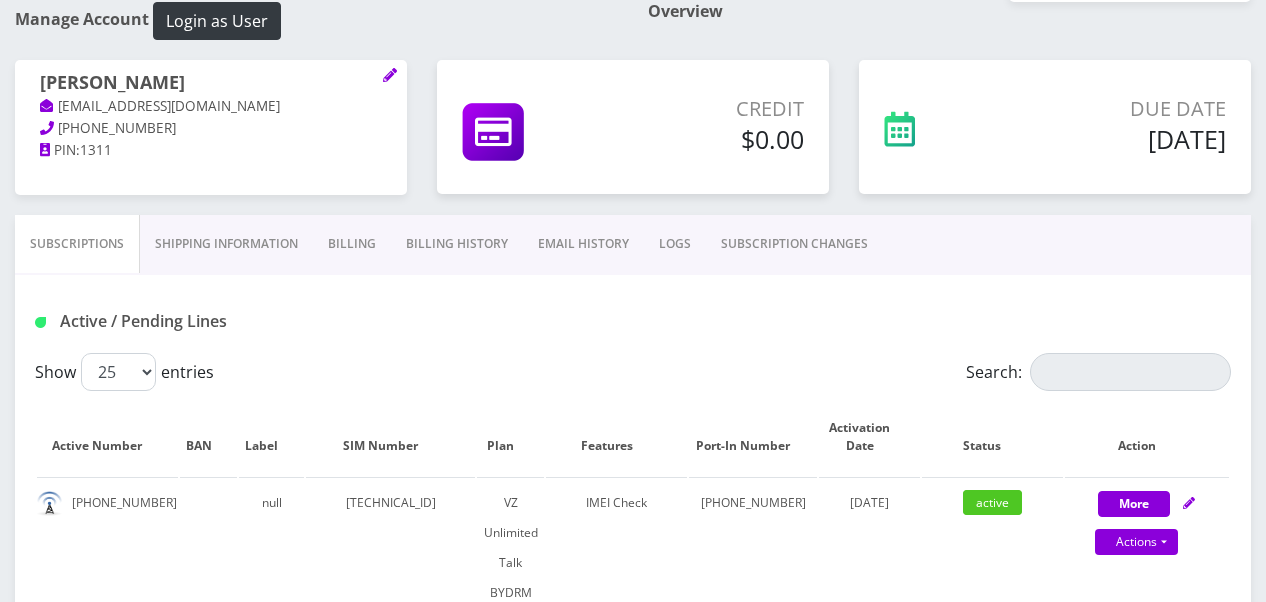
click at [812, 260] on link "SUBSCRIPTION CHANGES" at bounding box center [794, 244] width 177 height 58
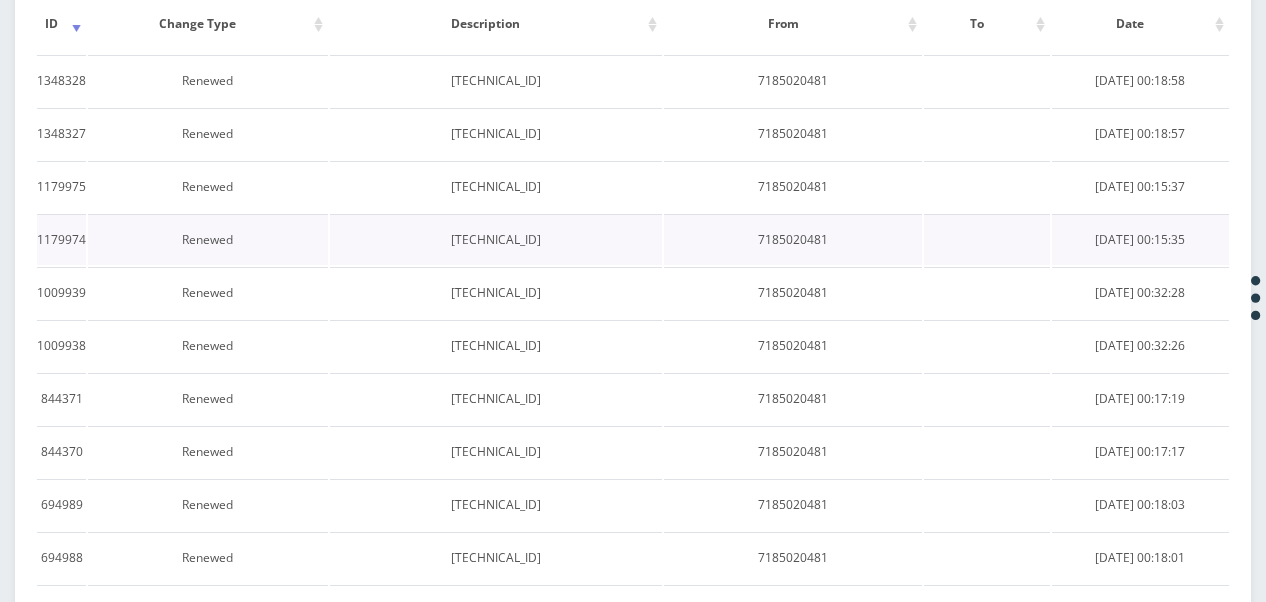
scroll to position [368, 0]
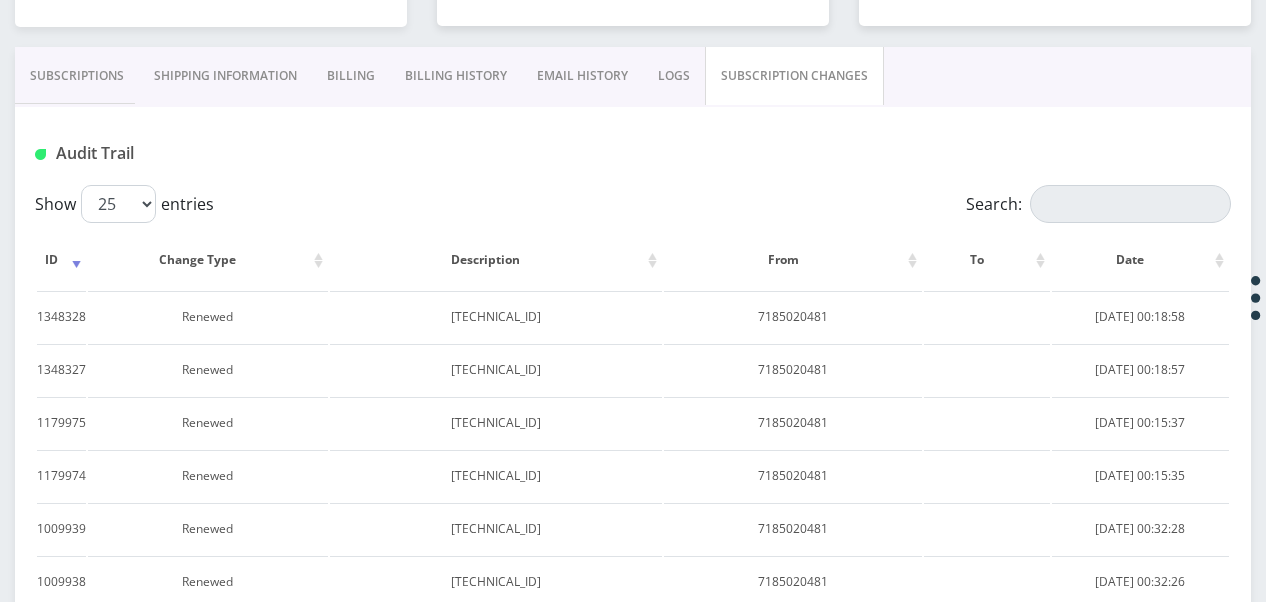
click at [108, 93] on link "Subscriptions" at bounding box center [77, 76] width 124 height 58
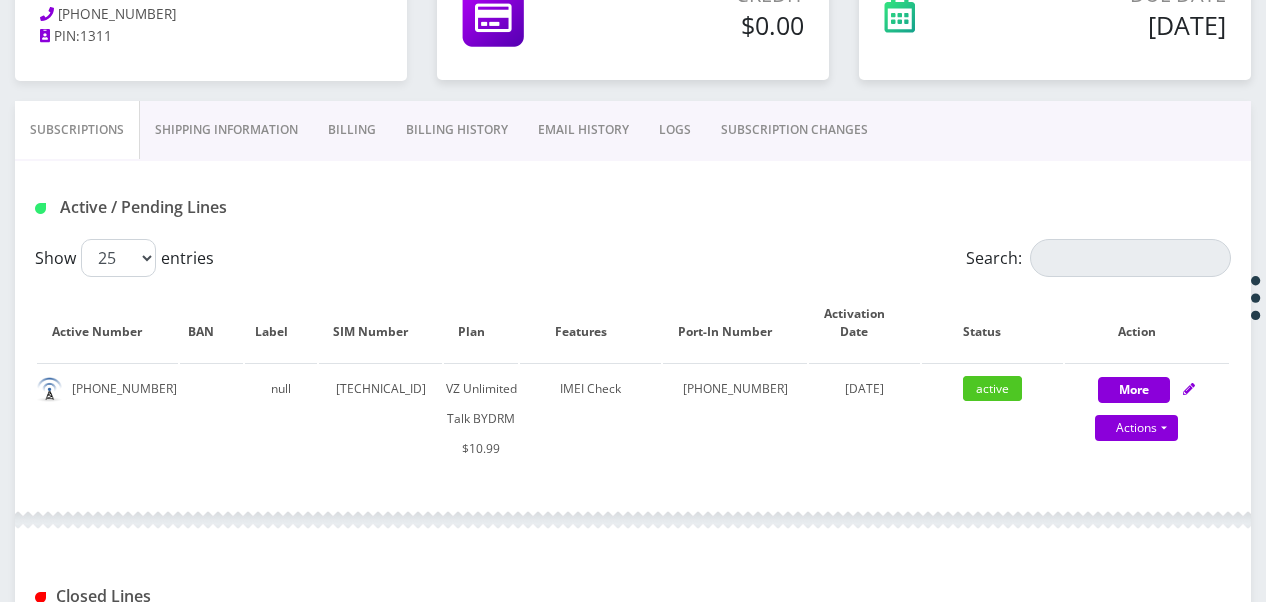
scroll to position [168, 0]
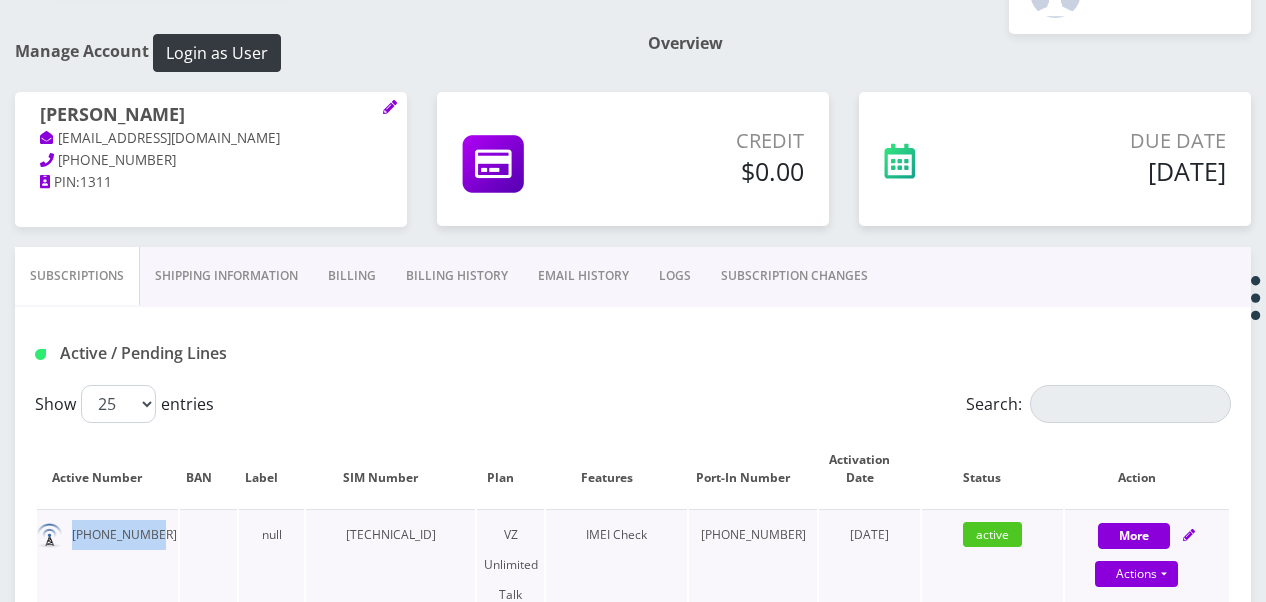
drag, startPoint x: 71, startPoint y: 530, endPoint x: 146, endPoint y: 530, distance: 75.0
click at [146, 530] on td "718-502-0481" at bounding box center [107, 594] width 141 height 171
copy td "718-502-0481"
click at [382, 272] on link "Billing" at bounding box center [352, 276] width 78 height 58
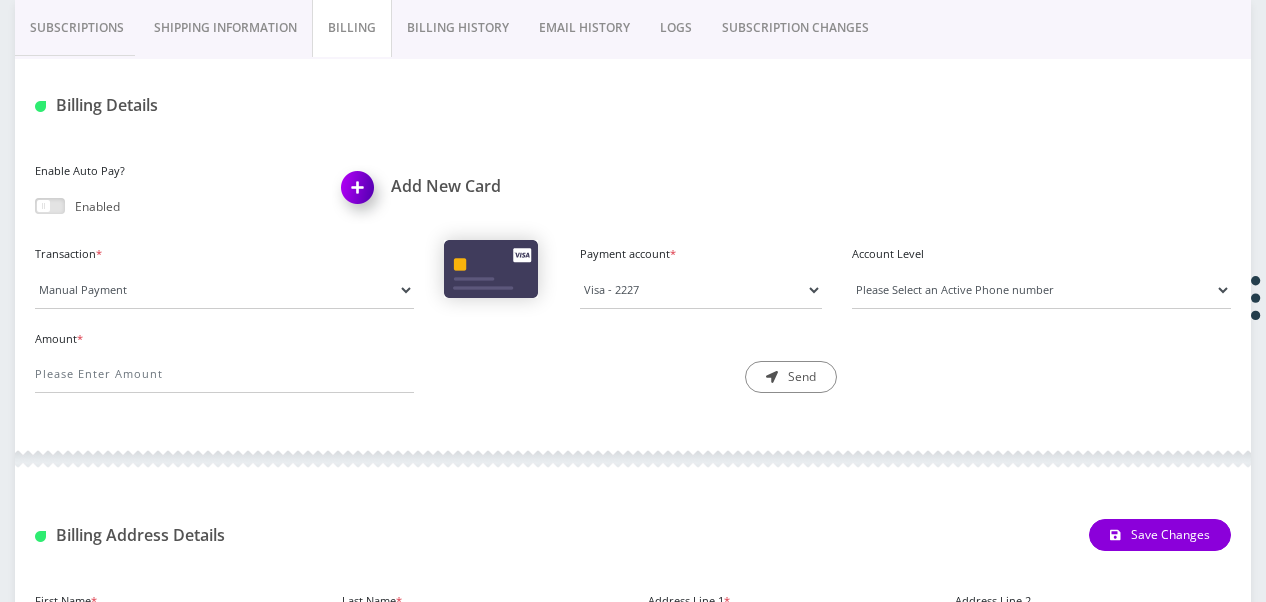
scroll to position [668, 0]
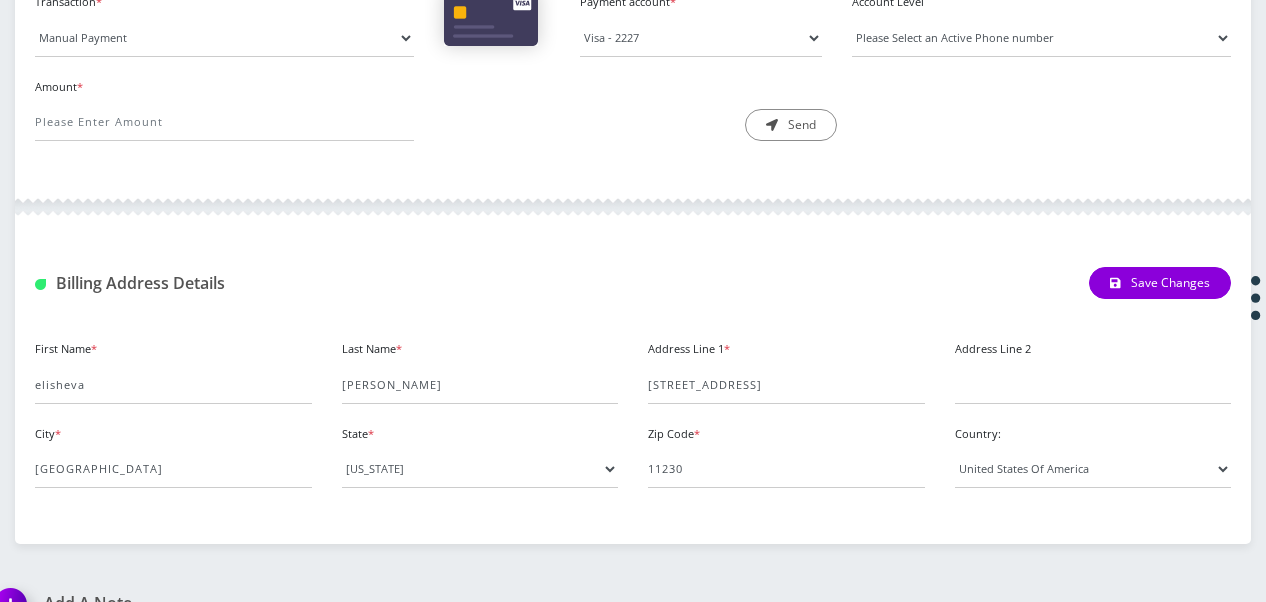
drag, startPoint x: 643, startPoint y: 384, endPoint x: 736, endPoint y: 384, distance: 93.0
click at [736, 384] on div "Address Line 1 * 1123 e 14th st" at bounding box center [786, 369] width 307 height 69
drag, startPoint x: 736, startPoint y: 384, endPoint x: 646, endPoint y: 382, distance: 90.0
click at [646, 382] on div "Address Line 1 * 1123 e 14th st" at bounding box center [786, 369] width 307 height 69
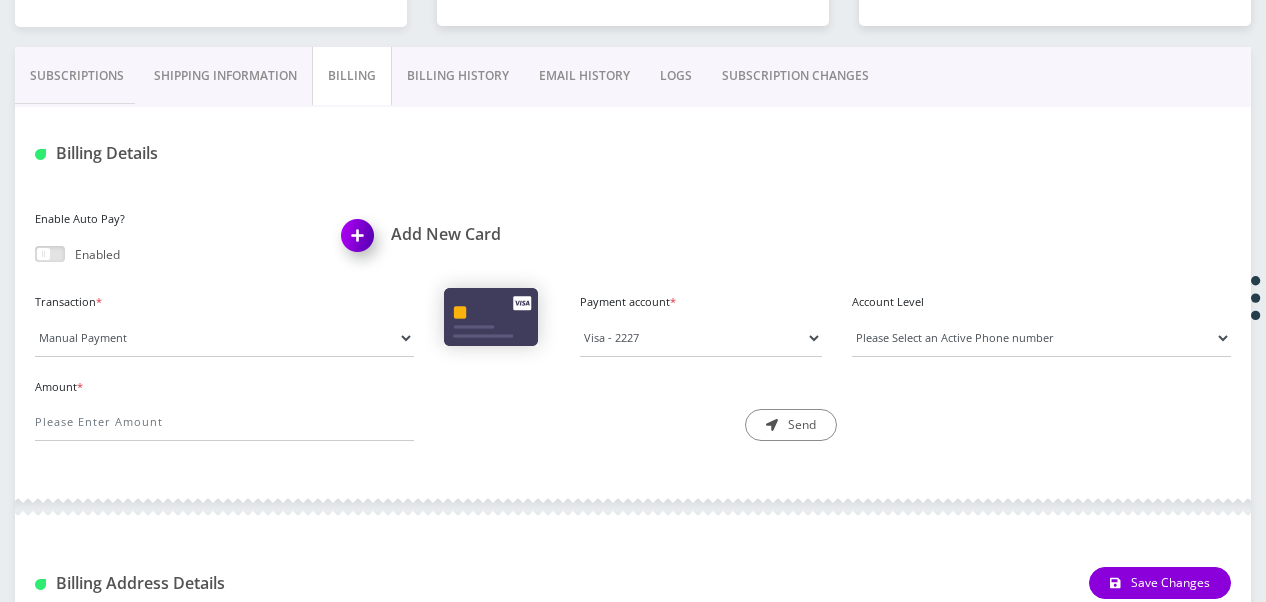
scroll to position [68, 0]
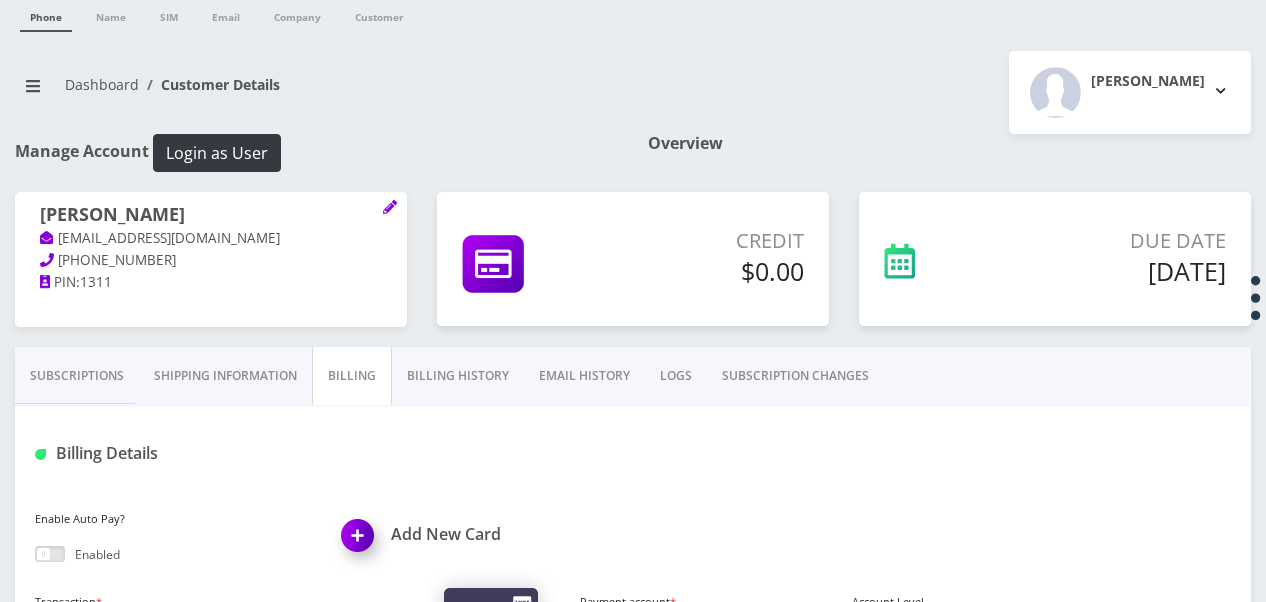
click at [64, 382] on link "Subscriptions" at bounding box center [77, 376] width 124 height 58
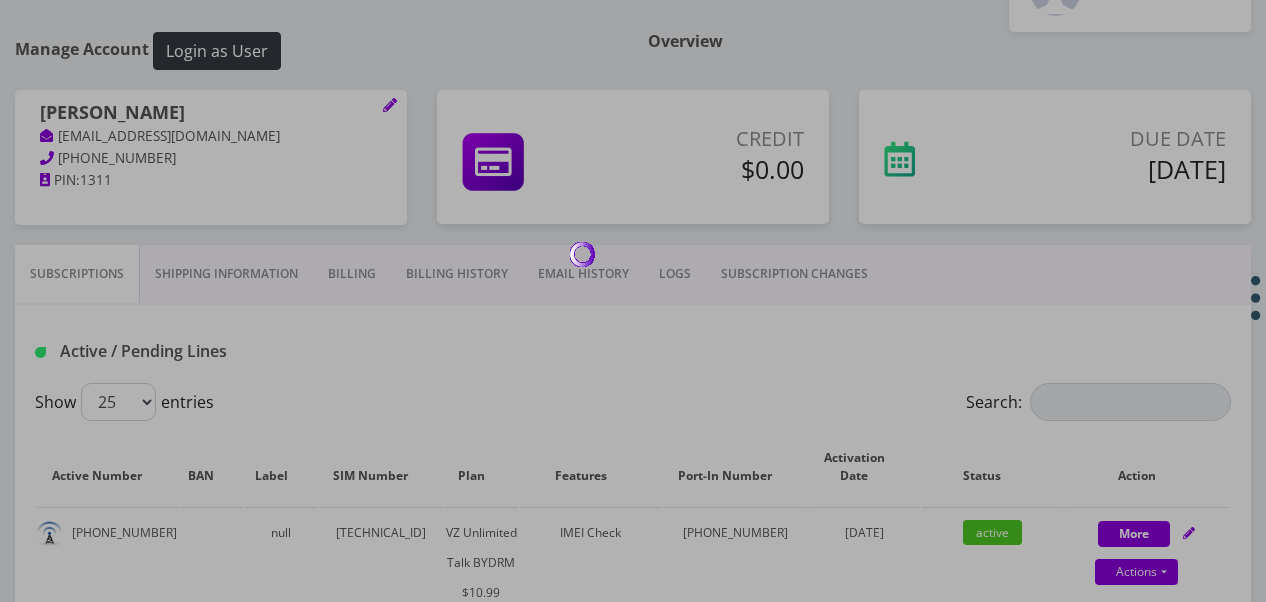
scroll to position [268, 0]
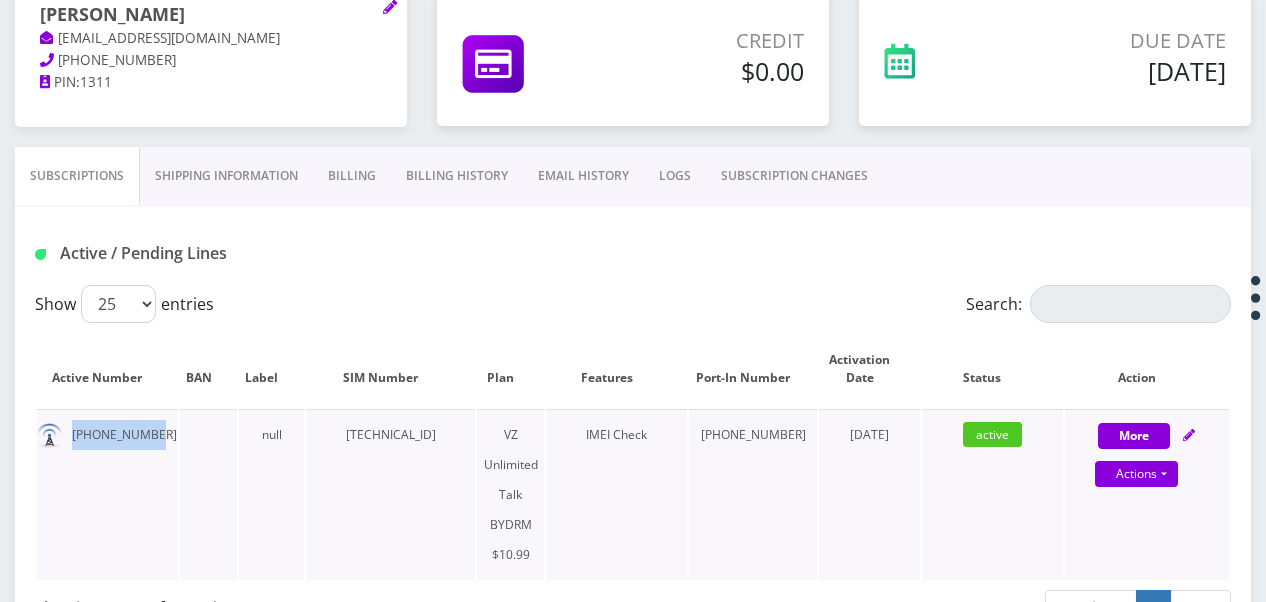
drag, startPoint x: 70, startPoint y: 436, endPoint x: 172, endPoint y: 427, distance: 102.4
click at [172, 427] on td "718-502-0481" at bounding box center [107, 494] width 141 height 171
drag, startPoint x: 172, startPoint y: 427, endPoint x: 112, endPoint y: 426, distance: 60.0
copy td "718-502-0481"
click at [343, 176] on link "Billing" at bounding box center [352, 176] width 78 height 58
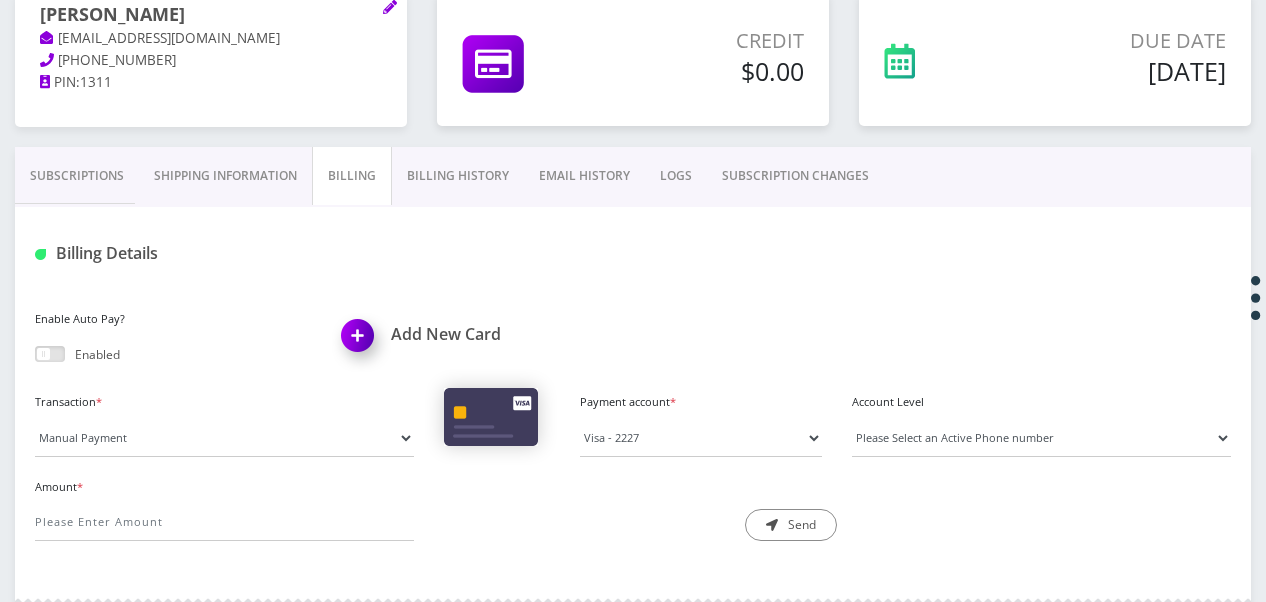
click at [101, 183] on link "Subscriptions" at bounding box center [77, 176] width 124 height 58
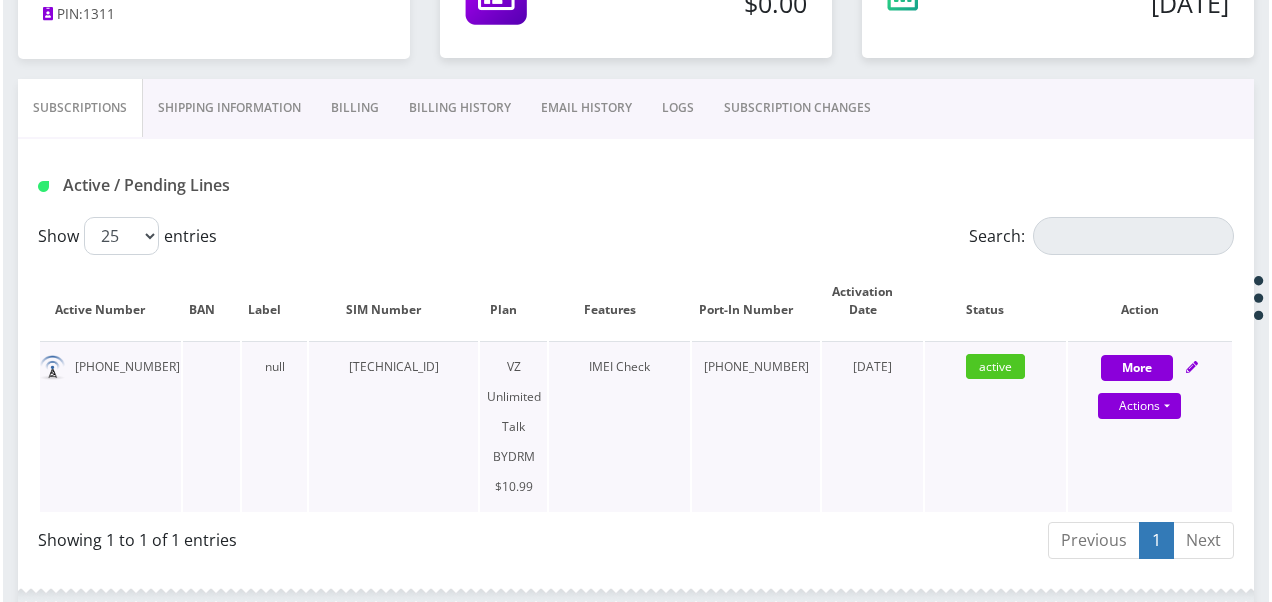
scroll to position [294, 0]
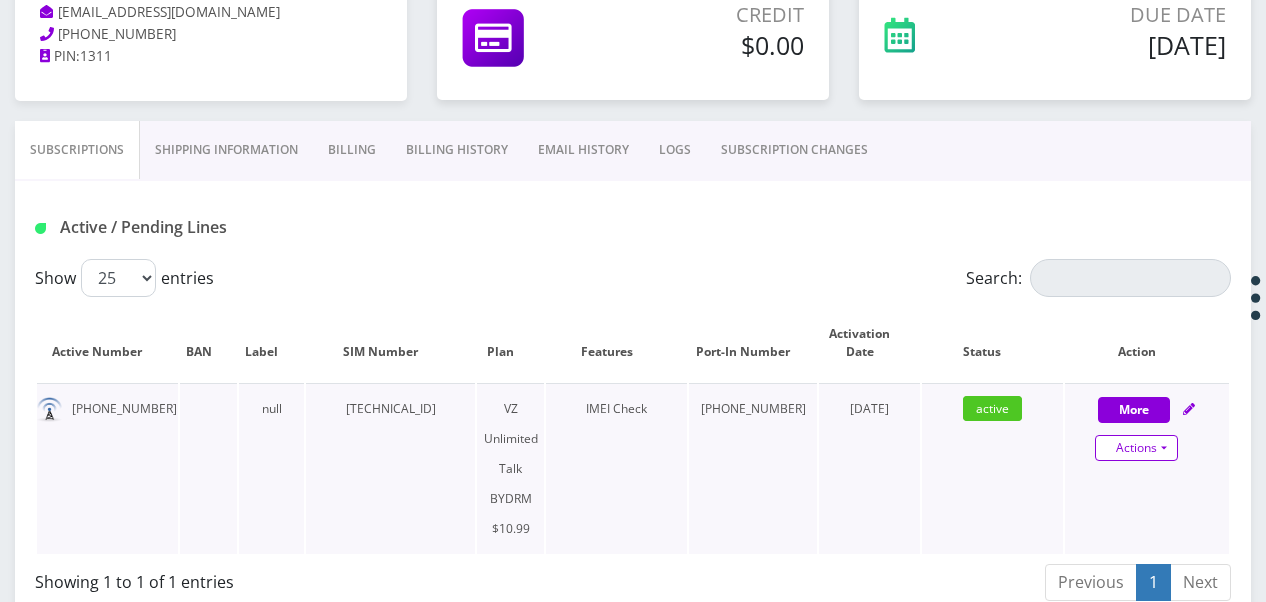
click at [1176, 450] on link "Actions" at bounding box center [1136, 448] width 83 height 26
select select "469"
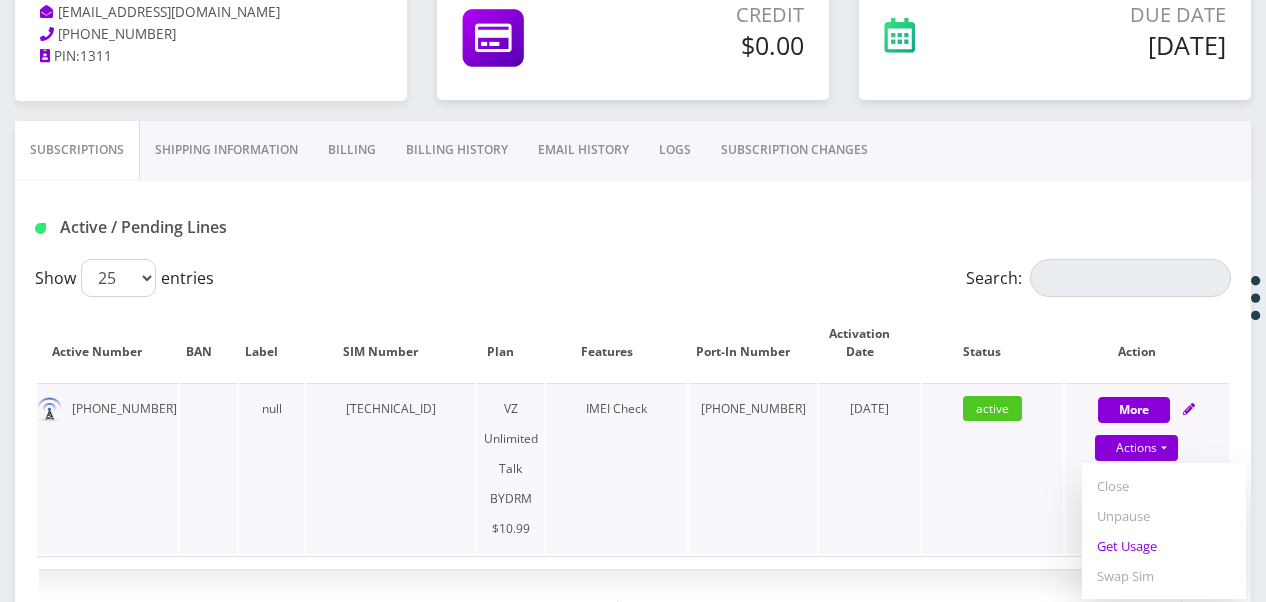
click at [1159, 533] on link "Get Usage" at bounding box center [1164, 546] width 164 height 30
select select "469"
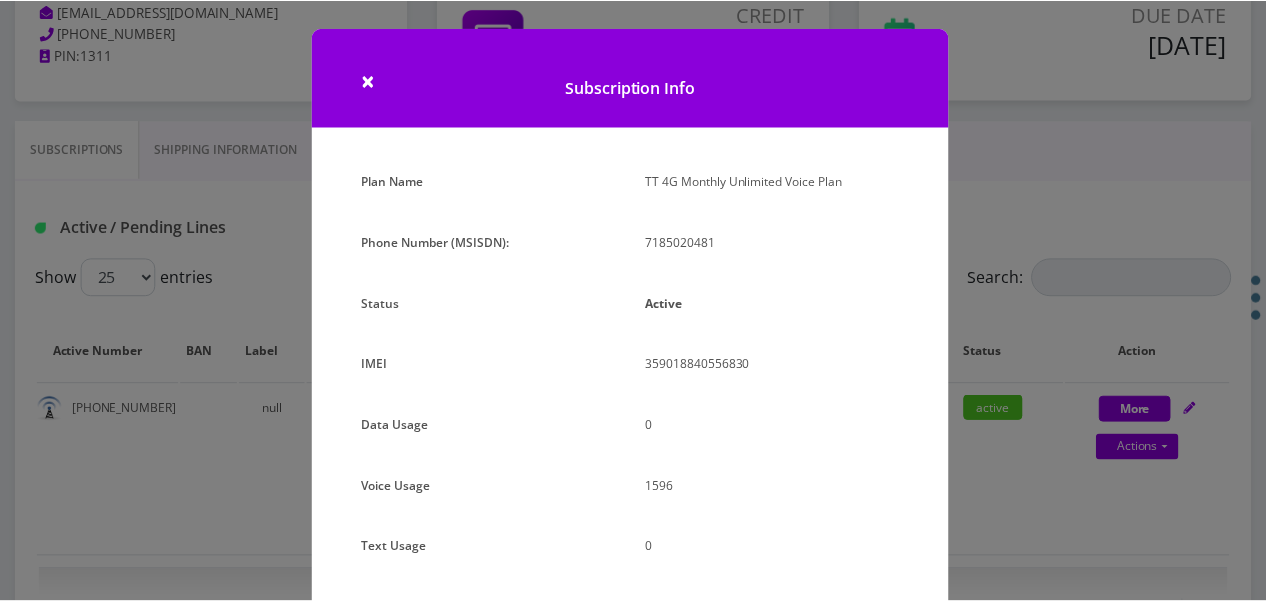
scroll to position [266, 0]
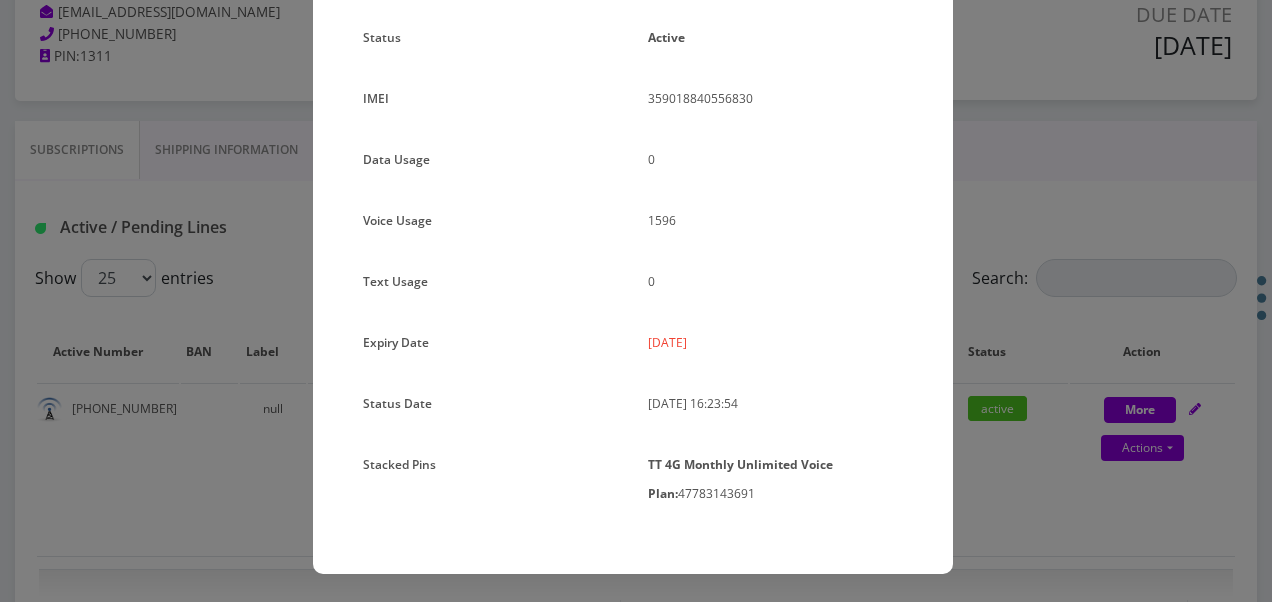
click at [1009, 306] on div "× Subscription Info Plan Name TT 4G Monthly Unlimited Voice Plan Phone Number (…" at bounding box center [636, 301] width 1272 height 602
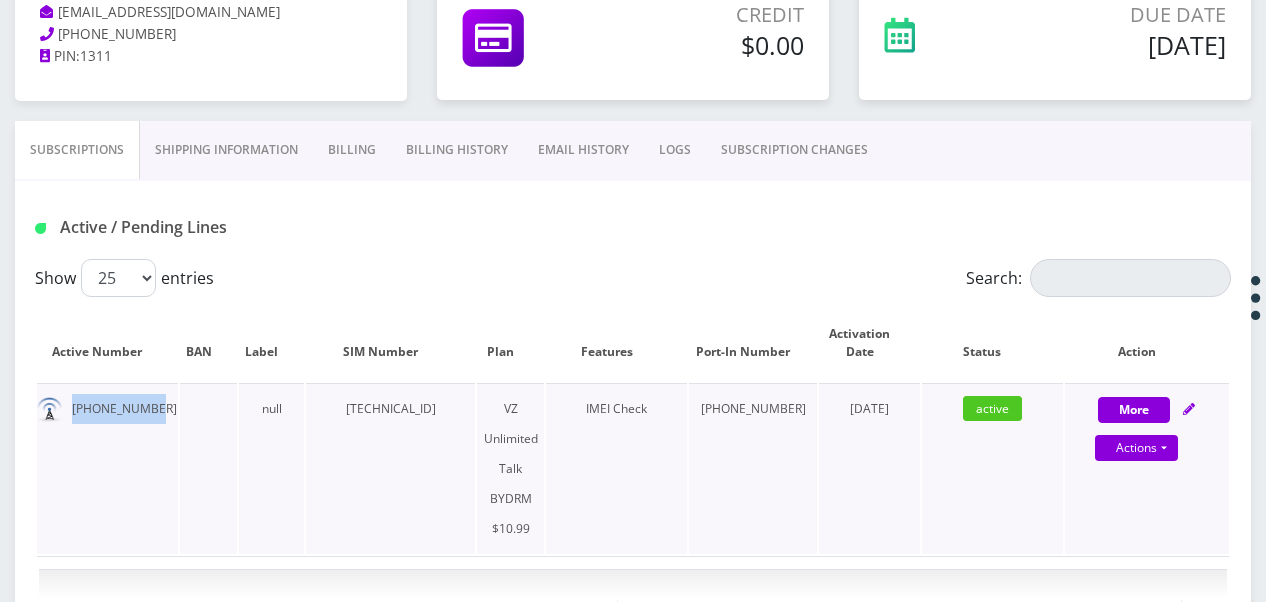
drag, startPoint x: 68, startPoint y: 410, endPoint x: 166, endPoint y: 397, distance: 98.8
click at [166, 397] on td "718-502-0481" at bounding box center [107, 468] width 141 height 171
drag, startPoint x: 166, startPoint y: 397, endPoint x: 134, endPoint y: 402, distance: 32.4
copy td "718-502-0481"
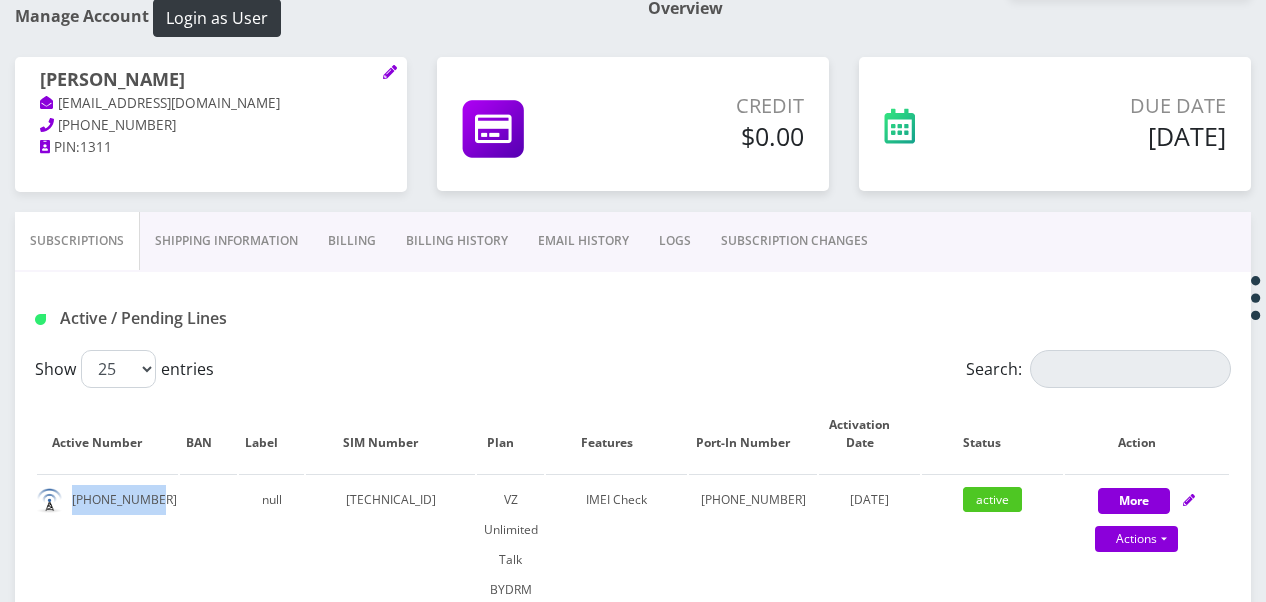
scroll to position [294, 0]
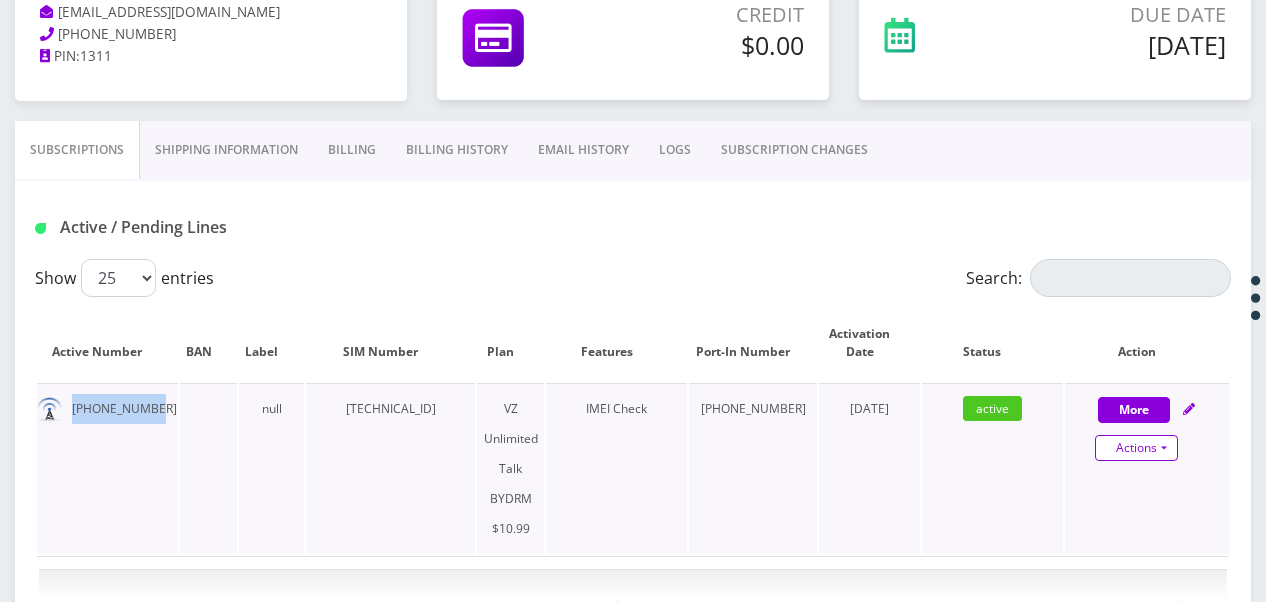
click at [1175, 452] on link "Actions" at bounding box center [1136, 448] width 83 height 26
click at [1145, 543] on link "Get Usage" at bounding box center [1164, 546] width 164 height 30
select select "469"
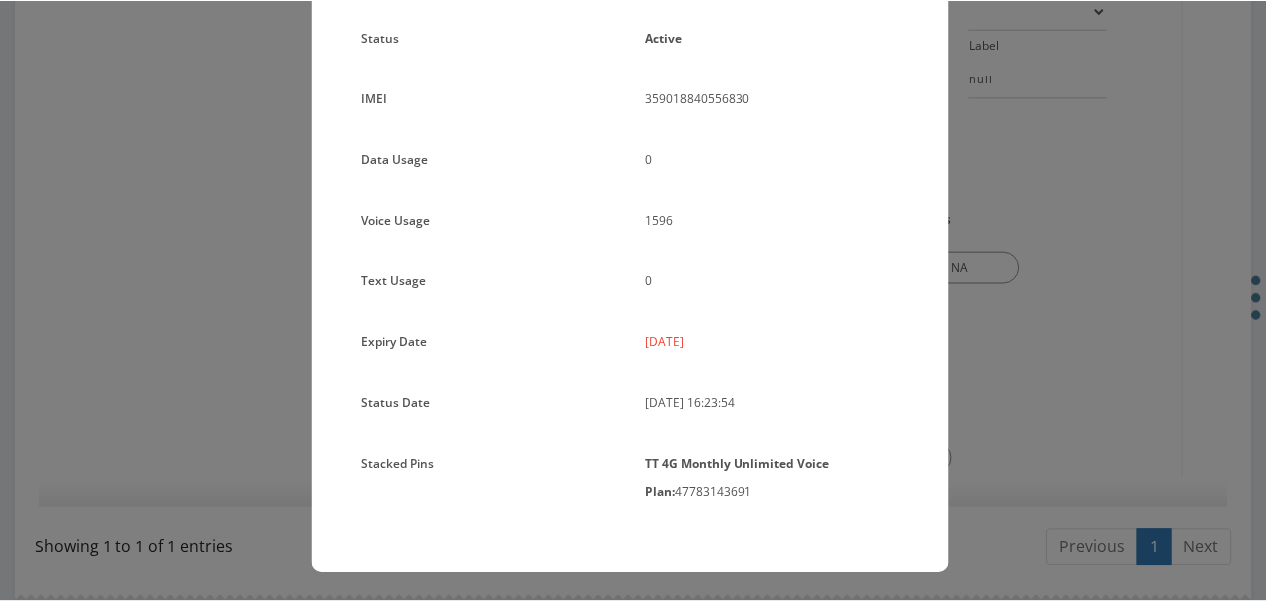
scroll to position [0, 0]
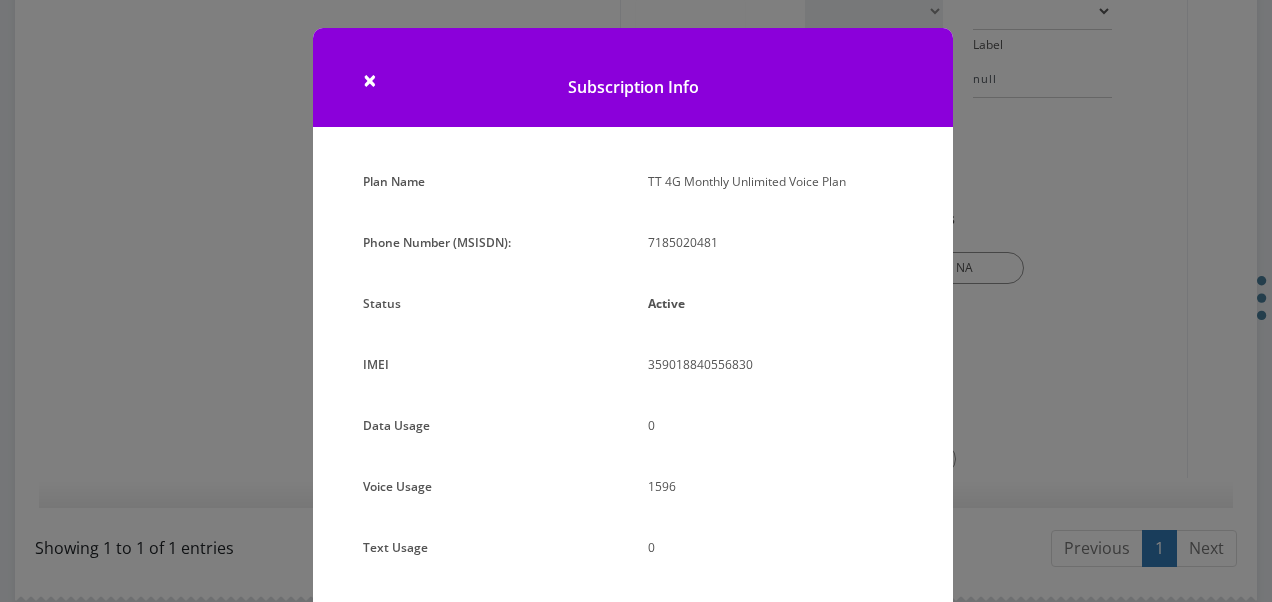
click at [1036, 201] on div "× Subscription Info Plan Name TT 4G Monthly Unlimited Voice Plan Phone Number (…" at bounding box center [636, 301] width 1272 height 602
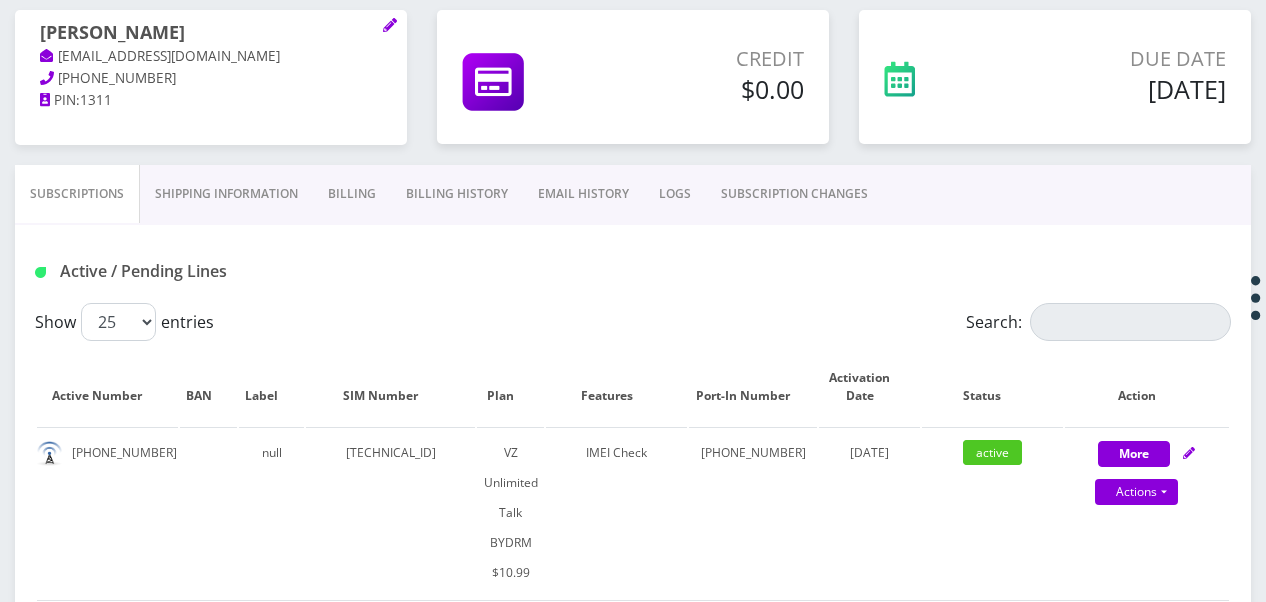
scroll to position [94, 0]
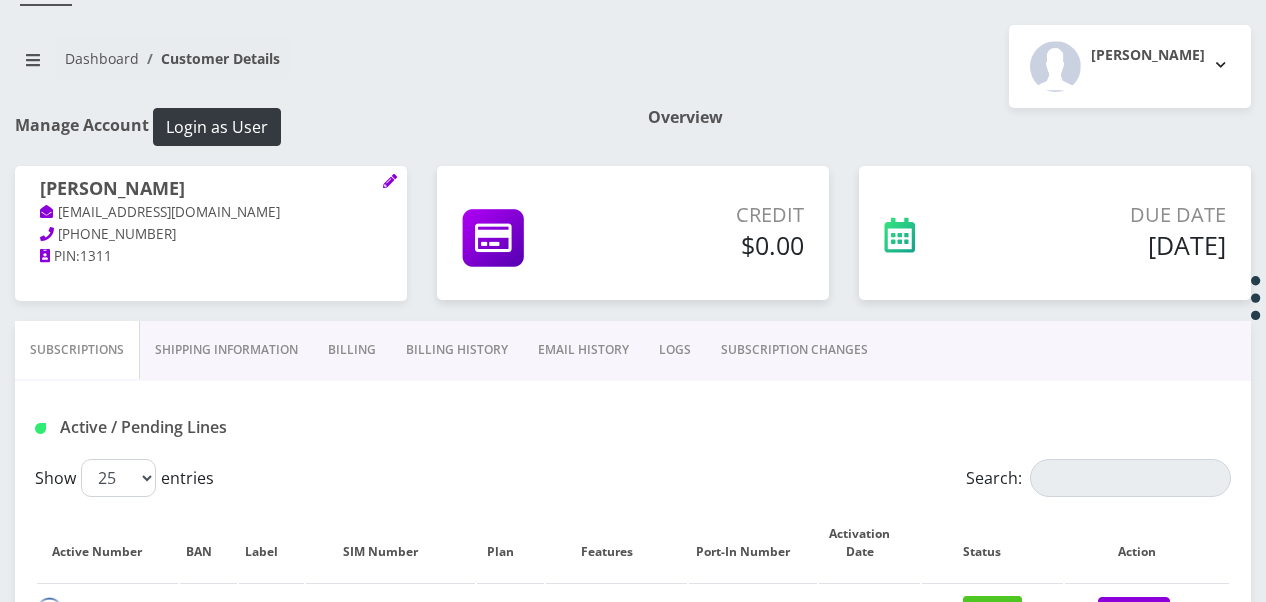
click at [368, 347] on link "Billing" at bounding box center [352, 350] width 78 height 58
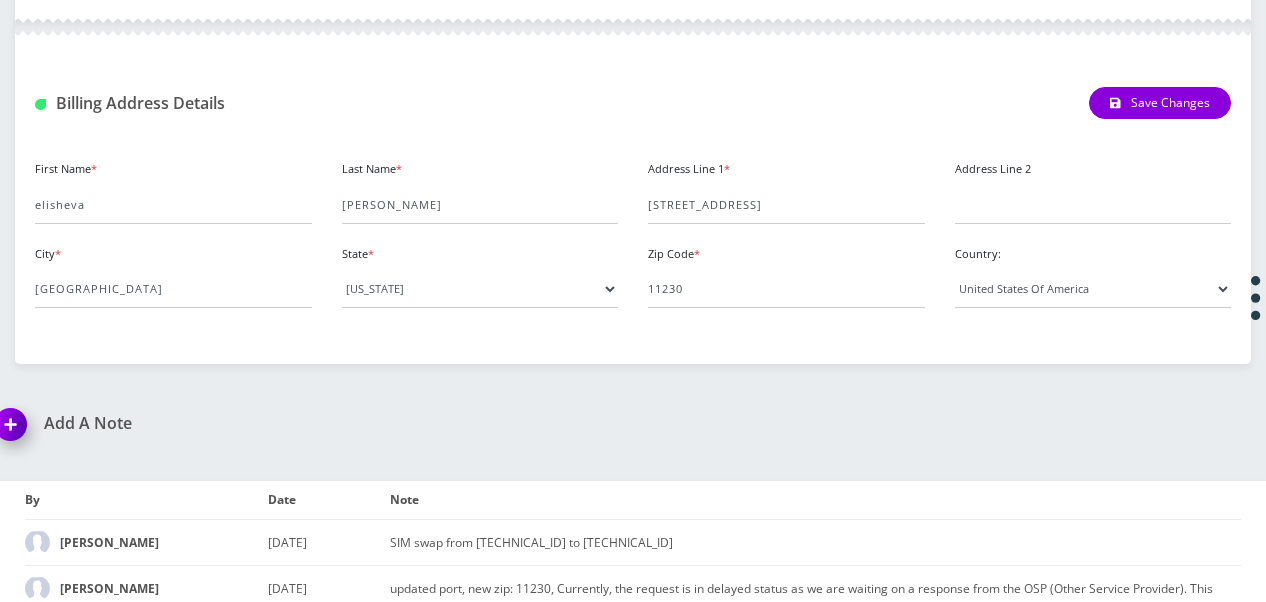
scroll to position [896, 0]
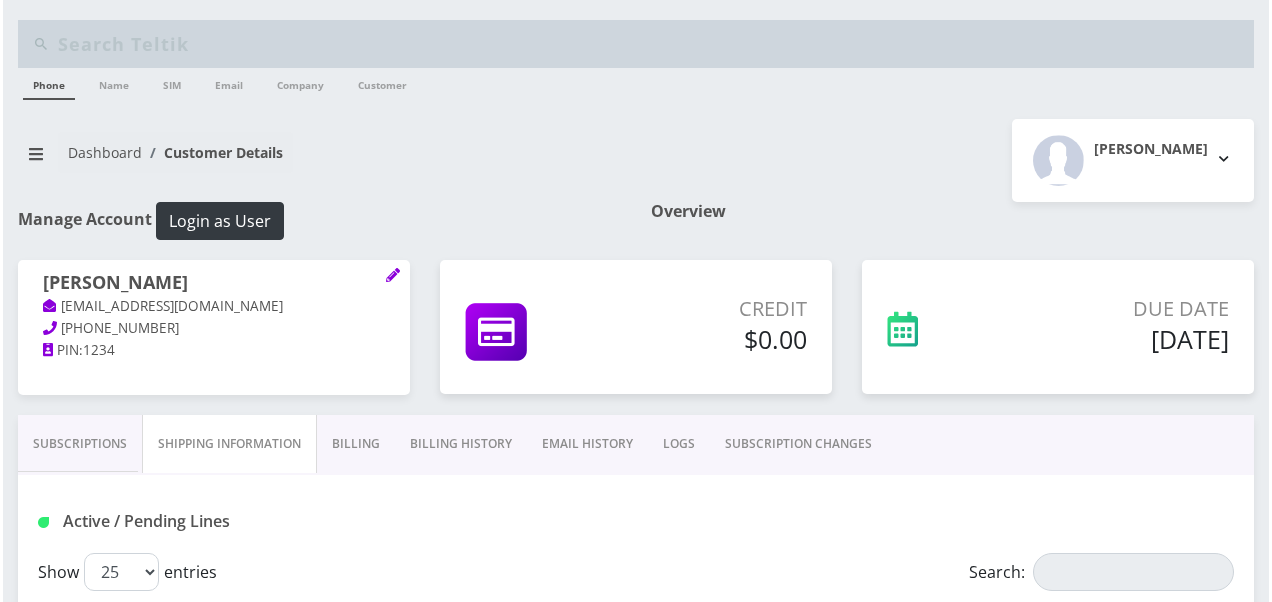
scroll to position [204, 0]
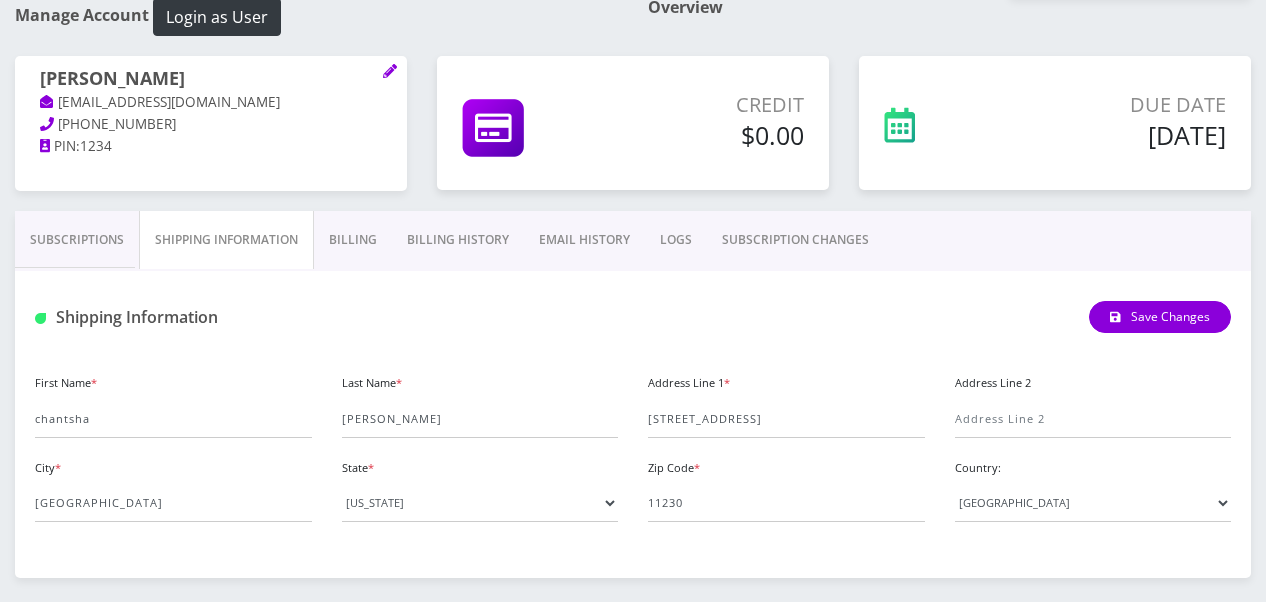
click at [374, 230] on link "Billing" at bounding box center [353, 240] width 78 height 58
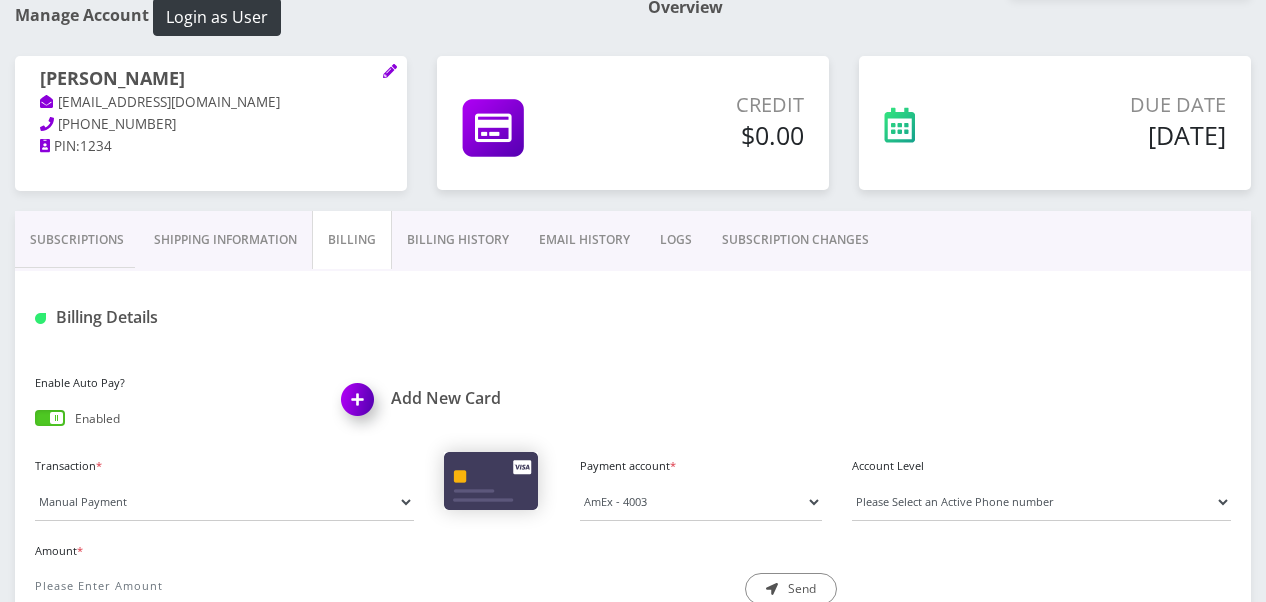
click at [93, 259] on link "Subscriptions" at bounding box center [77, 240] width 124 height 58
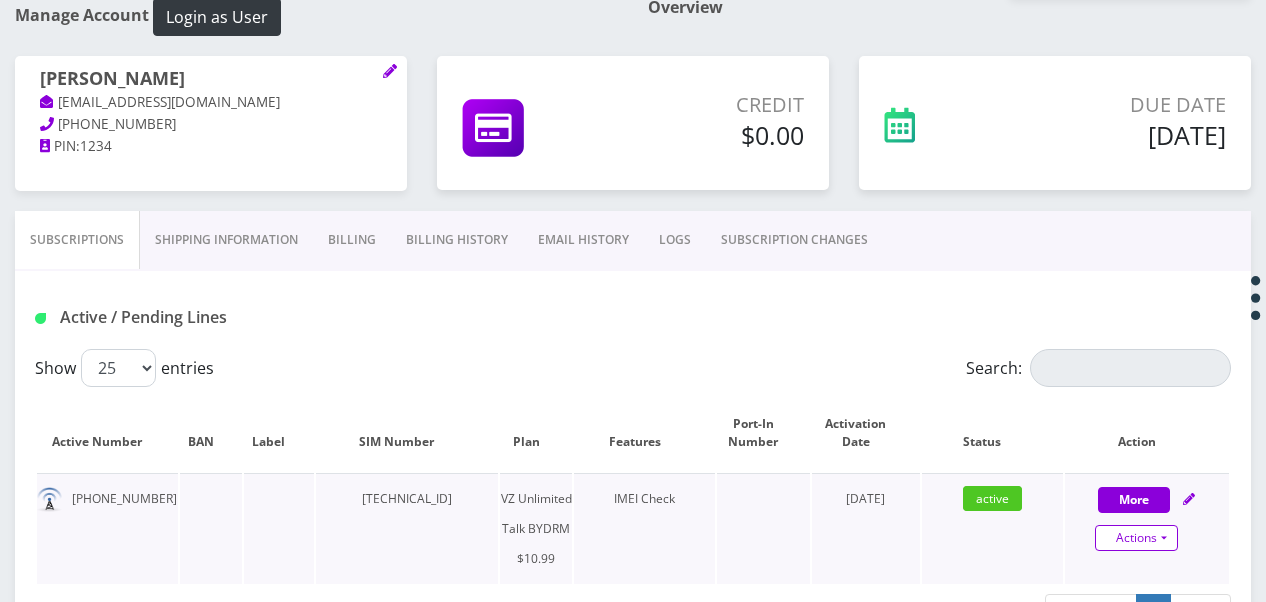
click at [1164, 528] on link "Actions" at bounding box center [1136, 538] width 83 height 26
select select "469"
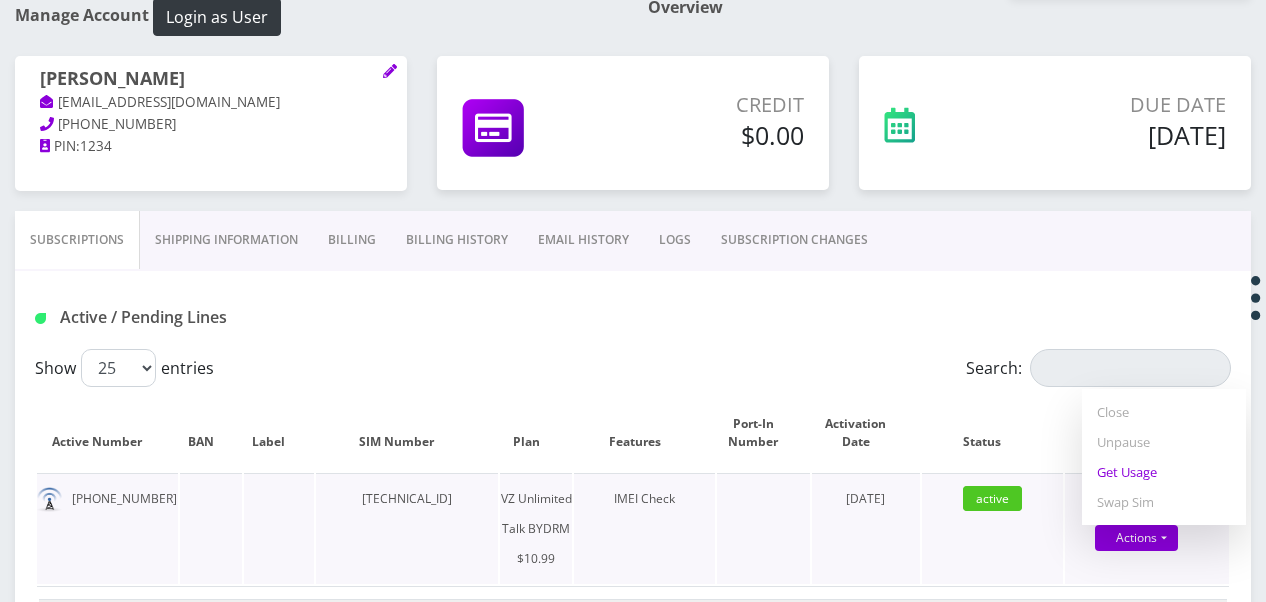
click at [1126, 476] on link "Get Usage" at bounding box center [1164, 472] width 164 height 30
select select "469"
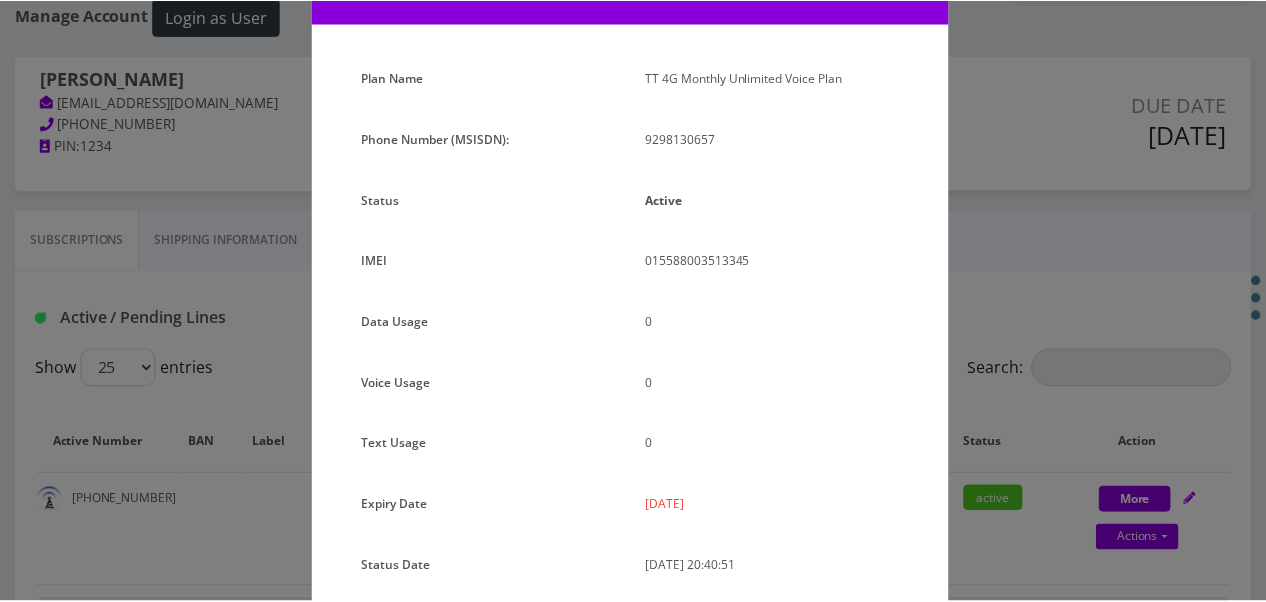
scroll to position [245, 0]
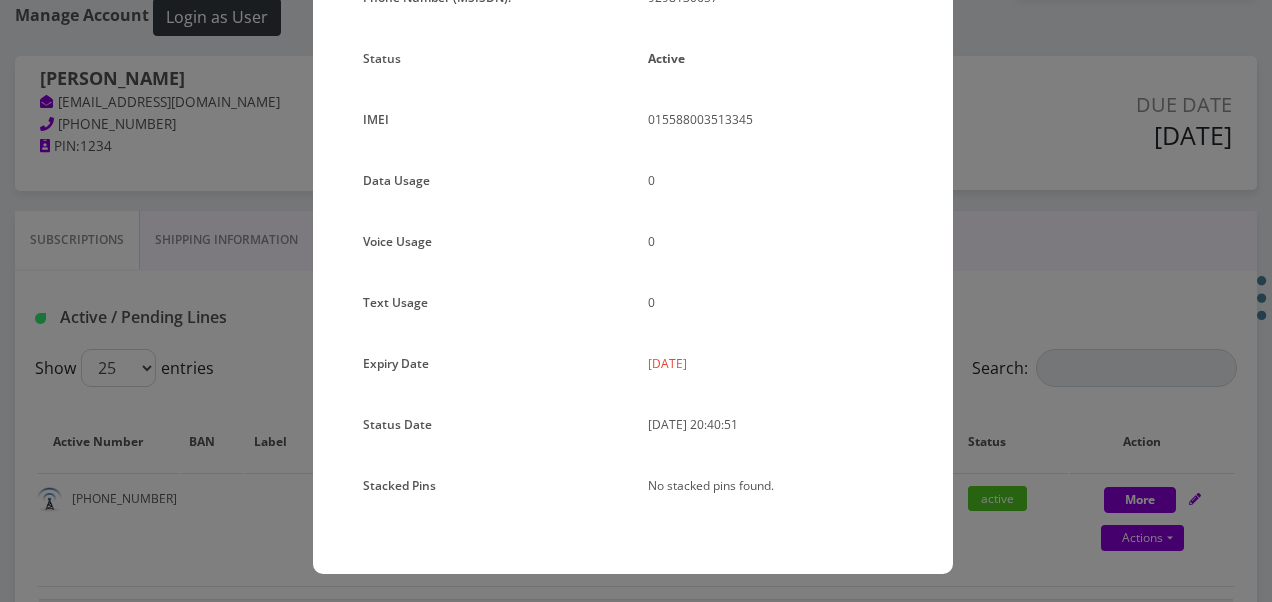
click at [1128, 338] on div "× Subscription Info Plan Name TT 4G Monthly Unlimited Voice Plan Phone Number (…" at bounding box center [636, 301] width 1272 height 602
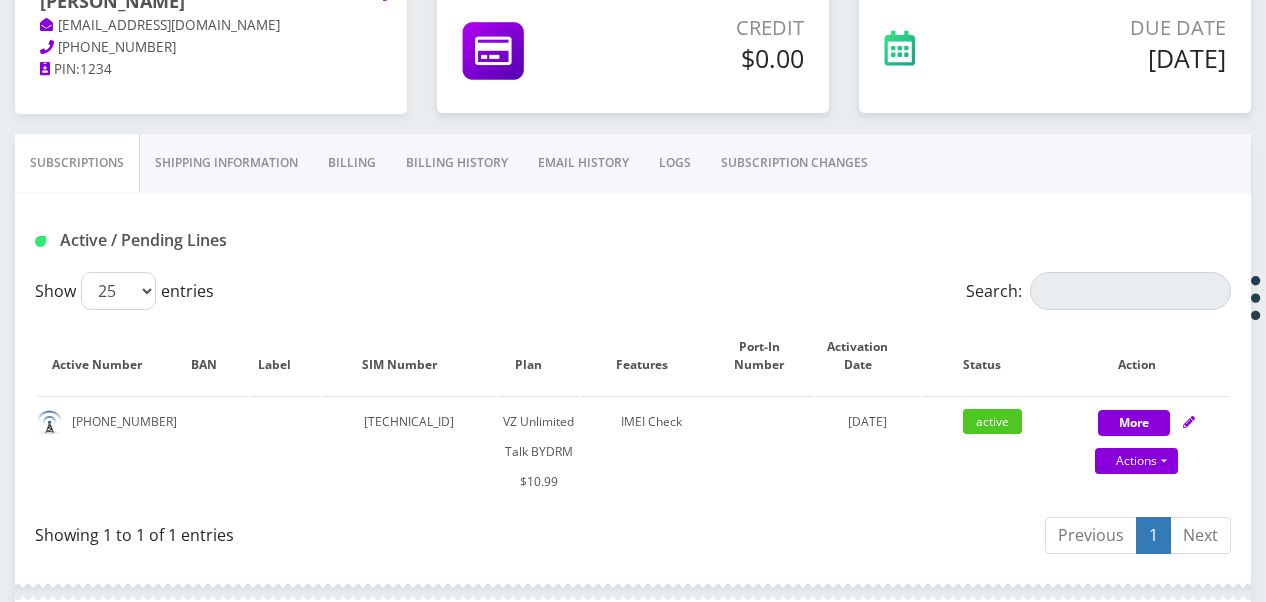
click at [284, 157] on link "Shipping Information" at bounding box center [226, 163] width 173 height 58
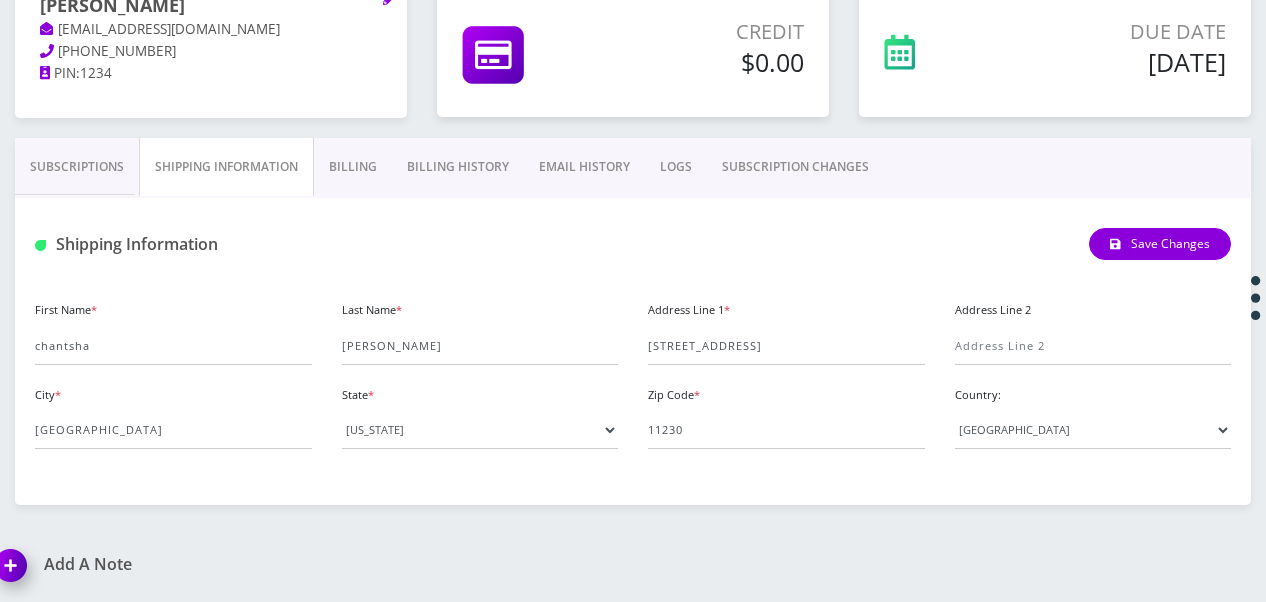
scroll to position [276, 0]
click at [332, 168] on link "Billing" at bounding box center [353, 168] width 78 height 58
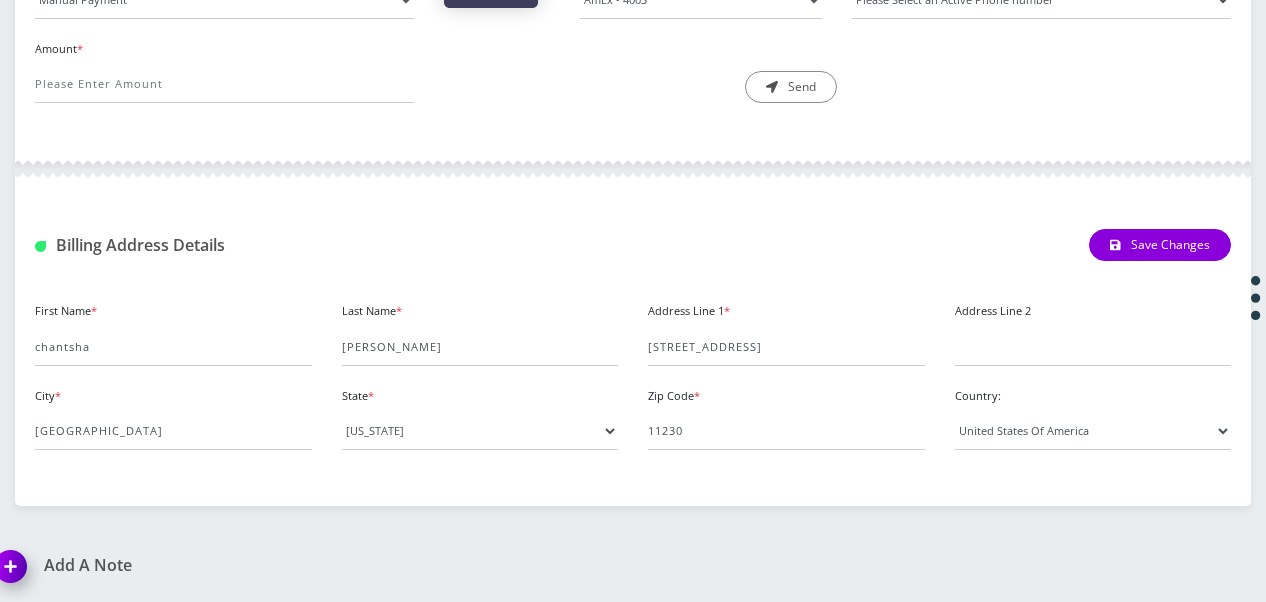
scroll to position [306, 0]
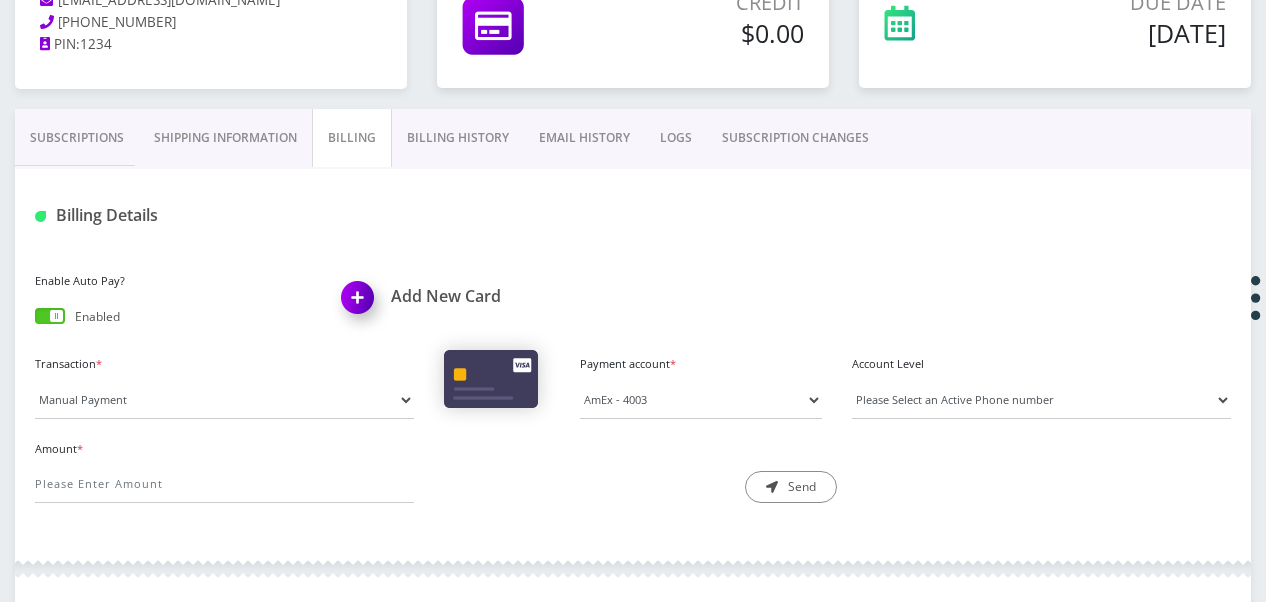
click at [128, 150] on link "Subscriptions" at bounding box center [77, 138] width 124 height 58
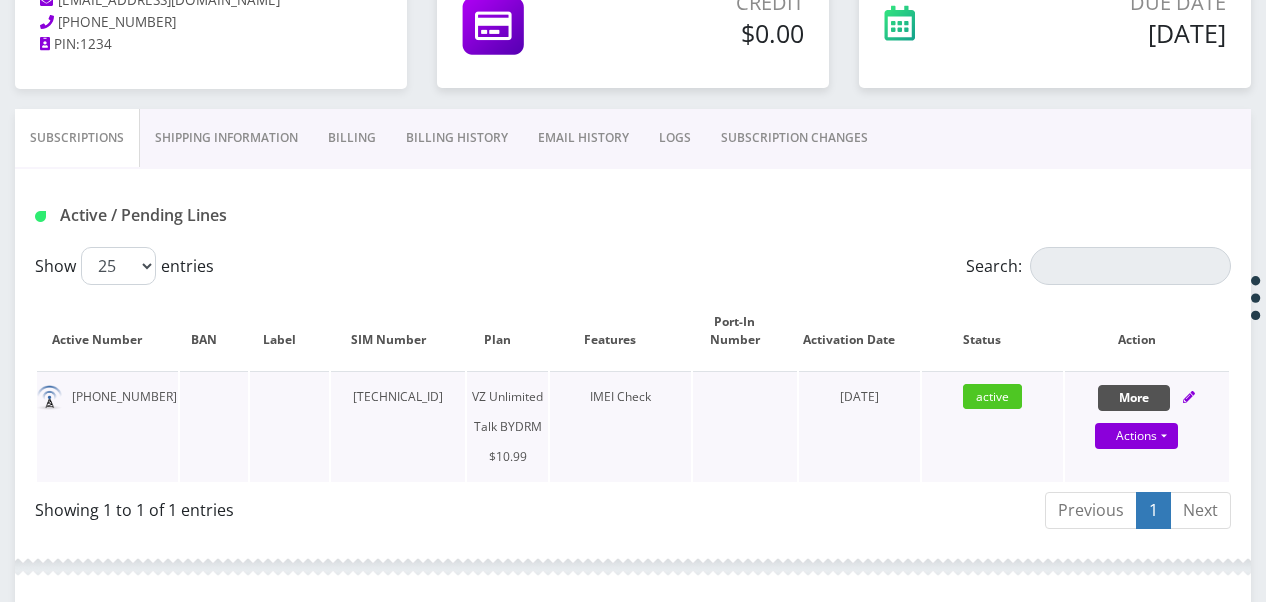
click at [1126, 394] on button "More" at bounding box center [1134, 398] width 72 height 26
select select "469"
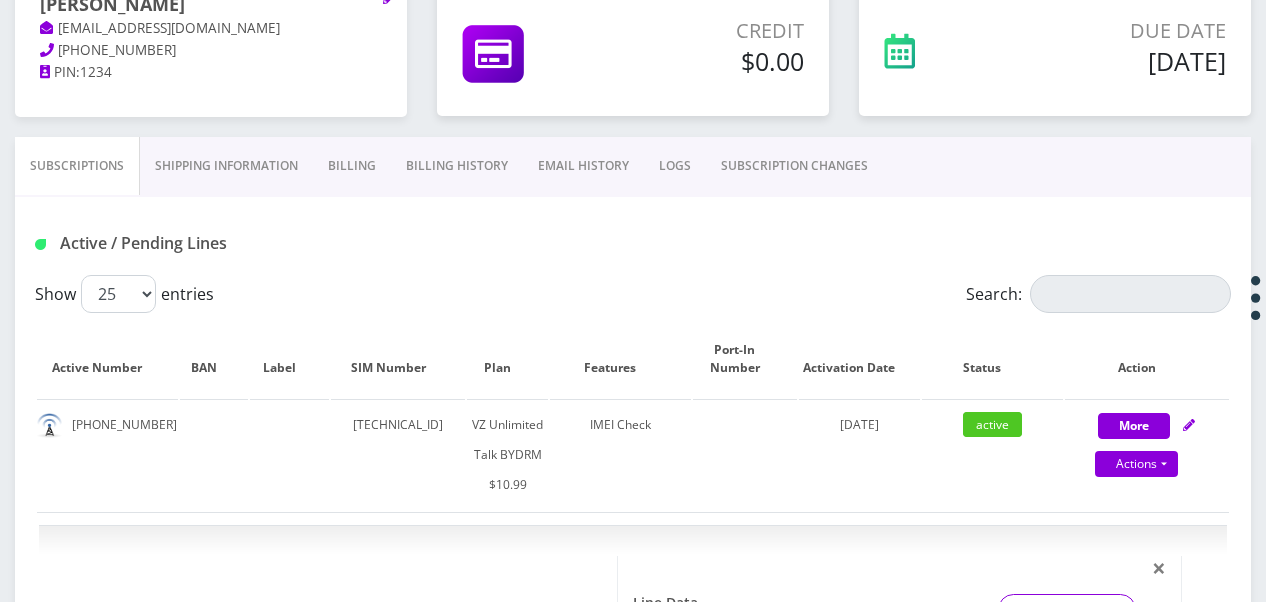
scroll to position [206, 0]
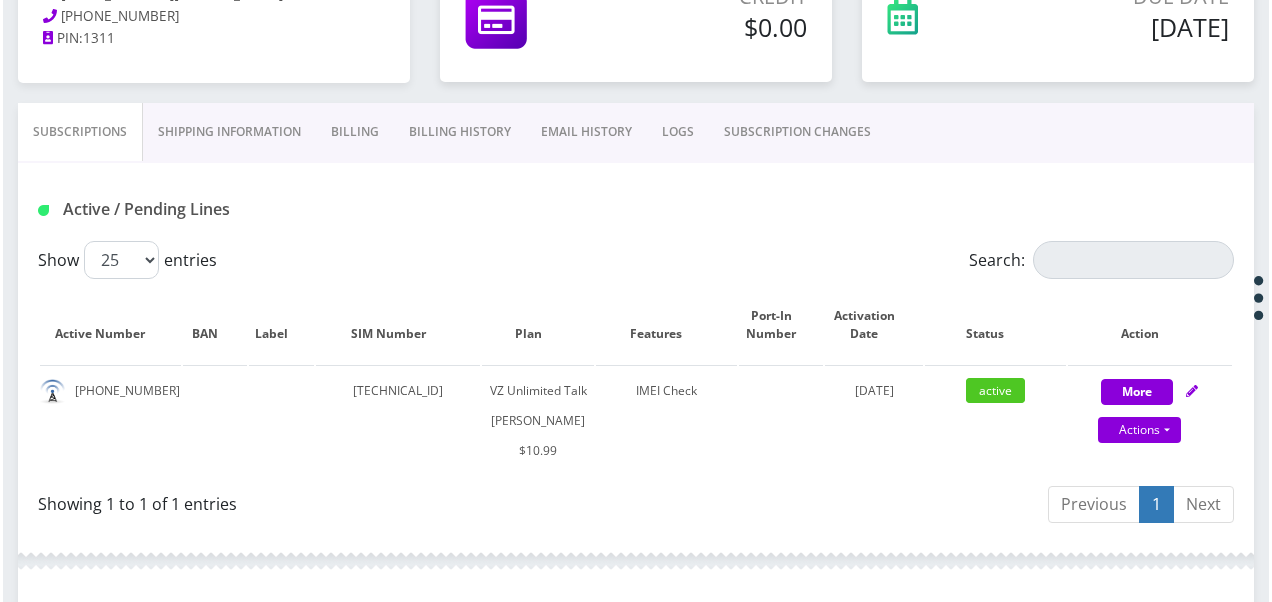
scroll to position [200, 0]
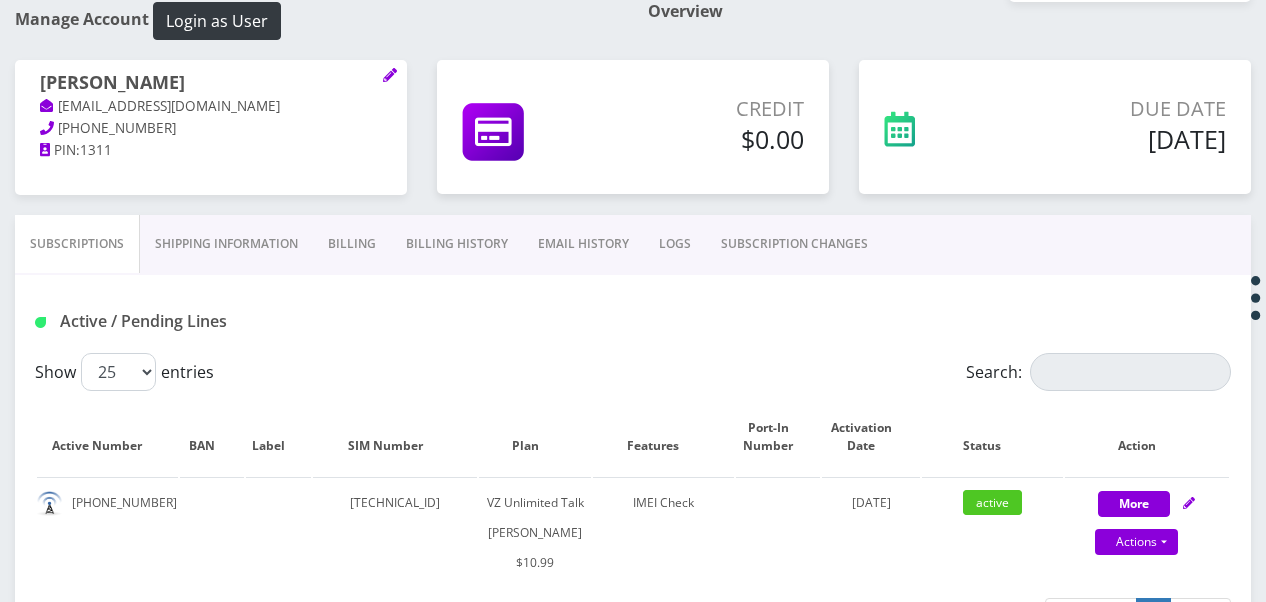
click at [332, 242] on link "Billing" at bounding box center [352, 244] width 78 height 58
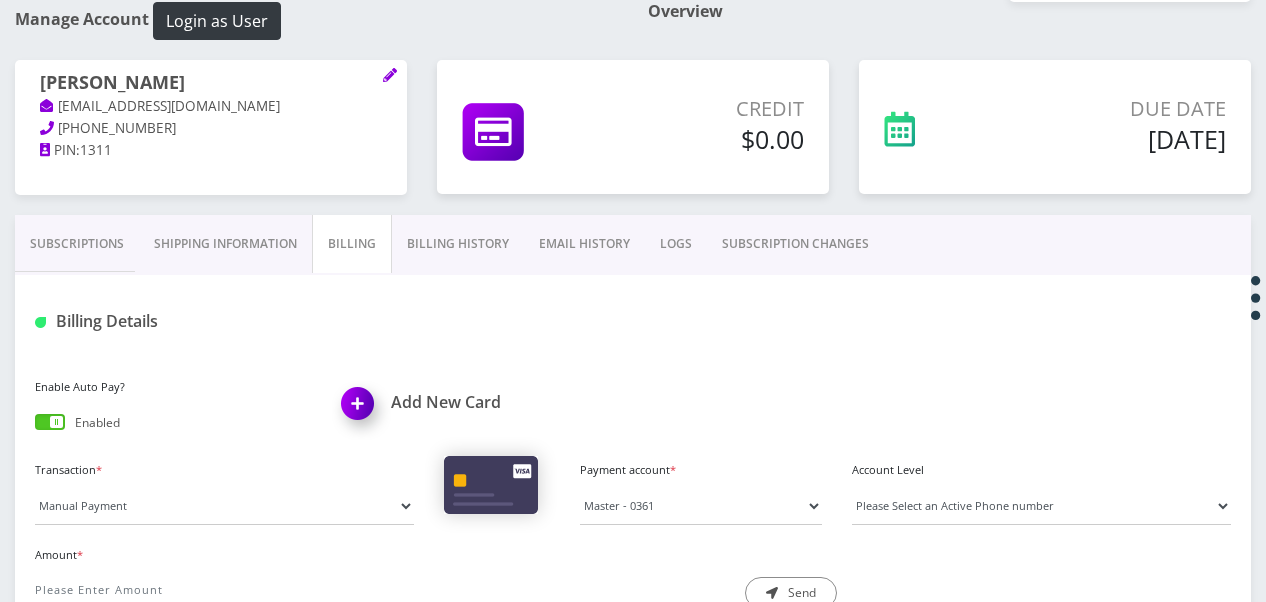
click at [50, 436] on div "Enable Auto Pay? Enabled" at bounding box center [173, 406] width 307 height 67
click at [54, 420] on span at bounding box center [50, 422] width 30 height 16
click at [35, 426] on input "checkbox" at bounding box center [35, 426] width 0 height 0
click at [63, 249] on link "Subscriptions" at bounding box center [77, 244] width 124 height 58
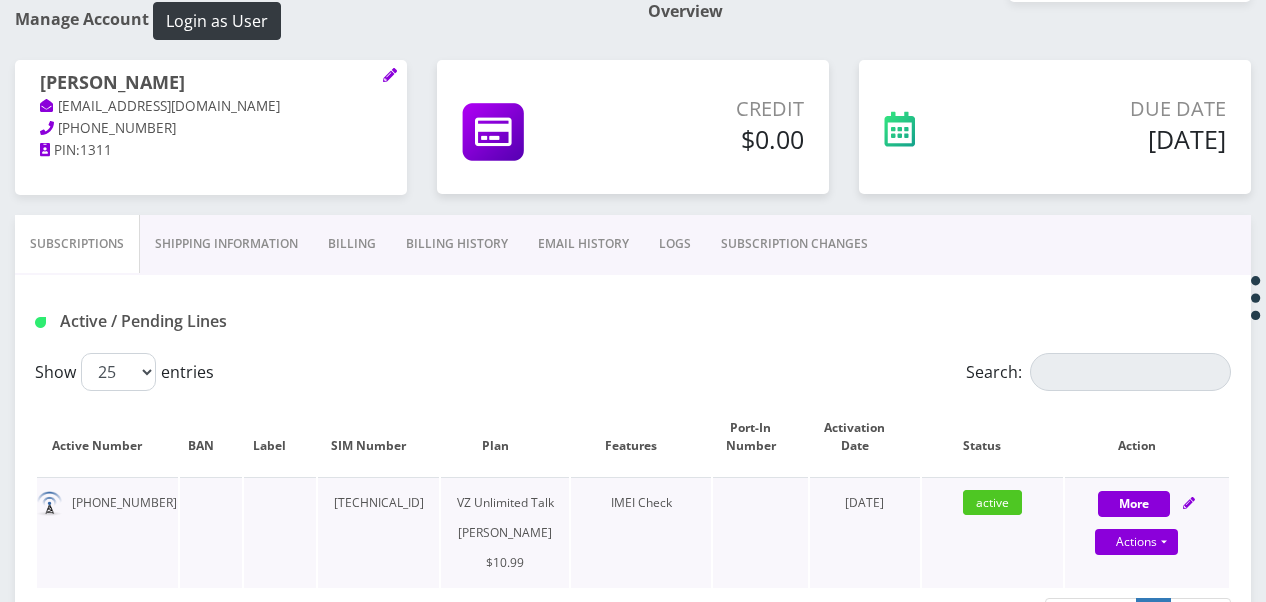
click at [1170, 555] on div "Actions Suspend Close Unpause Get Usage Swap Sim" at bounding box center [1137, 543] width 164 height 30
select select "366"
click at [1172, 538] on link "Actions" at bounding box center [1136, 542] width 83 height 26
select select "366"
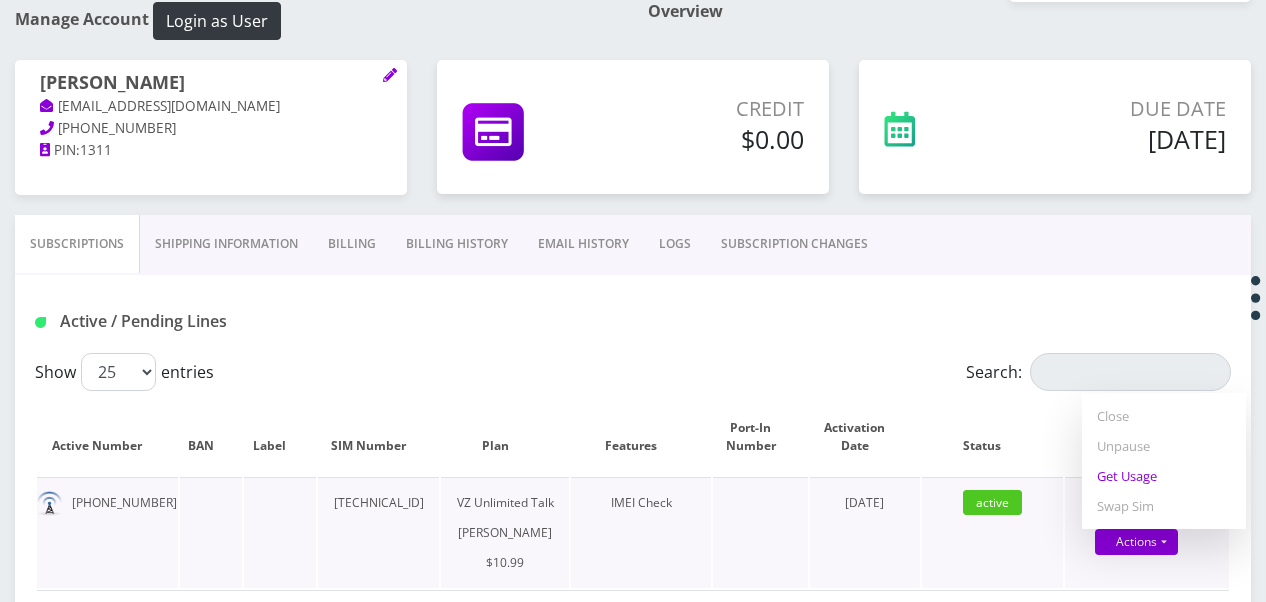
click at [1133, 484] on link "Get Usage" at bounding box center [1164, 476] width 164 height 30
select select "366"
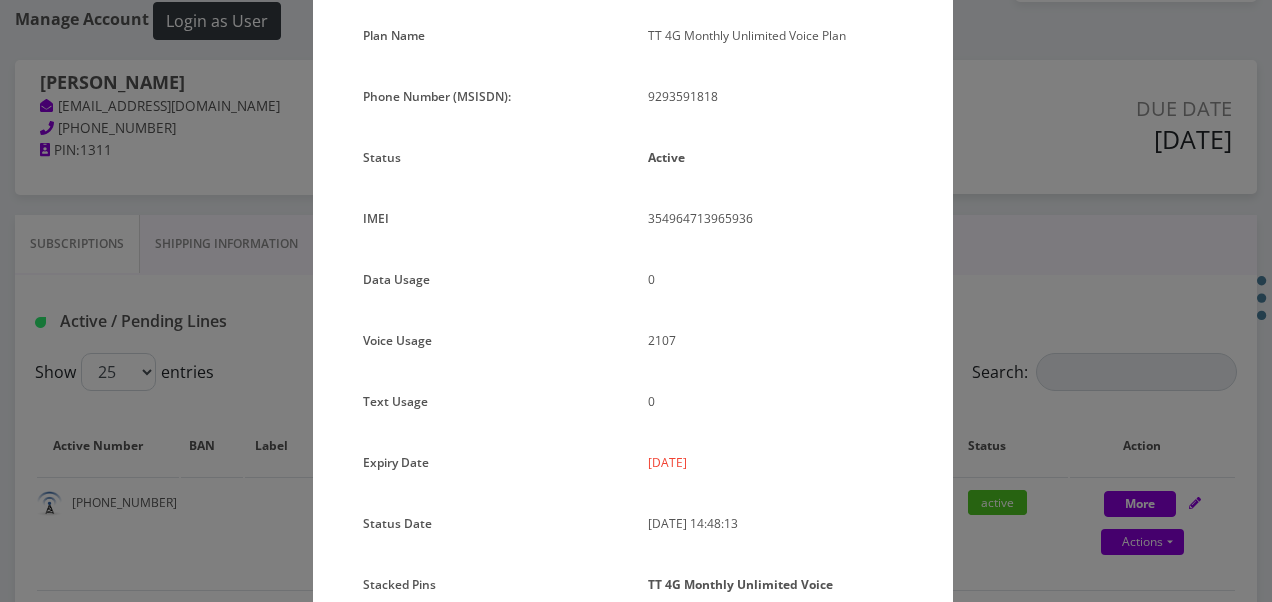
scroll to position [266, 0]
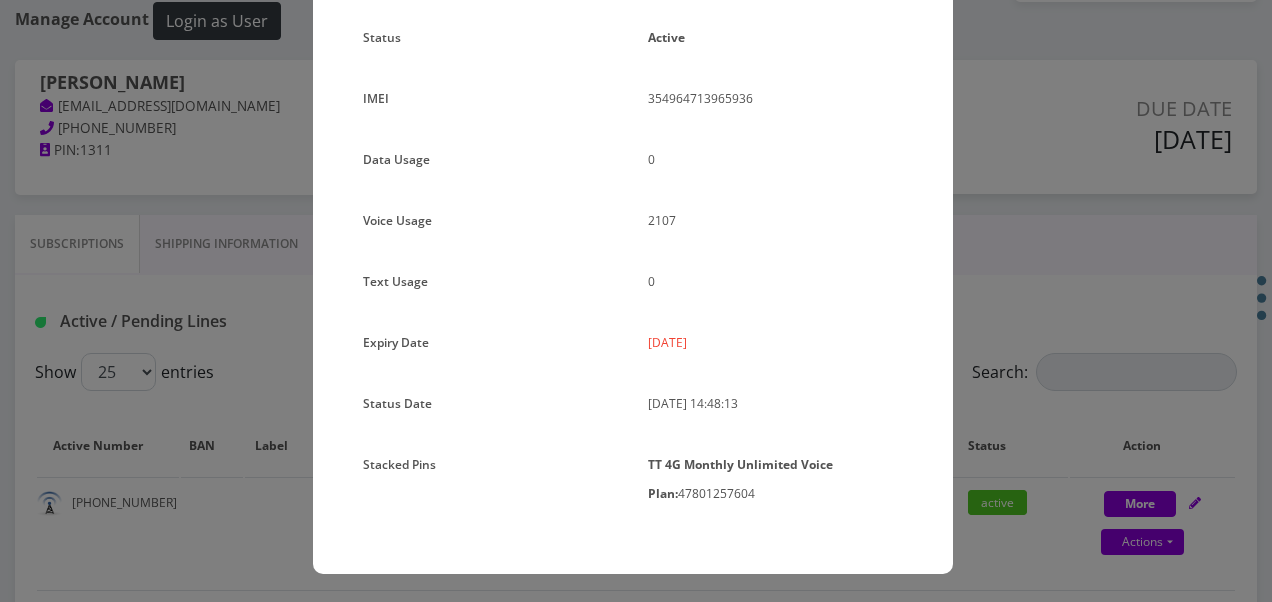
drag, startPoint x: 1016, startPoint y: 350, endPoint x: 293, endPoint y: 418, distance: 726.0
click at [1009, 352] on div "× Subscription Info Plan Name TT 4G Monthly Unlimited Voice Plan Phone Number (…" at bounding box center [636, 301] width 1272 height 602
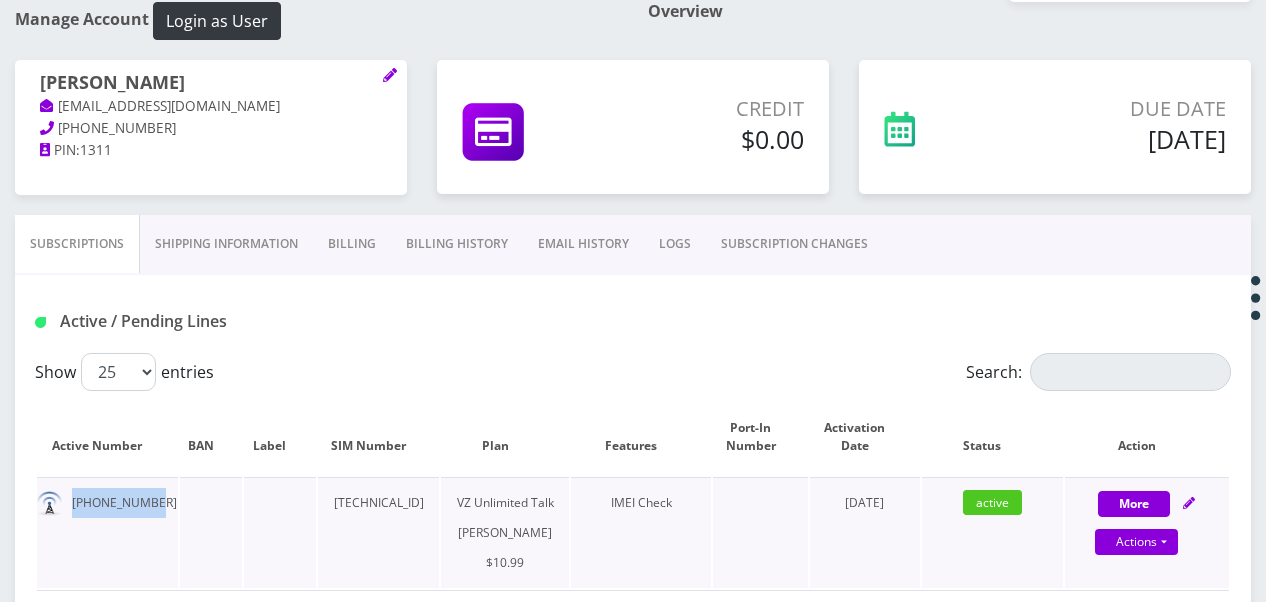
drag, startPoint x: 72, startPoint y: 506, endPoint x: 153, endPoint y: 501, distance: 81.1
click at [153, 501] on td "929-359-1818" at bounding box center [107, 532] width 141 height 111
drag, startPoint x: 153, startPoint y: 501, endPoint x: 117, endPoint y: 504, distance: 36.1
copy td "929-359-1818"
click at [1175, 543] on link "Actions" at bounding box center [1136, 542] width 83 height 26
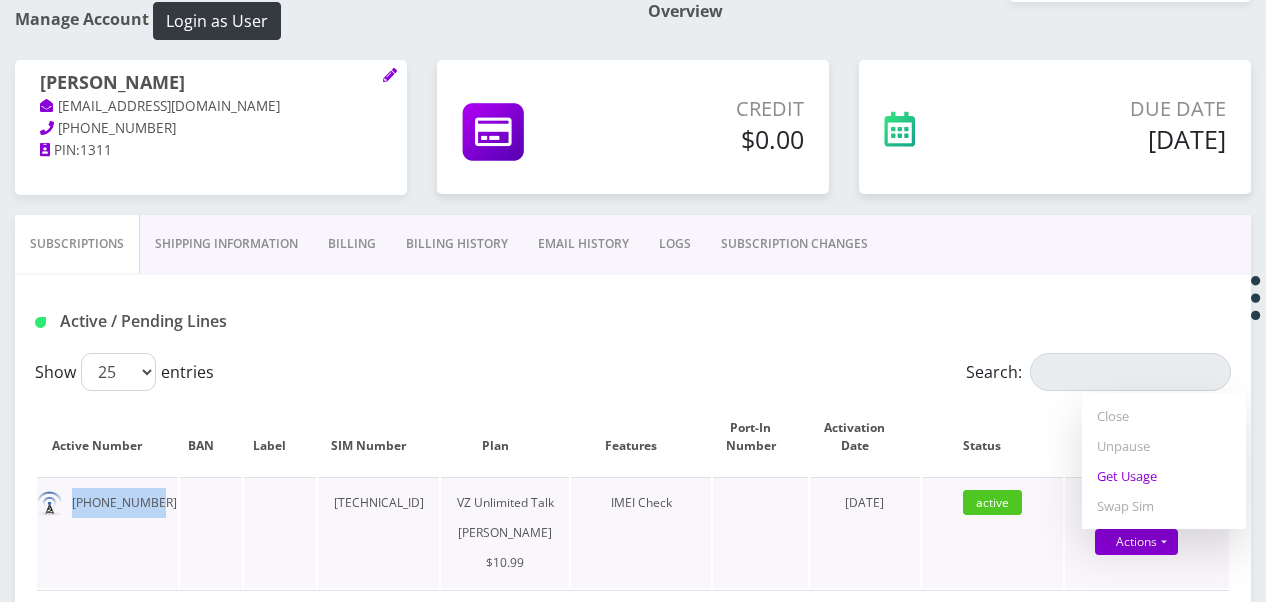
click at [1118, 479] on link "Get Usage" at bounding box center [1164, 476] width 164 height 30
select select "366"
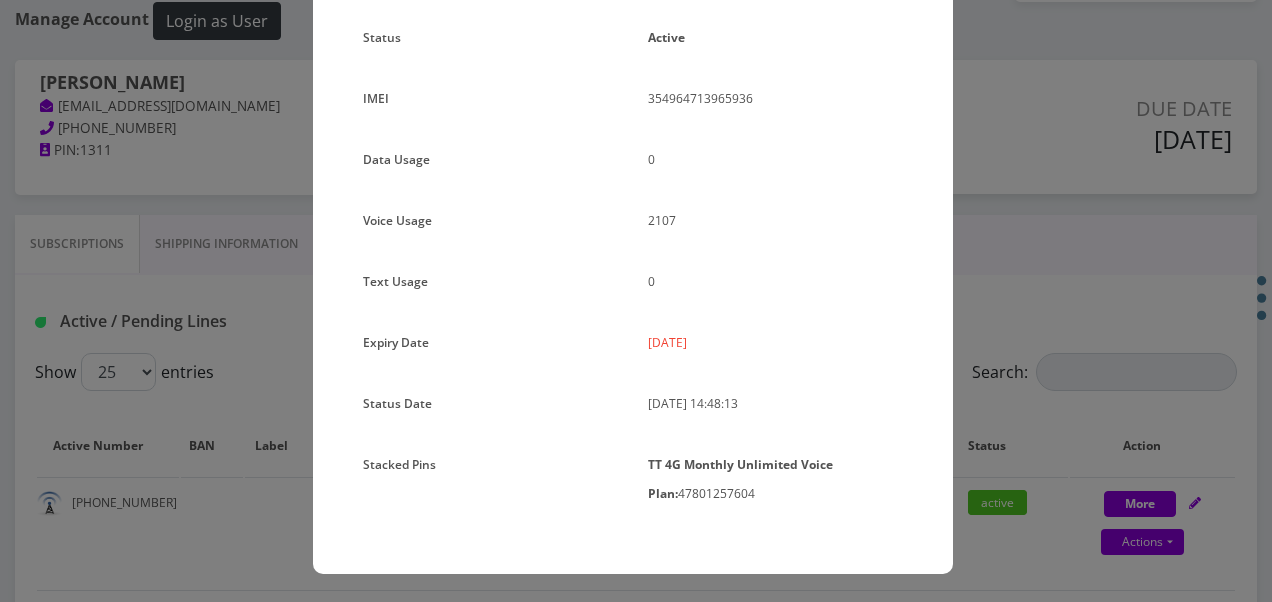
click at [988, 306] on div "× Subscription Info Plan Name TT 4G Monthly Unlimited Voice Plan Phone Number (…" at bounding box center [636, 301] width 1272 height 602
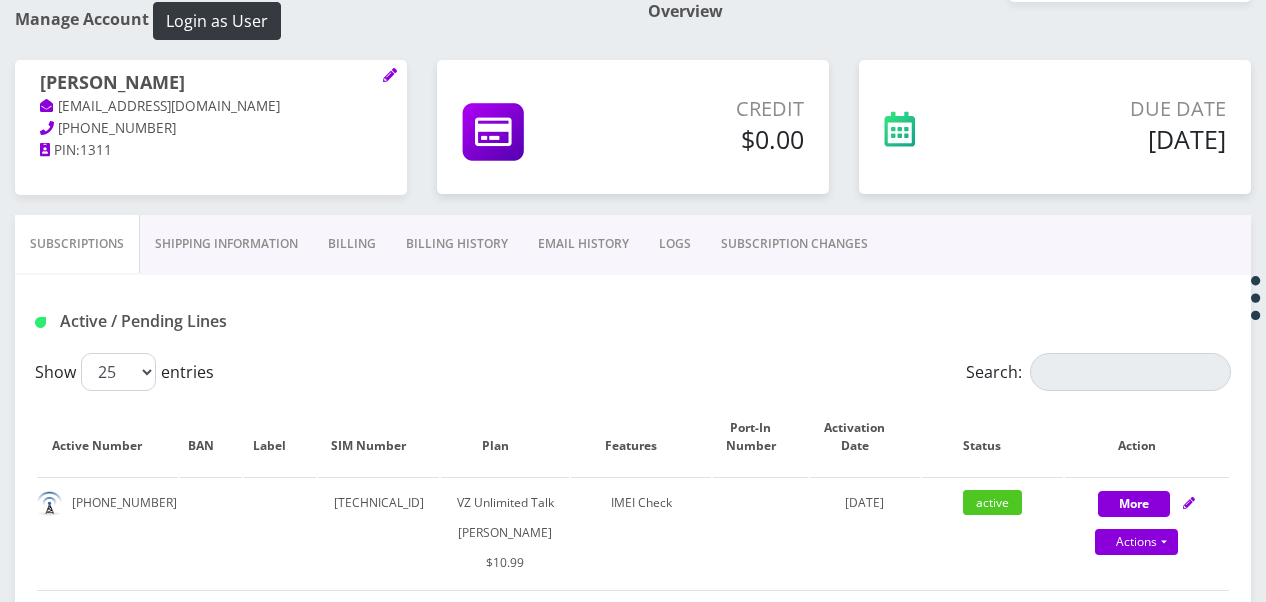
click at [348, 259] on link "Billing" at bounding box center [352, 244] width 78 height 58
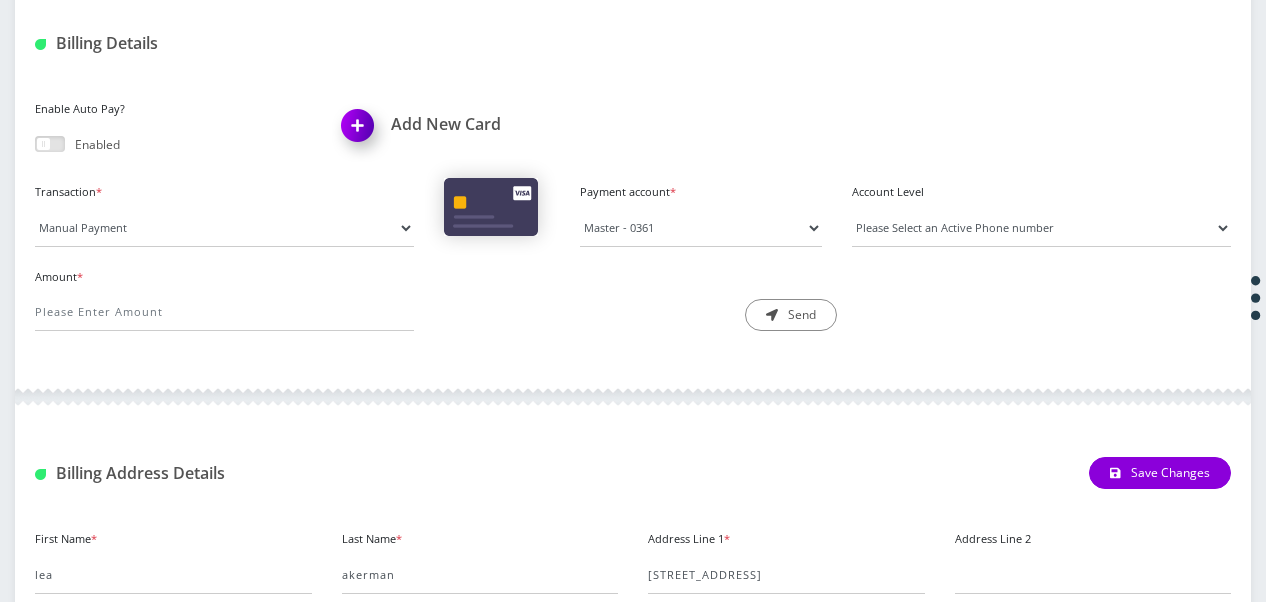
scroll to position [300, 0]
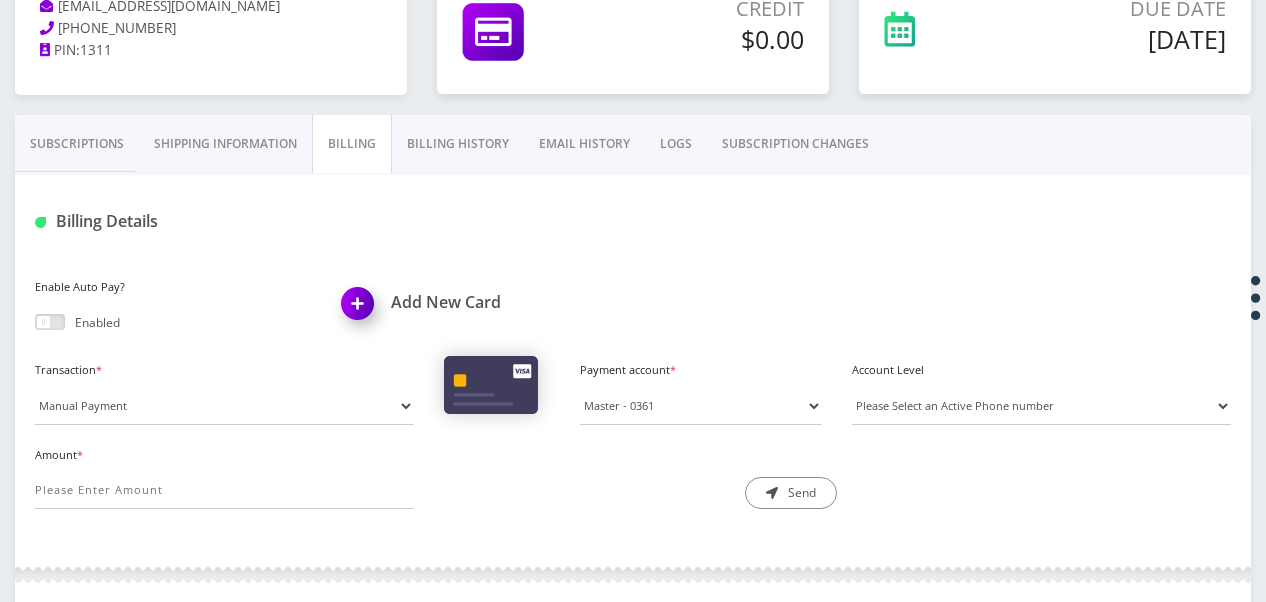
click at [76, 163] on link "Subscriptions" at bounding box center [77, 144] width 124 height 58
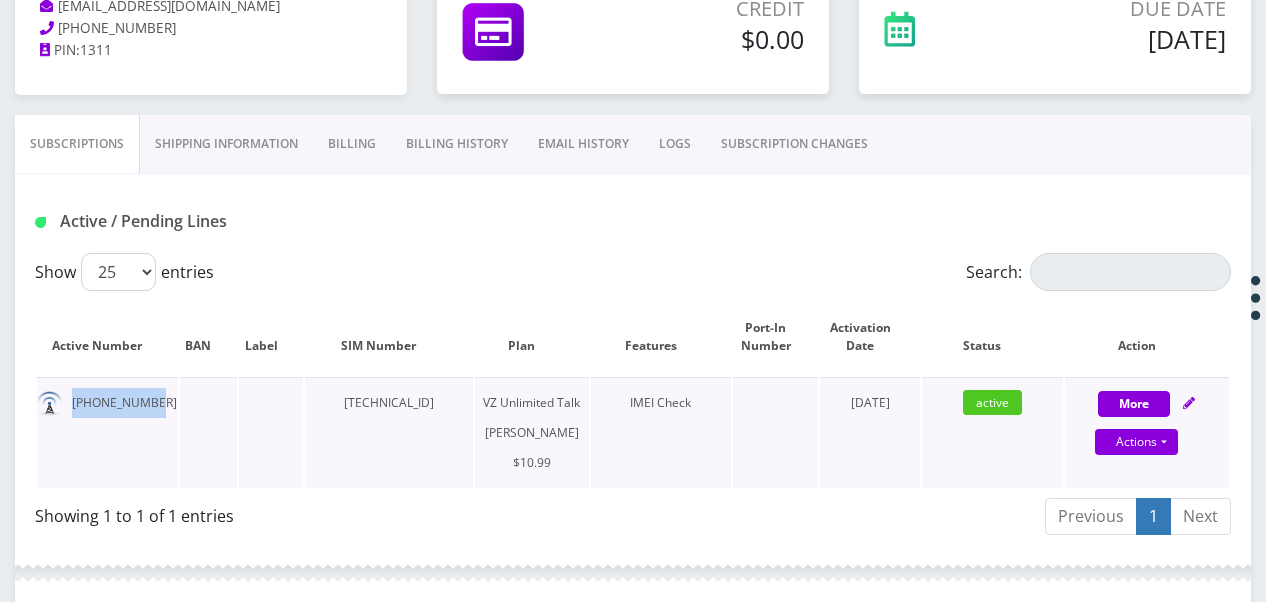
drag, startPoint x: 72, startPoint y: 411, endPoint x: 157, endPoint y: 404, distance: 85.3
click at [157, 404] on td "929-359-1818" at bounding box center [107, 432] width 141 height 111
drag, startPoint x: 157, startPoint y: 404, endPoint x: 136, endPoint y: 400, distance: 21.4
copy td "929-359-1818"
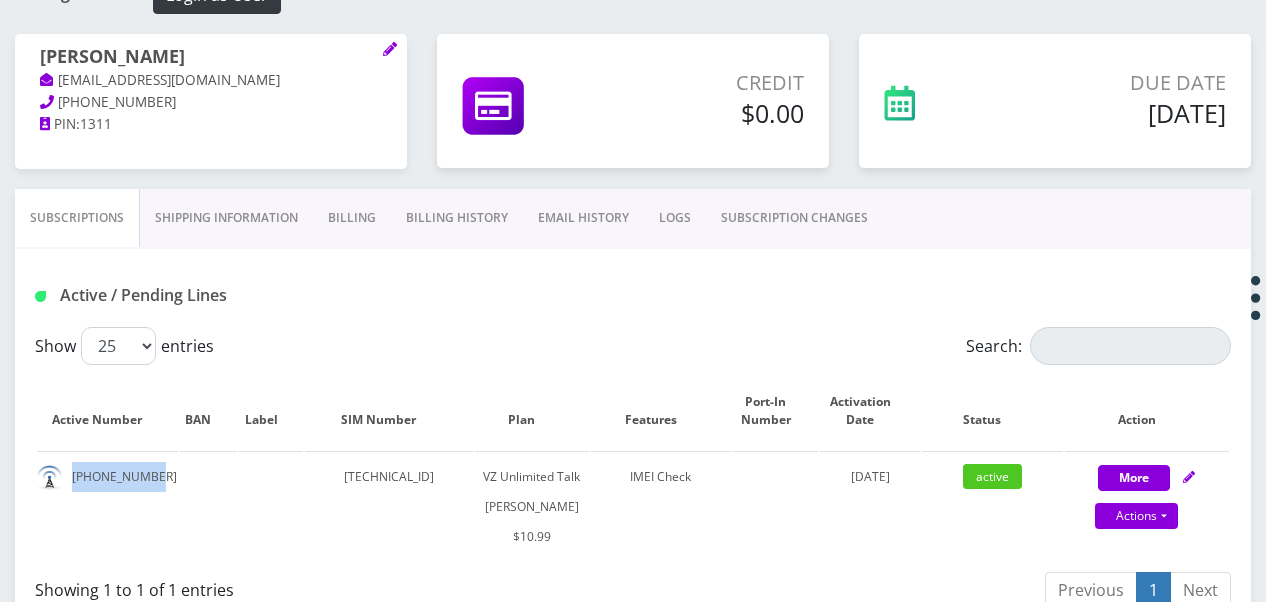
scroll to position [200, 0]
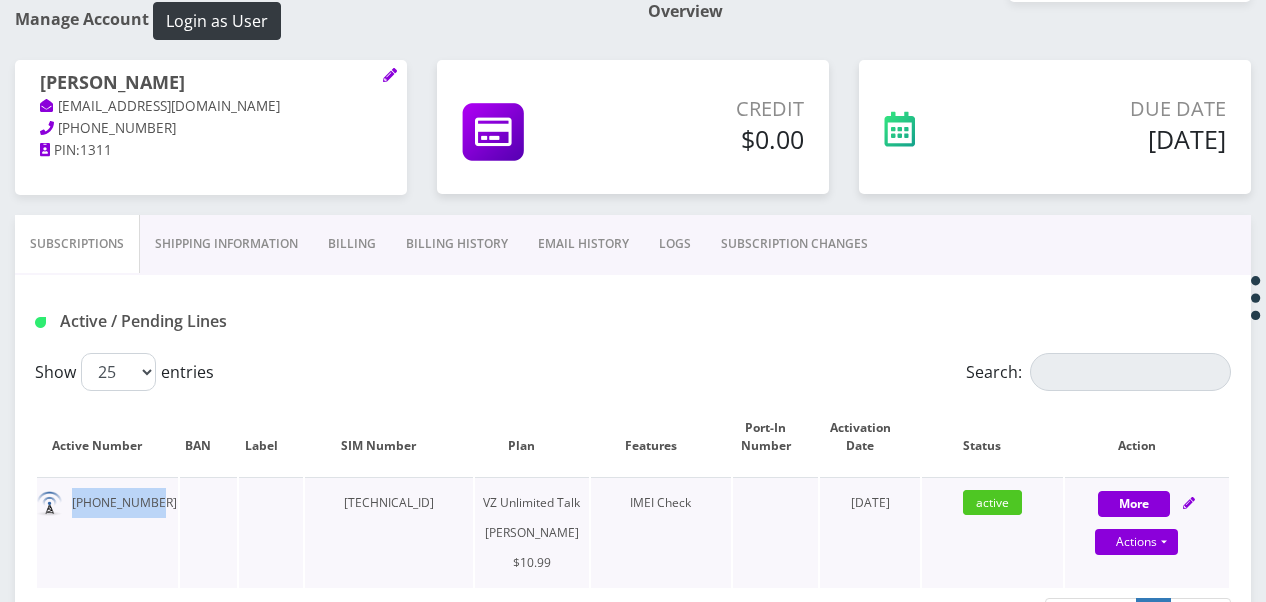
copy td "929-359-1818"
click at [316, 248] on link "Billing" at bounding box center [352, 244] width 78 height 58
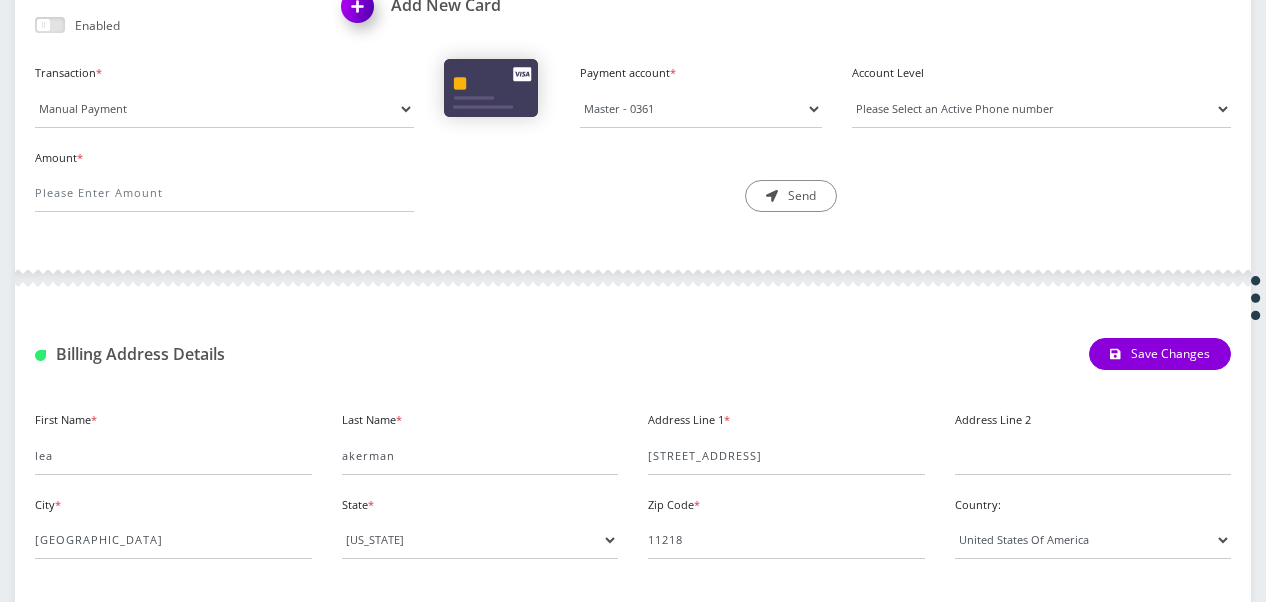
scroll to position [600, 0]
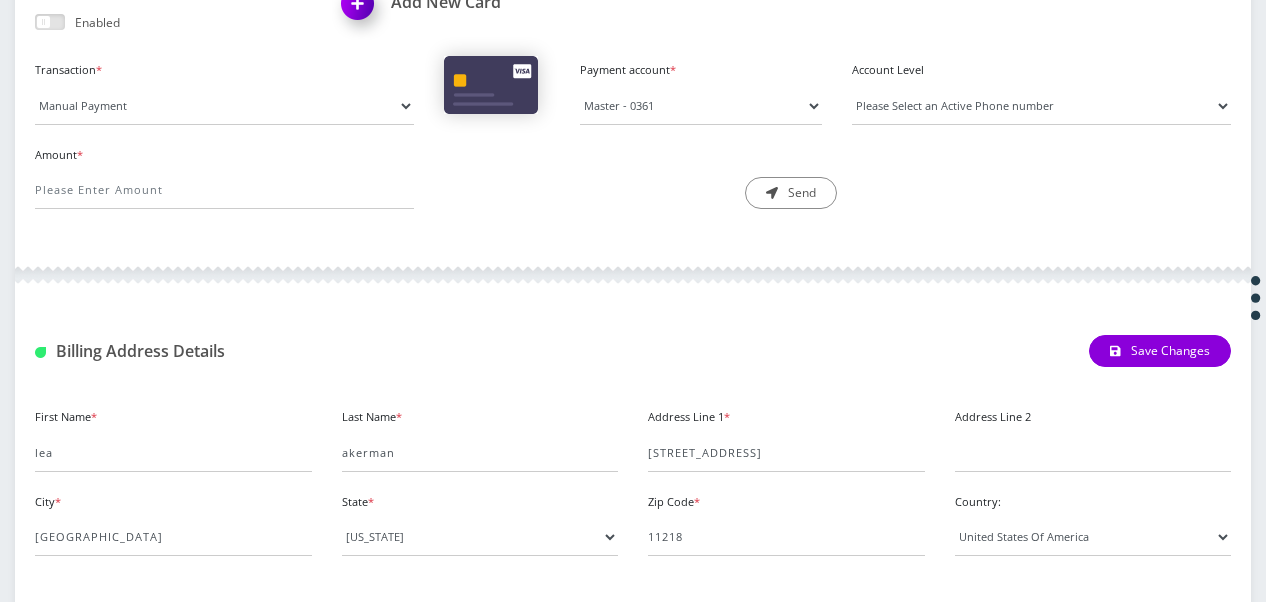
drag, startPoint x: 665, startPoint y: 446, endPoint x: 708, endPoint y: 448, distance: 43.0
click at [708, 448] on div "Address Line 1 * 1020 ditmas ave" at bounding box center [786, 437] width 307 height 69
drag, startPoint x: 649, startPoint y: 449, endPoint x: 735, endPoint y: 449, distance: 86.0
click at [735, 449] on input "1020 ditmas ave" at bounding box center [786, 453] width 277 height 38
drag, startPoint x: 748, startPoint y: 448, endPoint x: 647, endPoint y: 453, distance: 101.1
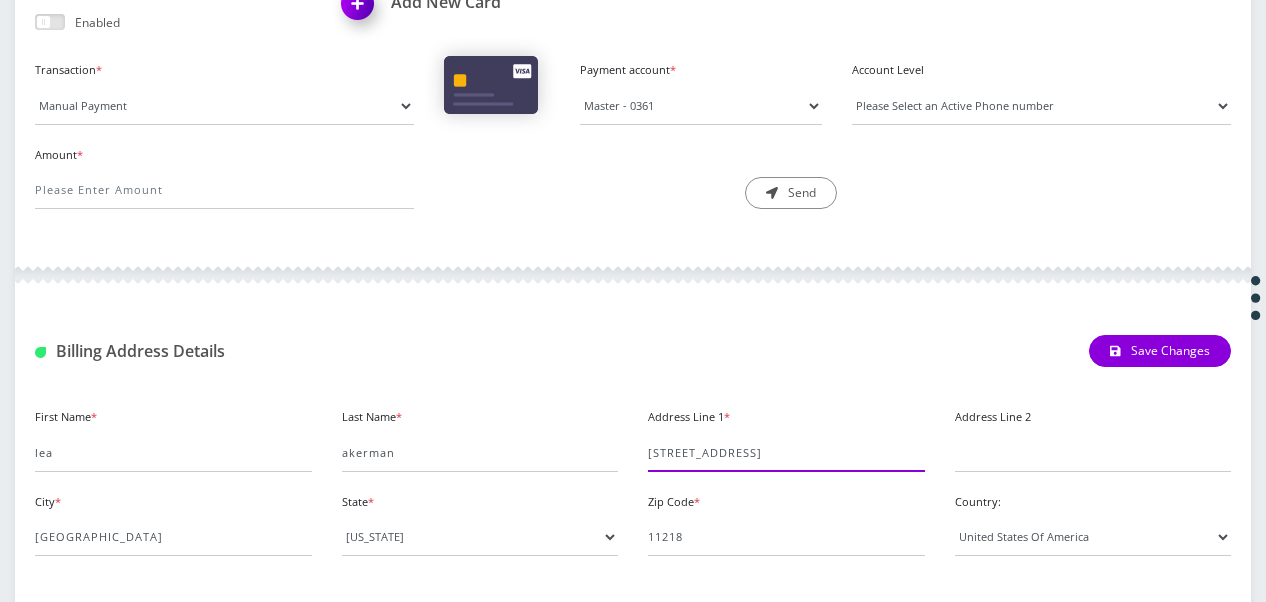
click at [647, 453] on div "Address Line 1 * 1020 ditmas ave" at bounding box center [786, 437] width 307 height 69
drag, startPoint x: 674, startPoint y: 453, endPoint x: 710, endPoint y: 452, distance: 36.0
drag, startPoint x: 710, startPoint y: 452, endPoint x: 728, endPoint y: 452, distance: 18.0
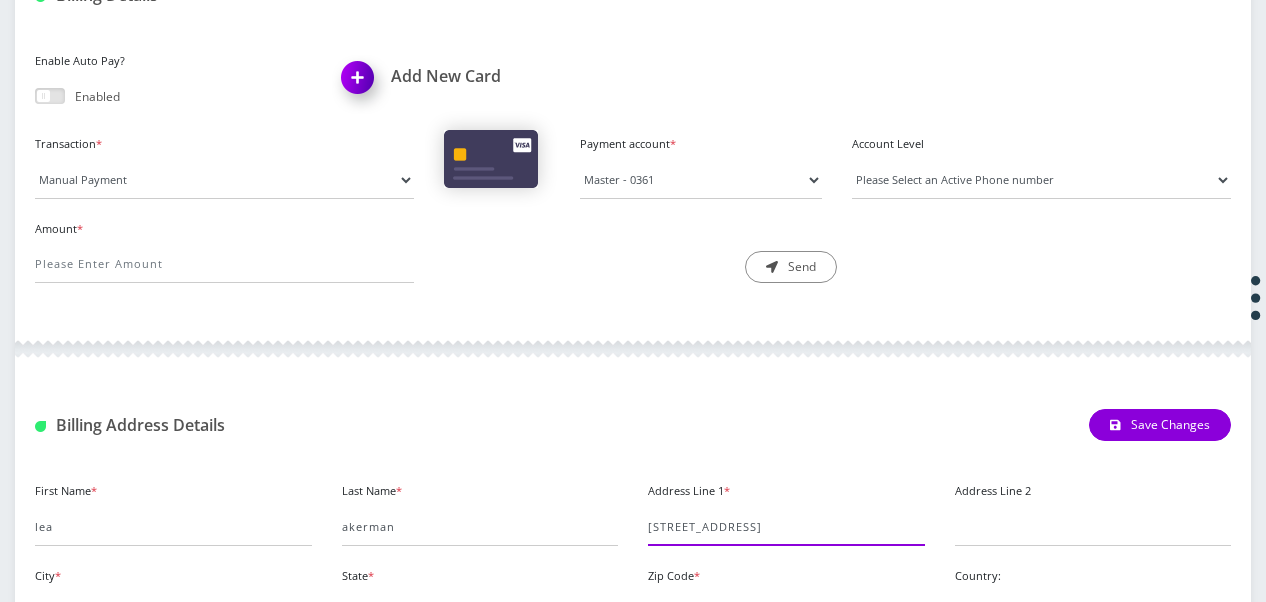
scroll to position [300, 0]
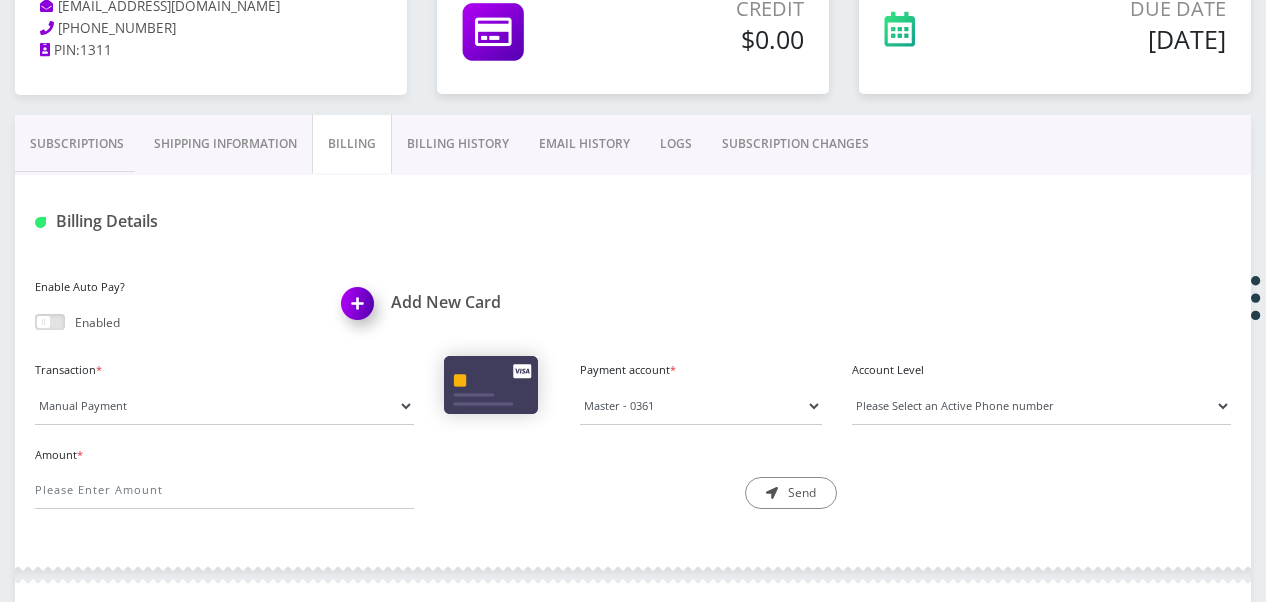
click at [63, 156] on link "Subscriptions" at bounding box center [77, 144] width 124 height 58
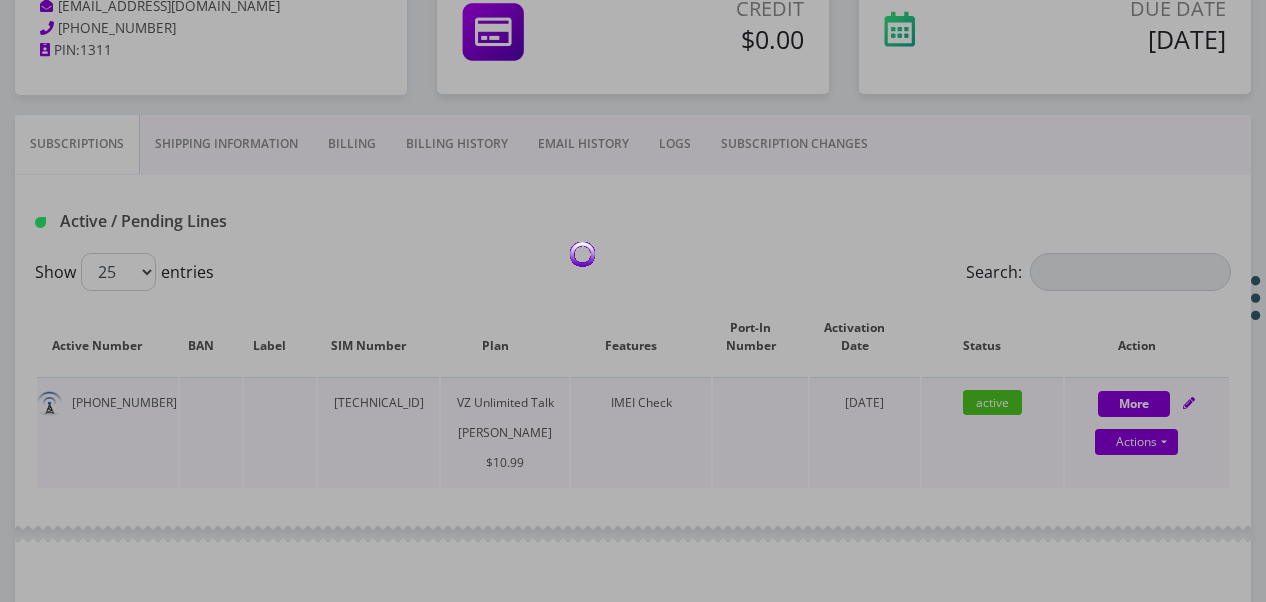
drag, startPoint x: 72, startPoint y: 405, endPoint x: 153, endPoint y: 400, distance: 81.1
click at [152, 400] on div at bounding box center [633, 301] width 1266 height 602
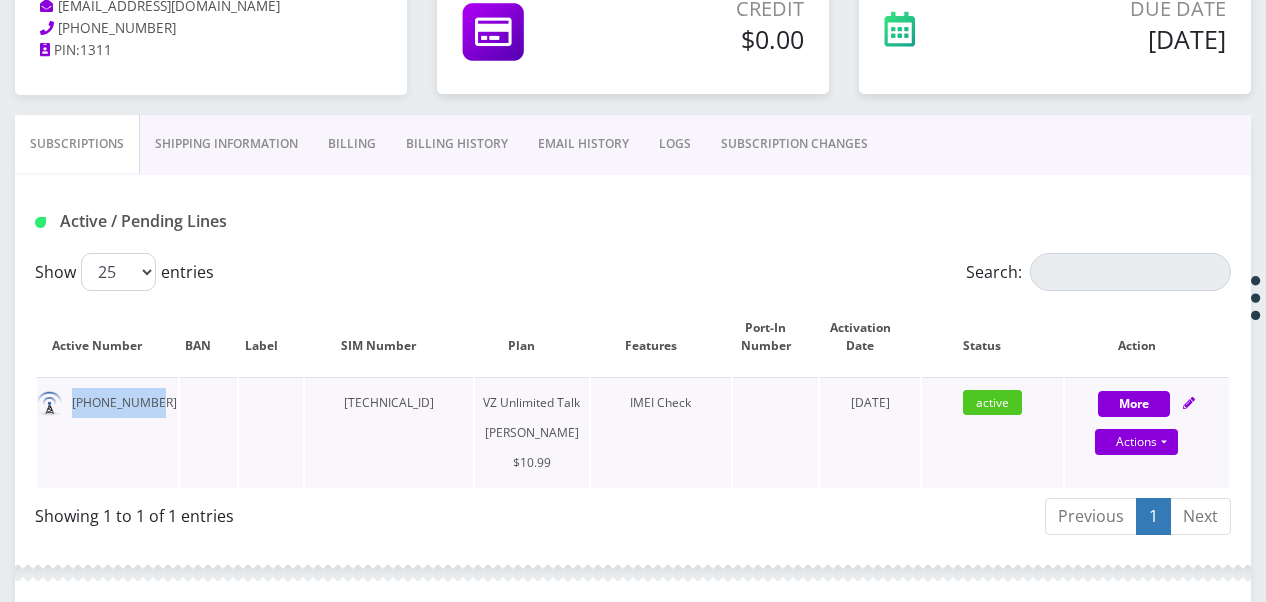
drag, startPoint x: 108, startPoint y: 408, endPoint x: 60, endPoint y: 400, distance: 48.6
click at [60, 400] on td "929-359-1818" at bounding box center [107, 432] width 141 height 111
drag, startPoint x: 60, startPoint y: 400, endPoint x: 103, endPoint y: 408, distance: 43.7
copy td "929-359-1818"
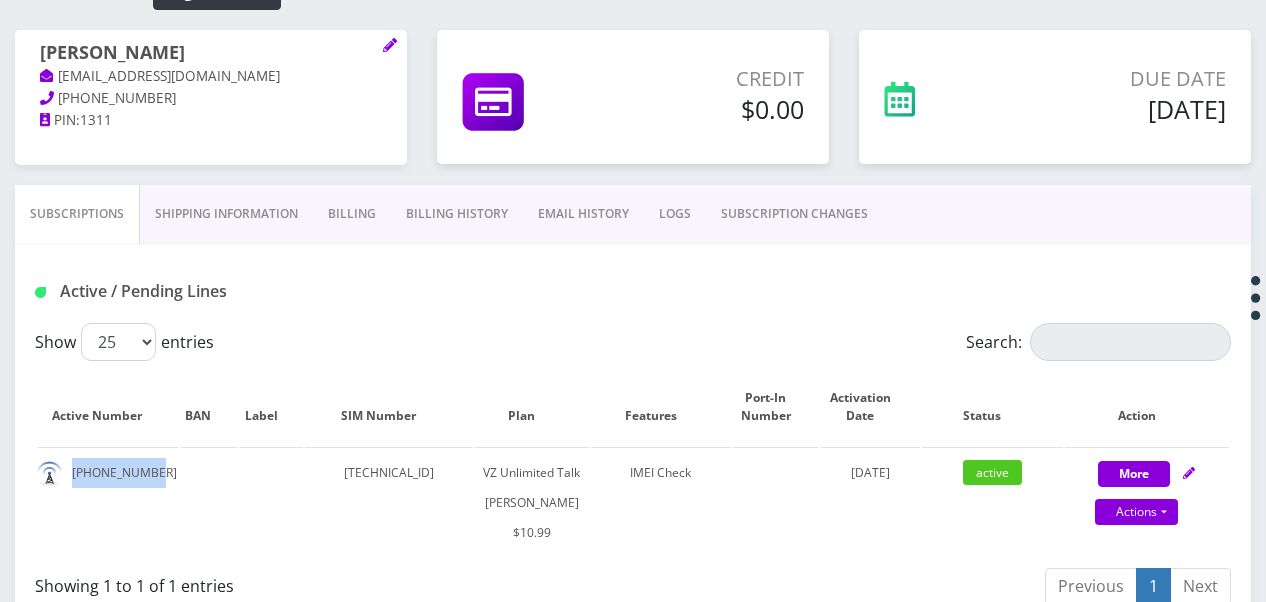
scroll to position [200, 0]
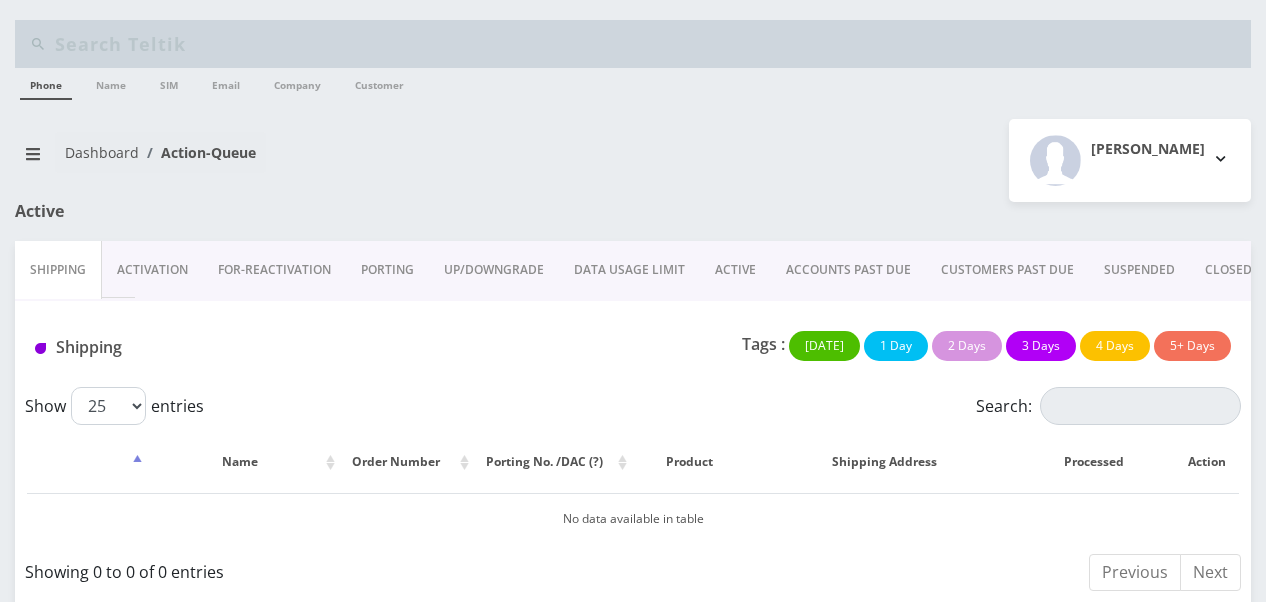
click at [705, 270] on link "ACTIVE" at bounding box center [735, 270] width 71 height 58
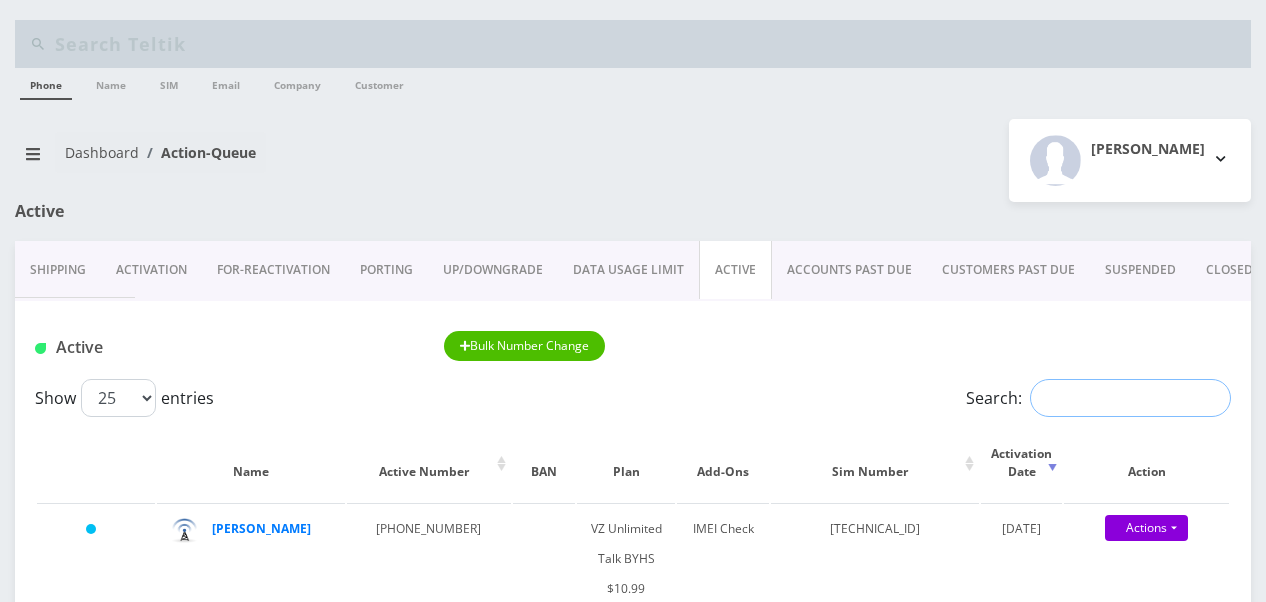
paste input "9296251273"
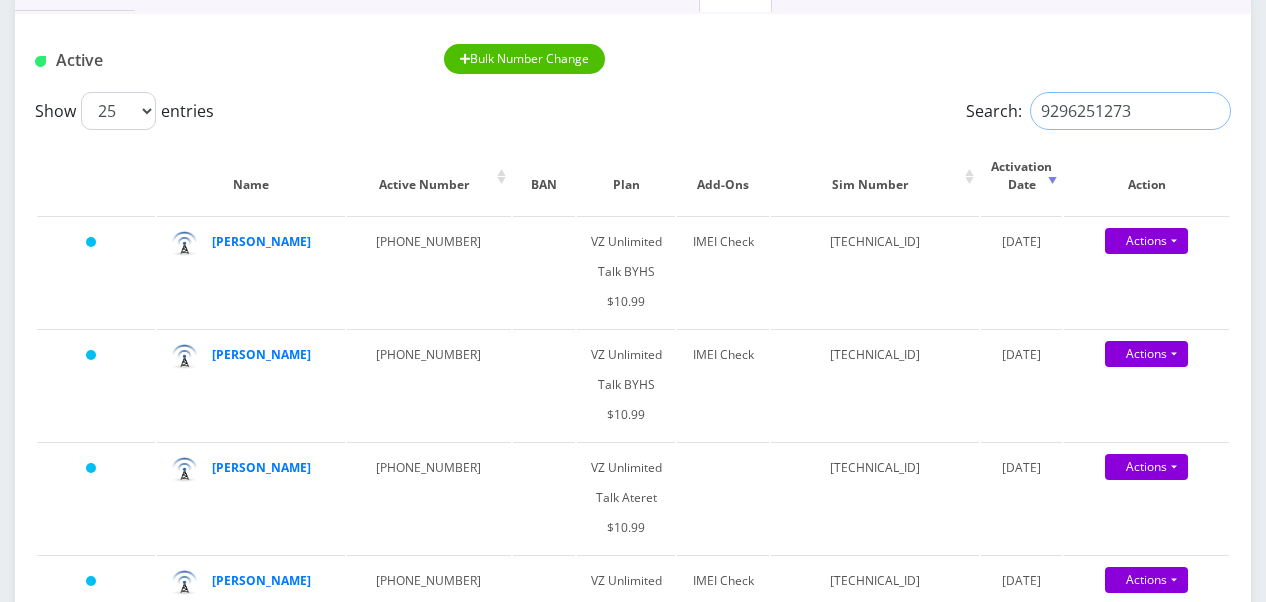
scroll to position [300, 0]
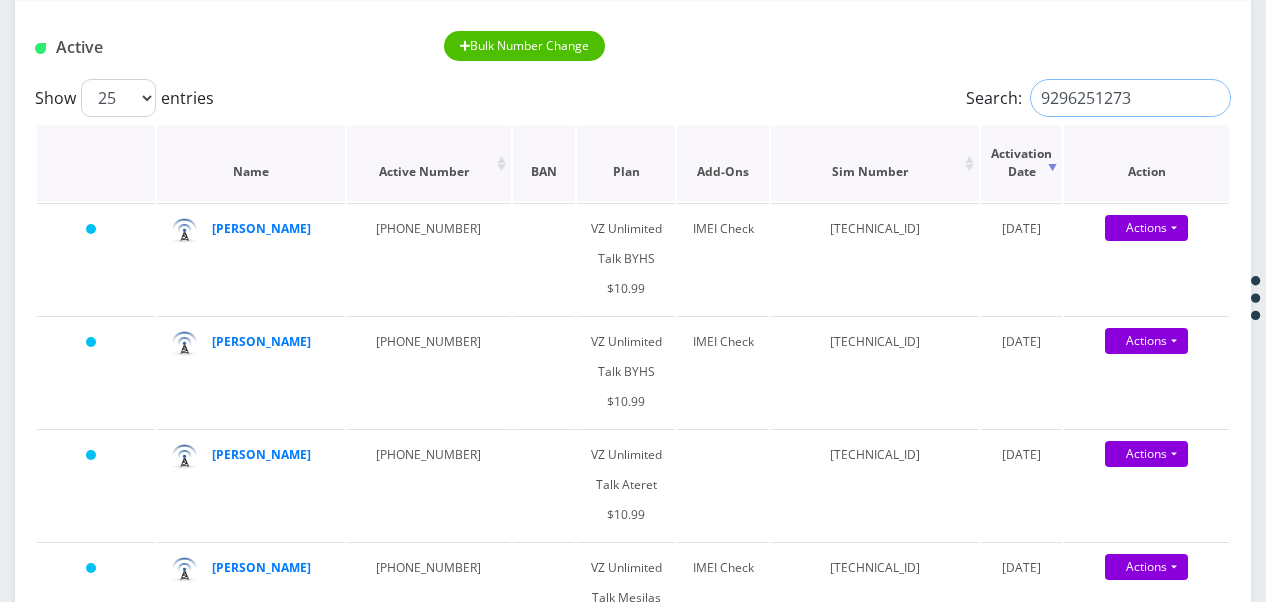
type input "9296251273"
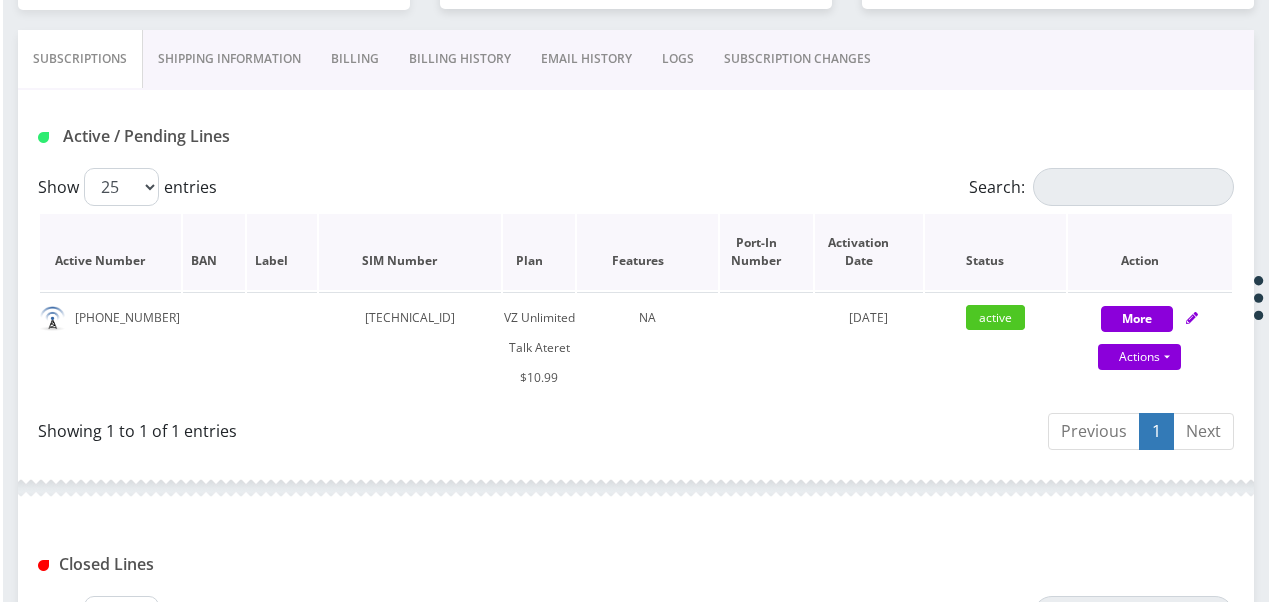
scroll to position [400, 0]
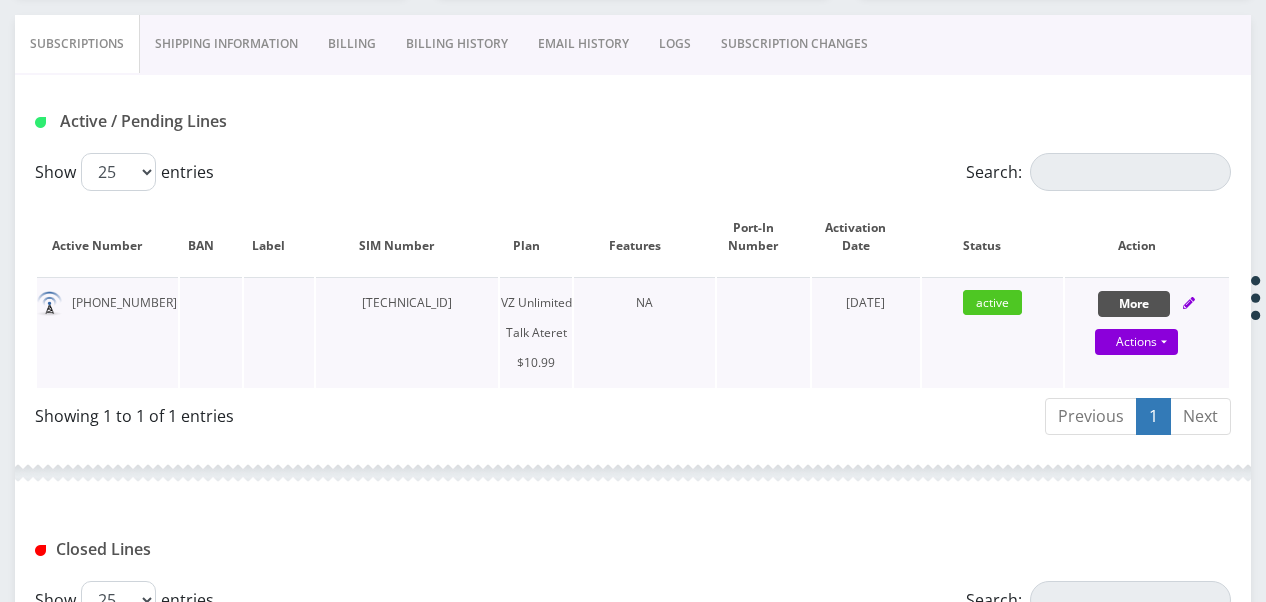
click at [1138, 310] on button "More" at bounding box center [1134, 304] width 72 height 26
select select "483"
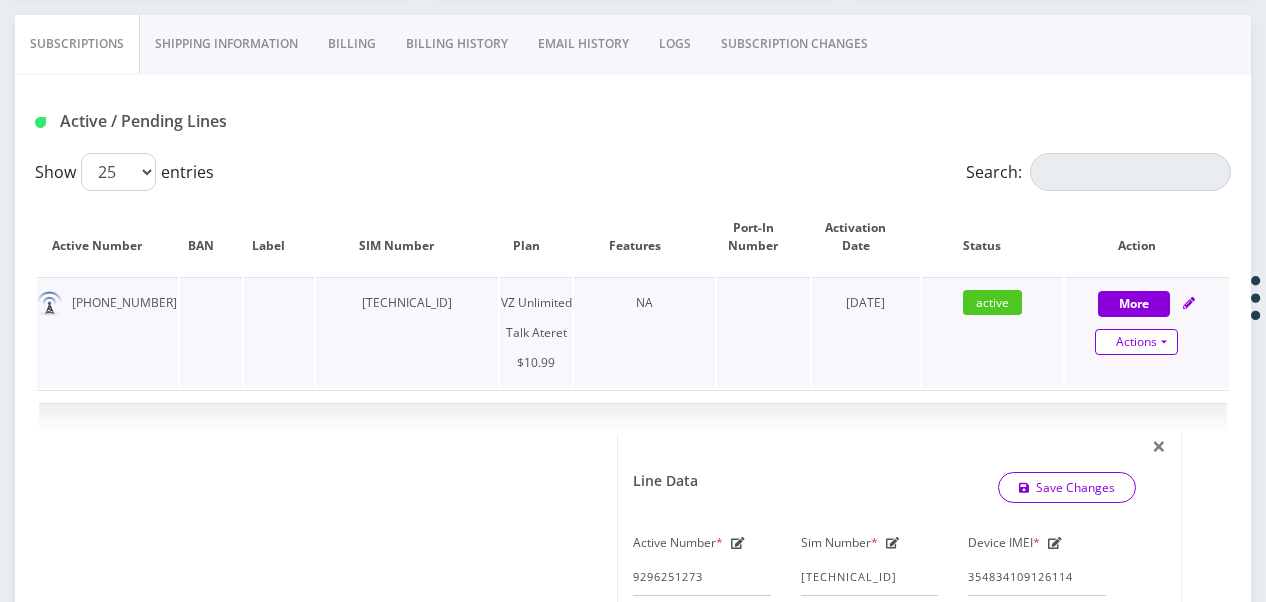
click at [1176, 340] on link "Actions" at bounding box center [1136, 342] width 83 height 26
select select "483"
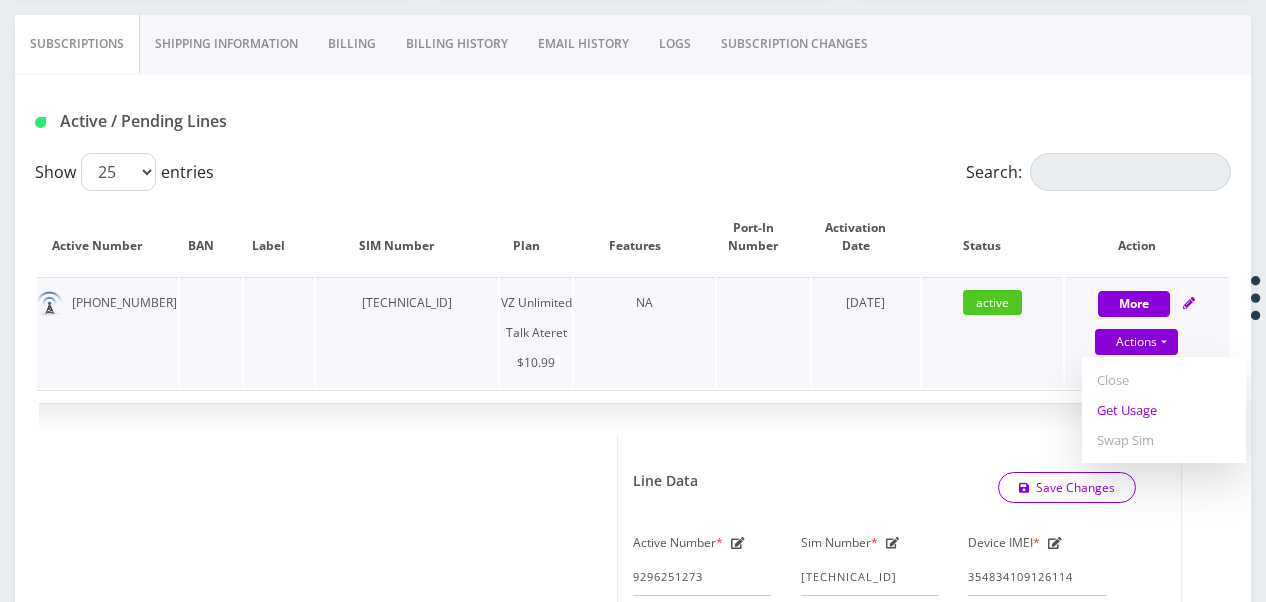
click at [1150, 406] on link "Get Usage" at bounding box center [1164, 410] width 164 height 30
select select "483"
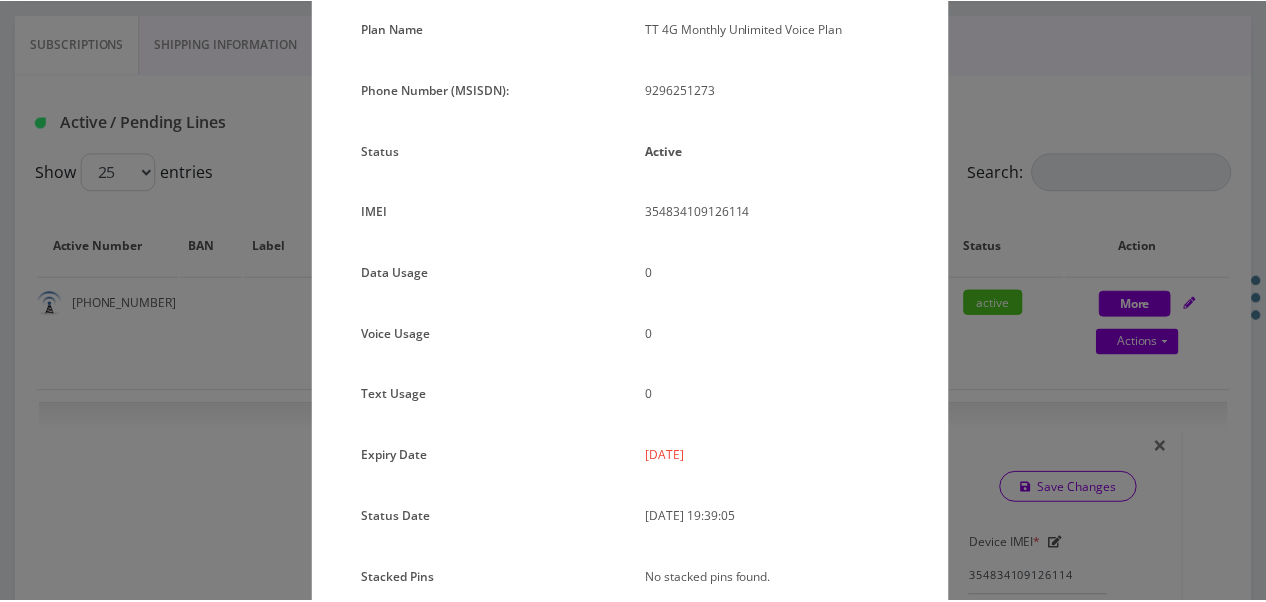
scroll to position [45, 0]
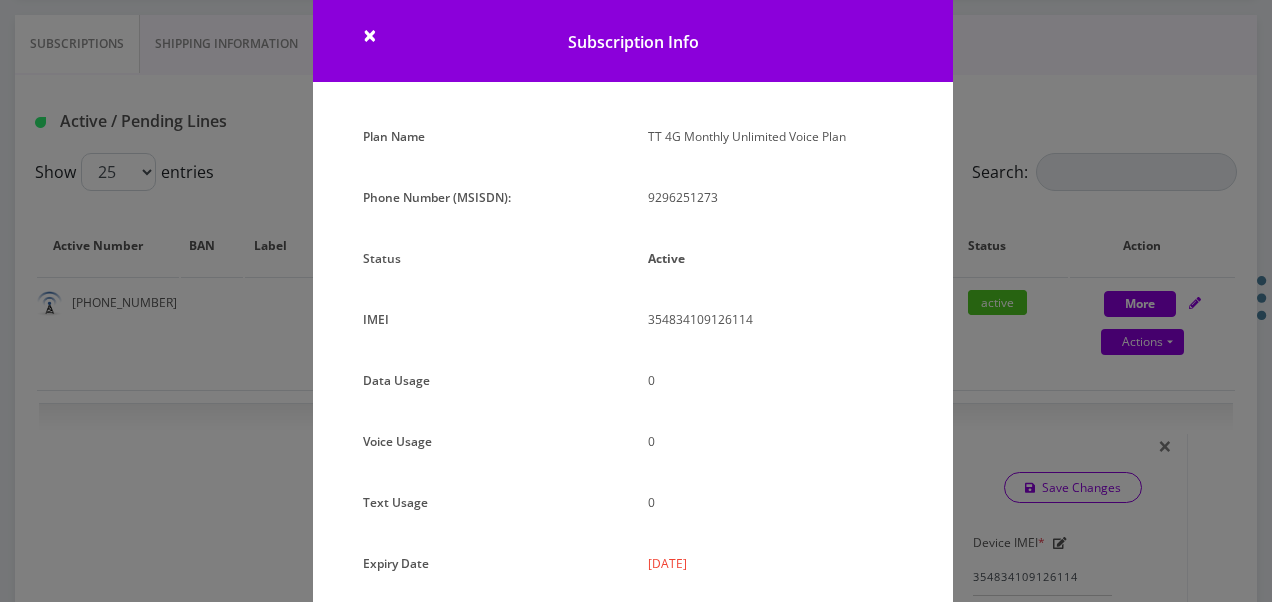
click at [1030, 238] on div "× Subscription Info Plan Name TT 4G Monthly Unlimited Voice Plan Phone Number (…" at bounding box center [636, 301] width 1272 height 602
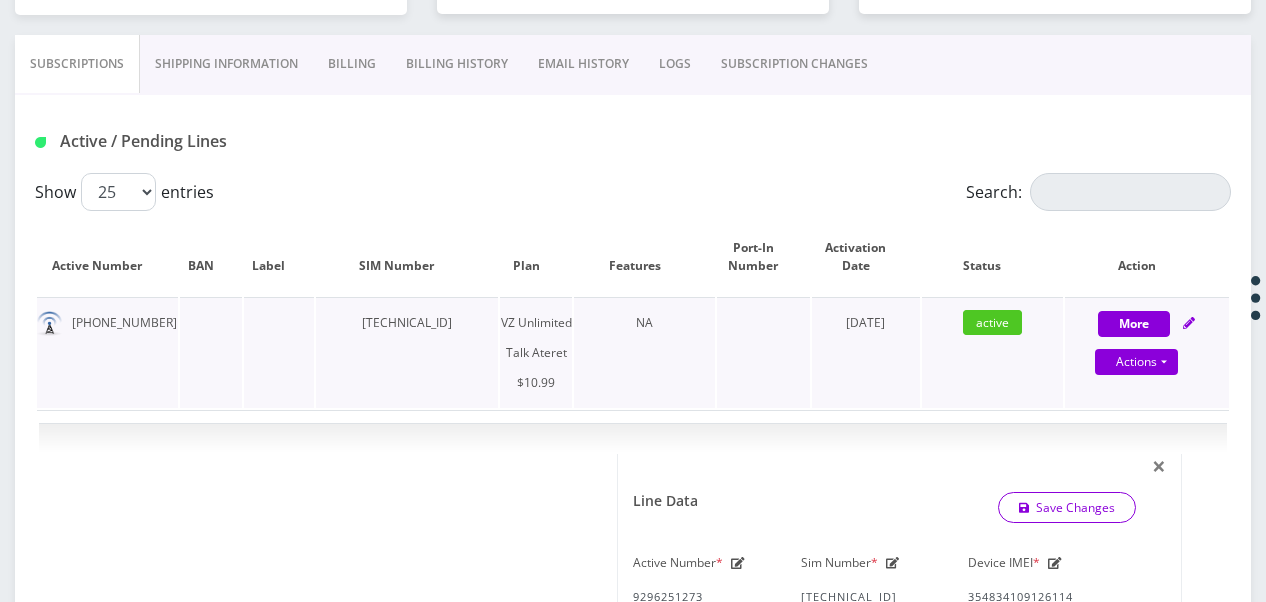
scroll to position [400, 0]
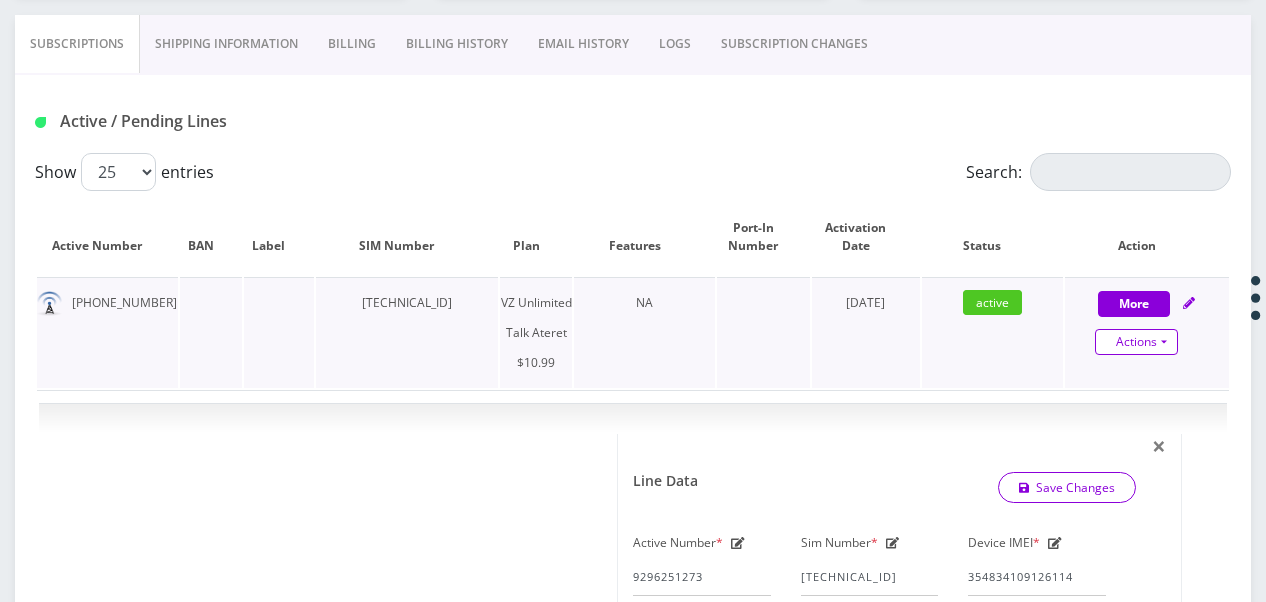
click at [1164, 344] on link "Actions" at bounding box center [1136, 342] width 83 height 26
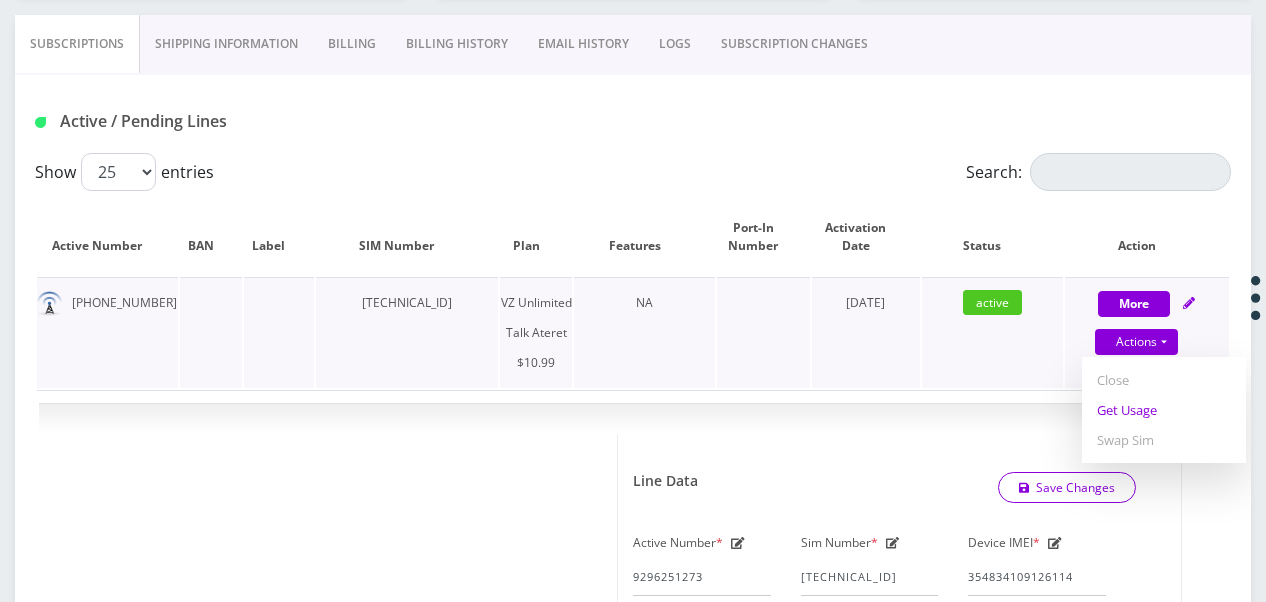
click at [1140, 416] on link "Get Usage" at bounding box center [1164, 410] width 164 height 30
select select "483"
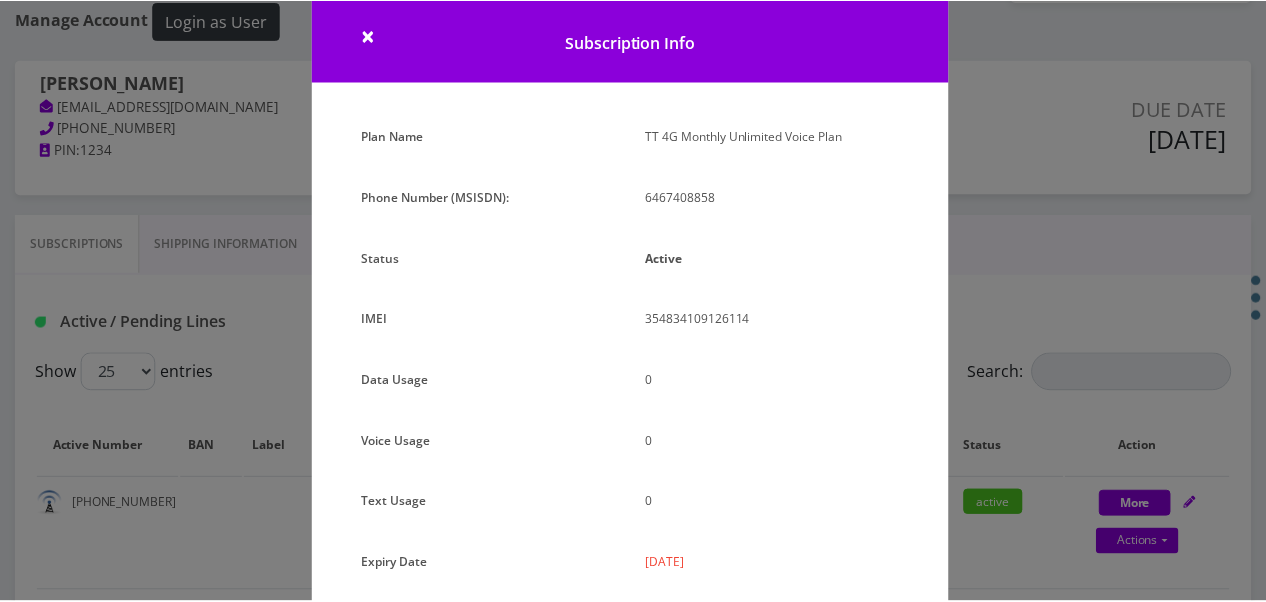
scroll to position [0, 0]
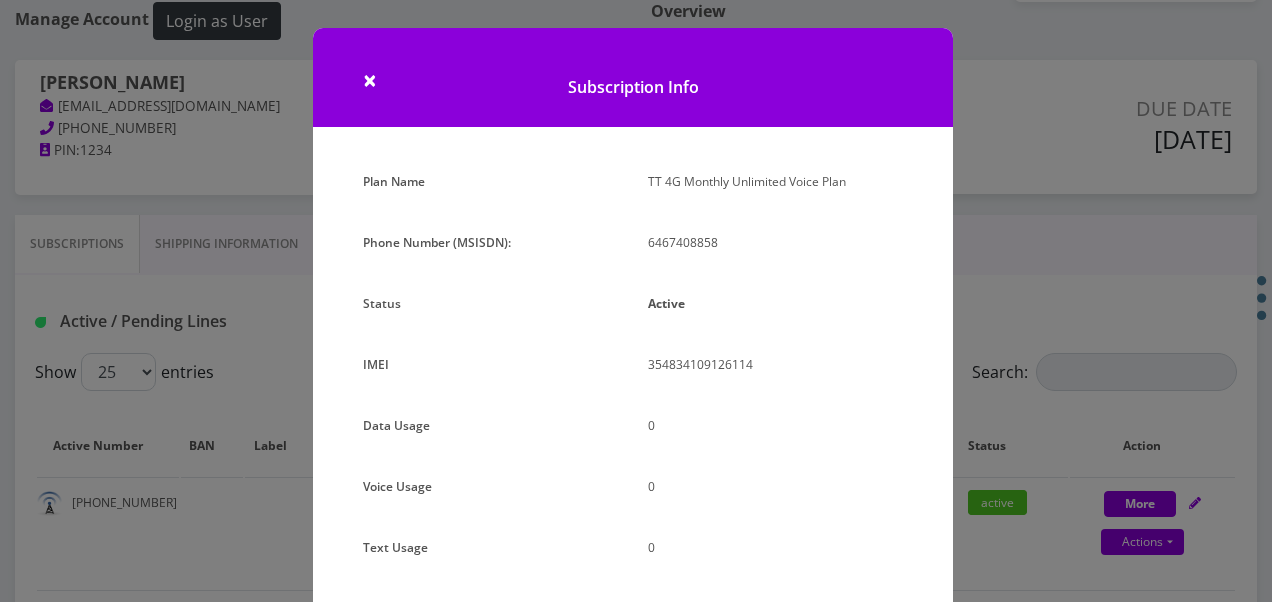
click at [971, 267] on div "× Subscription Info Plan Name TT 4G Monthly Unlimited Voice Plan Phone Number (…" at bounding box center [636, 301] width 1272 height 602
